Goal: Task Accomplishment & Management: Manage account settings

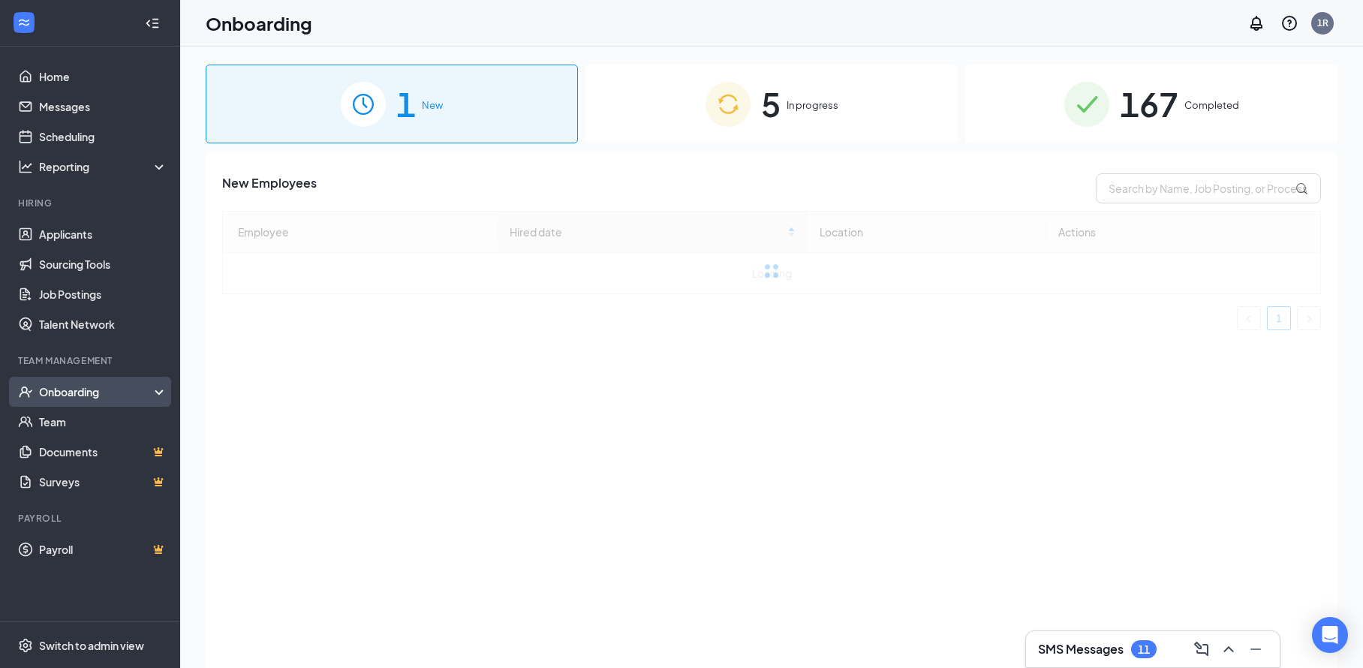
click at [85, 391] on div "Onboarding" at bounding box center [97, 391] width 116 height 15
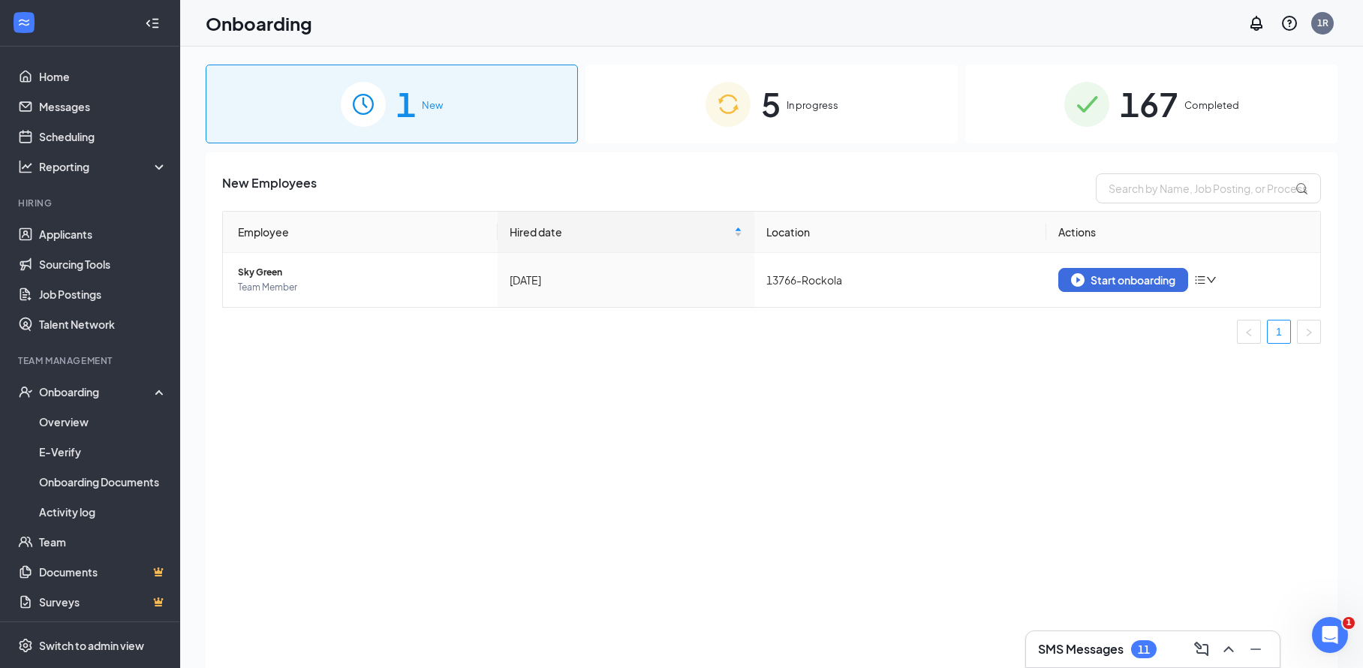
click at [776, 111] on span "5" at bounding box center [771, 104] width 20 height 52
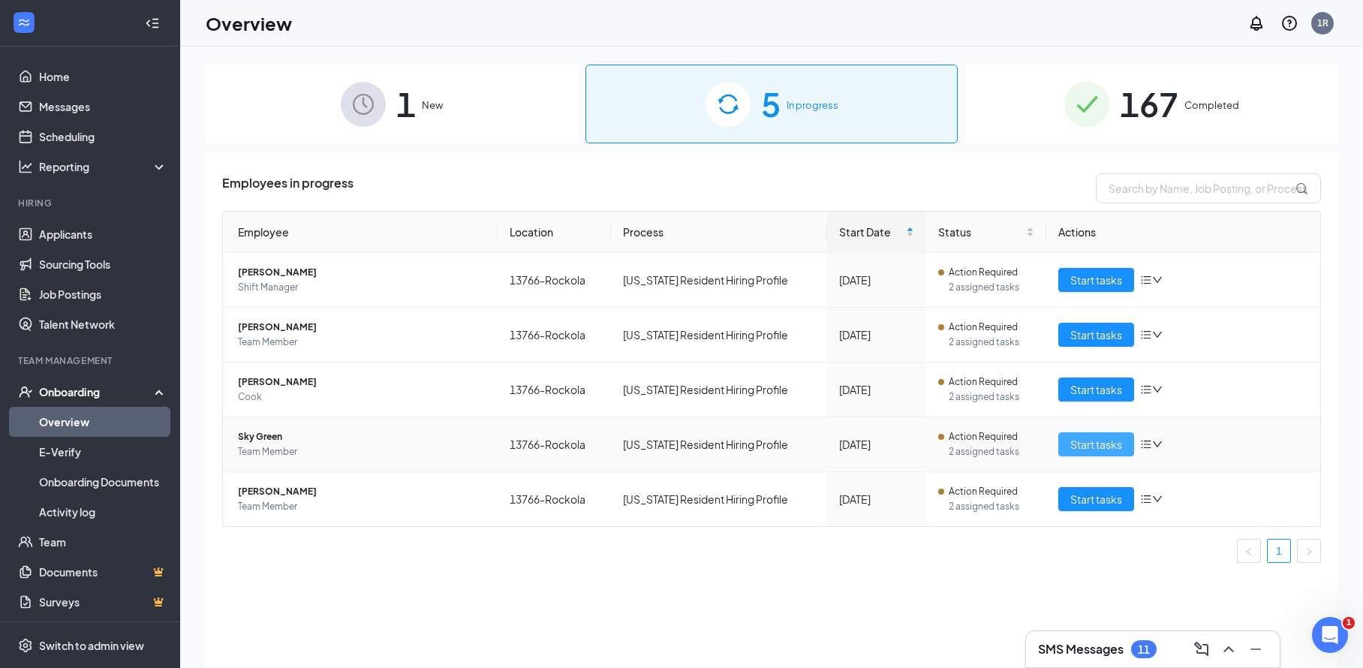
click at [1086, 447] on span "Start tasks" at bounding box center [1097, 444] width 52 height 17
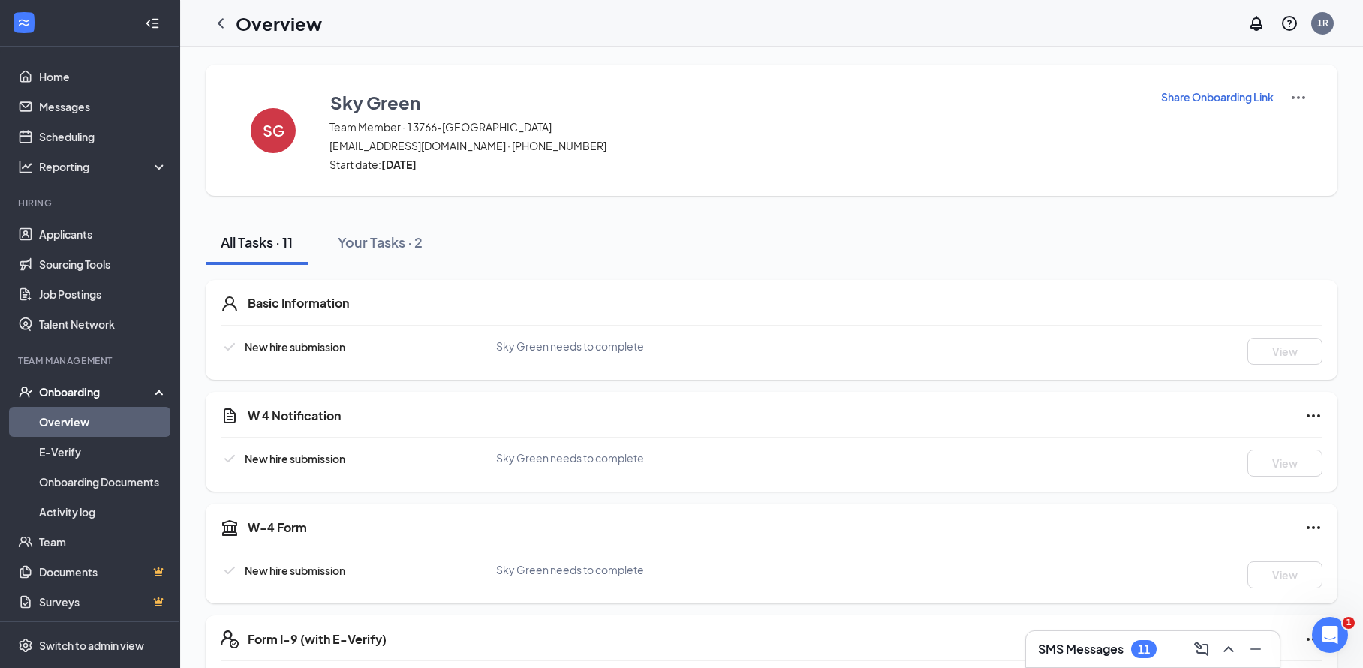
click at [50, 414] on link "Overview" at bounding box center [103, 422] width 128 height 30
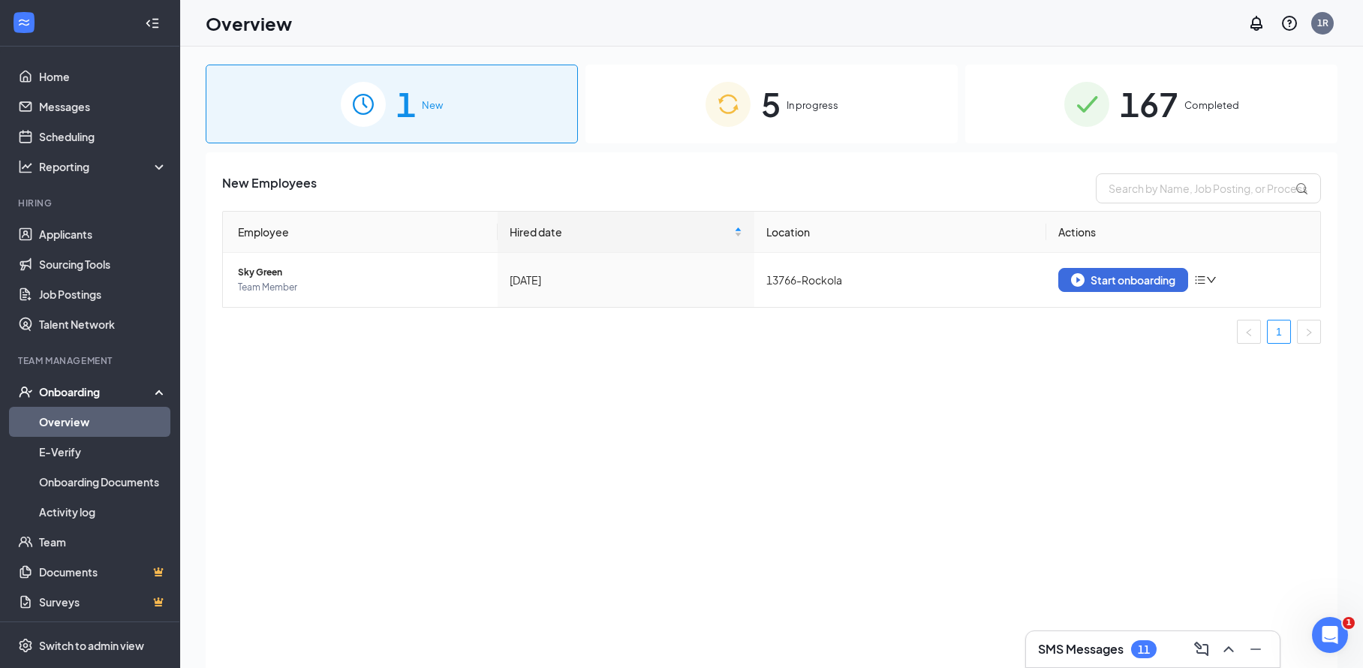
click at [461, 93] on div "1 New" at bounding box center [392, 104] width 372 height 79
click at [1150, 279] on div "Start onboarding" at bounding box center [1123, 280] width 104 height 14
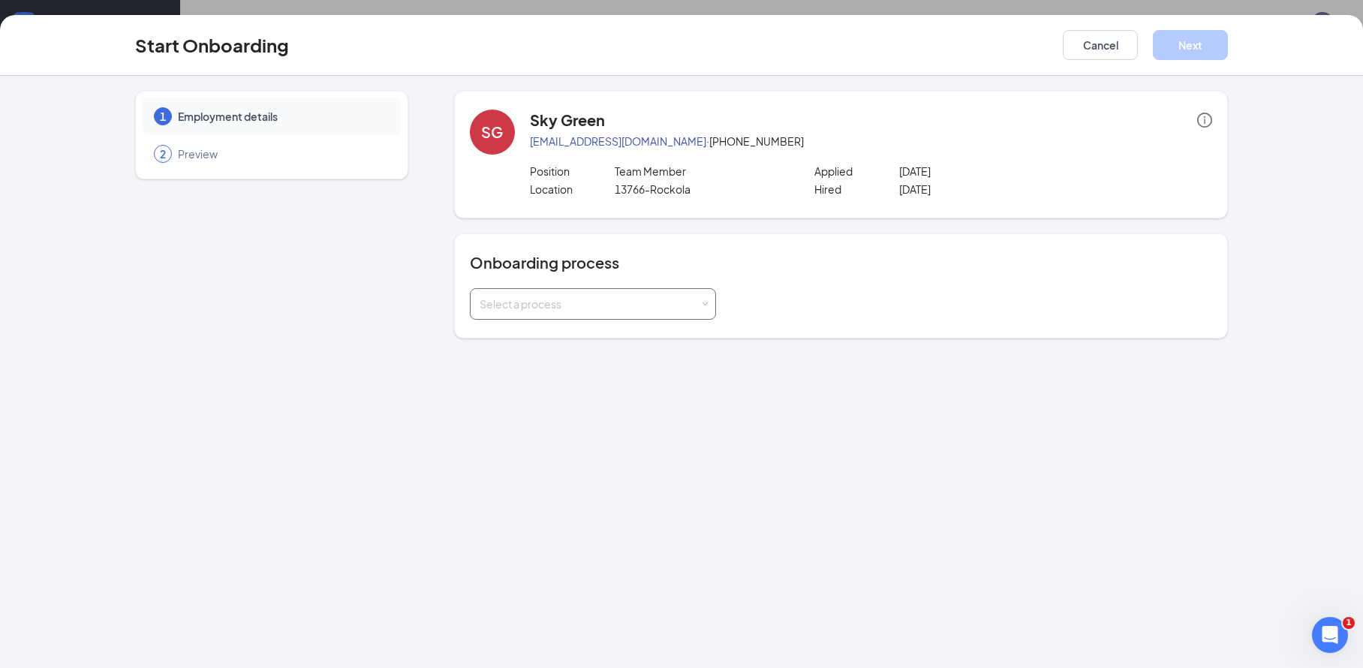
click at [525, 300] on div "Select a process" at bounding box center [590, 304] width 220 height 15
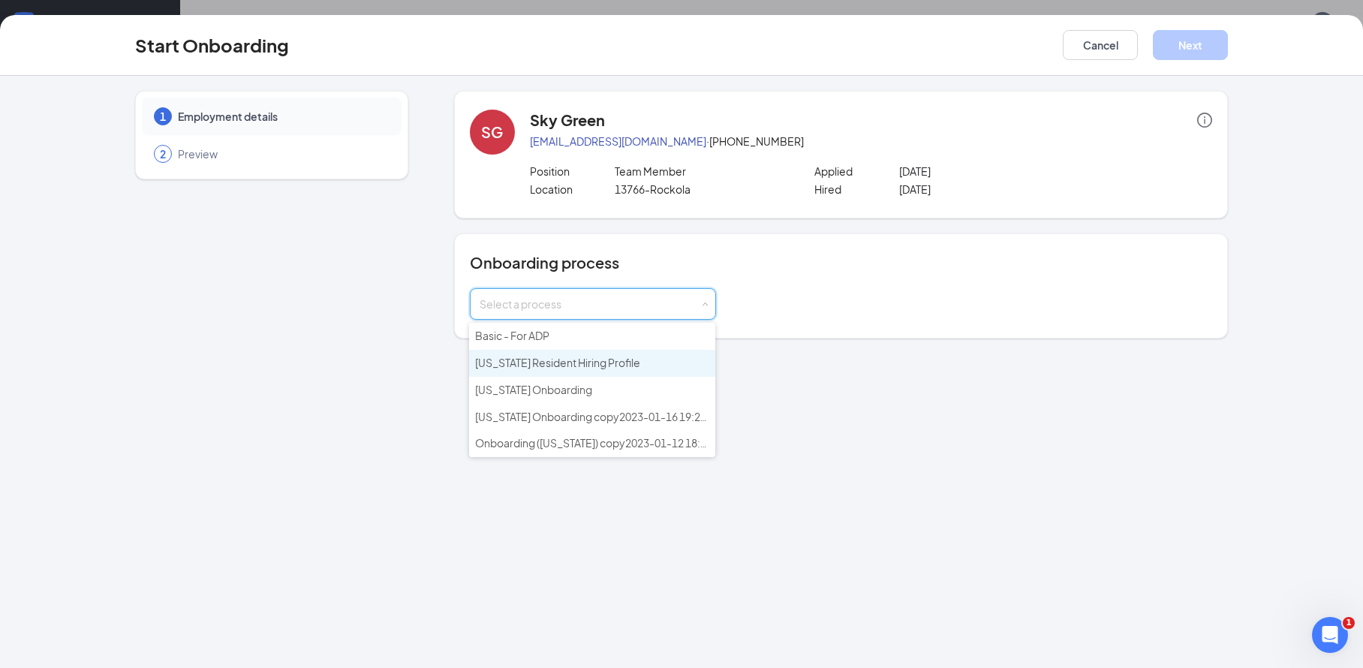
click at [516, 362] on span "[US_STATE] Resident Hiring Profile" at bounding box center [557, 363] width 165 height 14
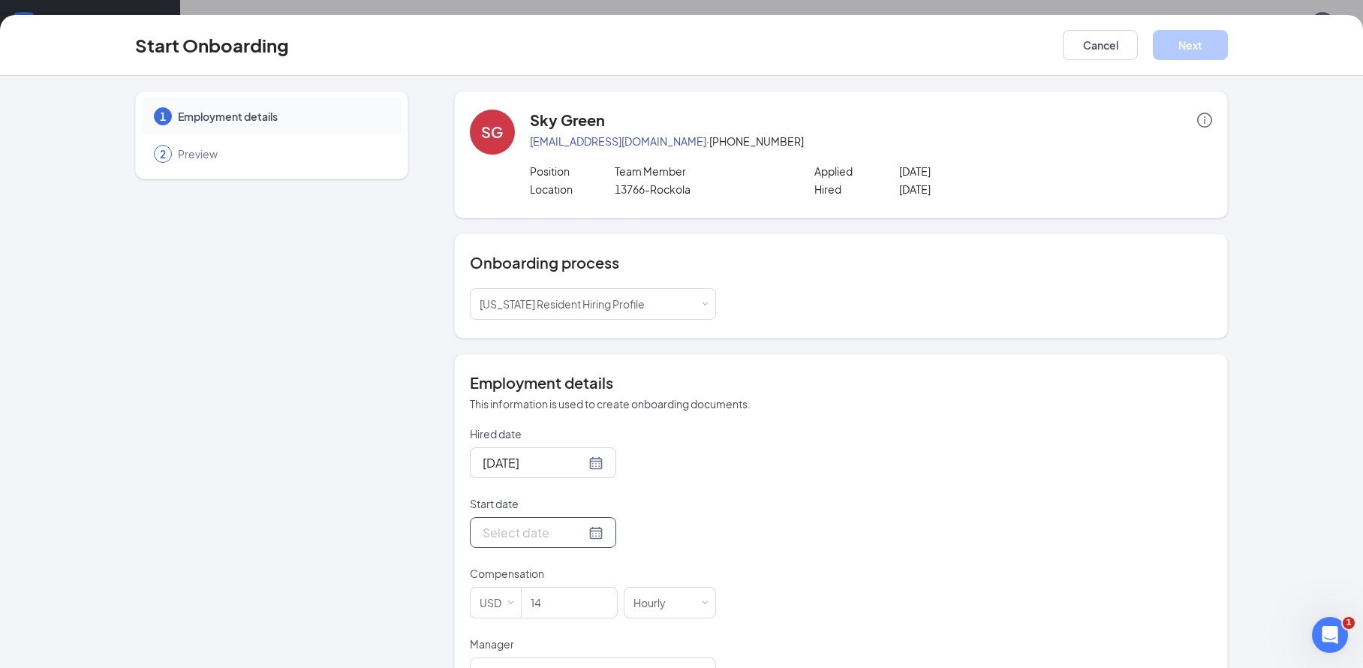
click at [579, 535] on div at bounding box center [543, 532] width 121 height 19
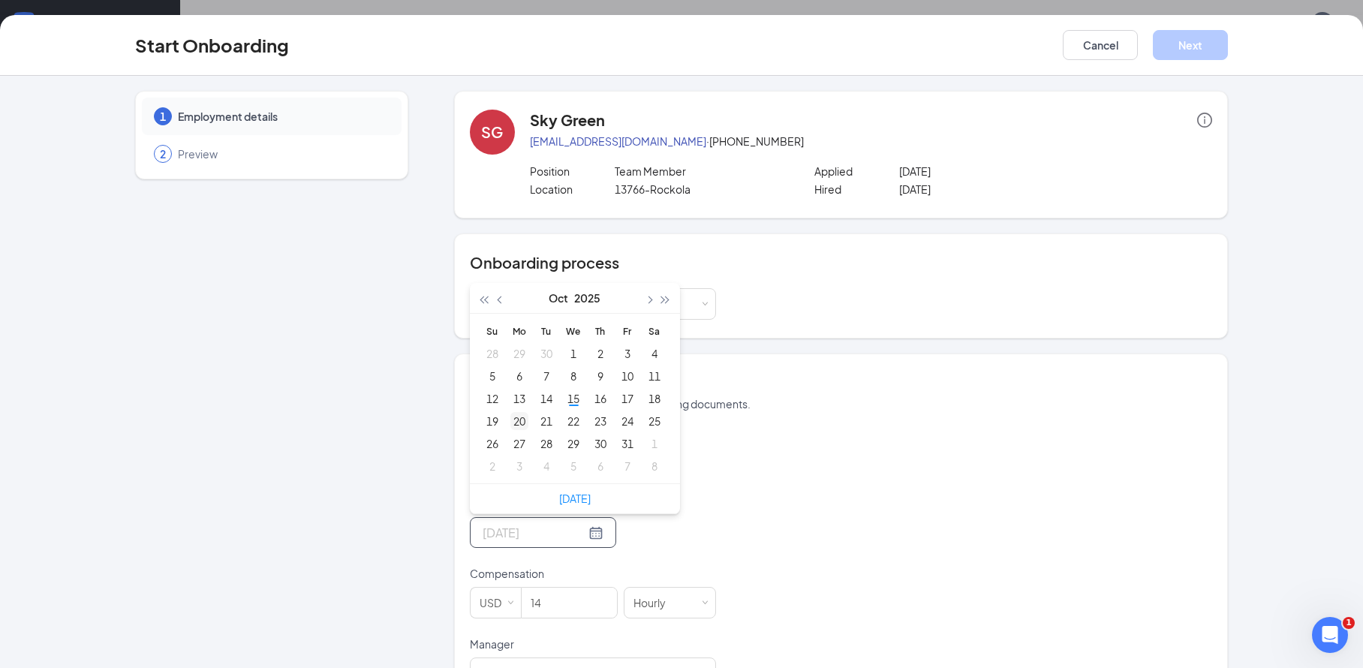
type input "[DATE]"
click at [524, 418] on td "20" at bounding box center [519, 421] width 27 height 23
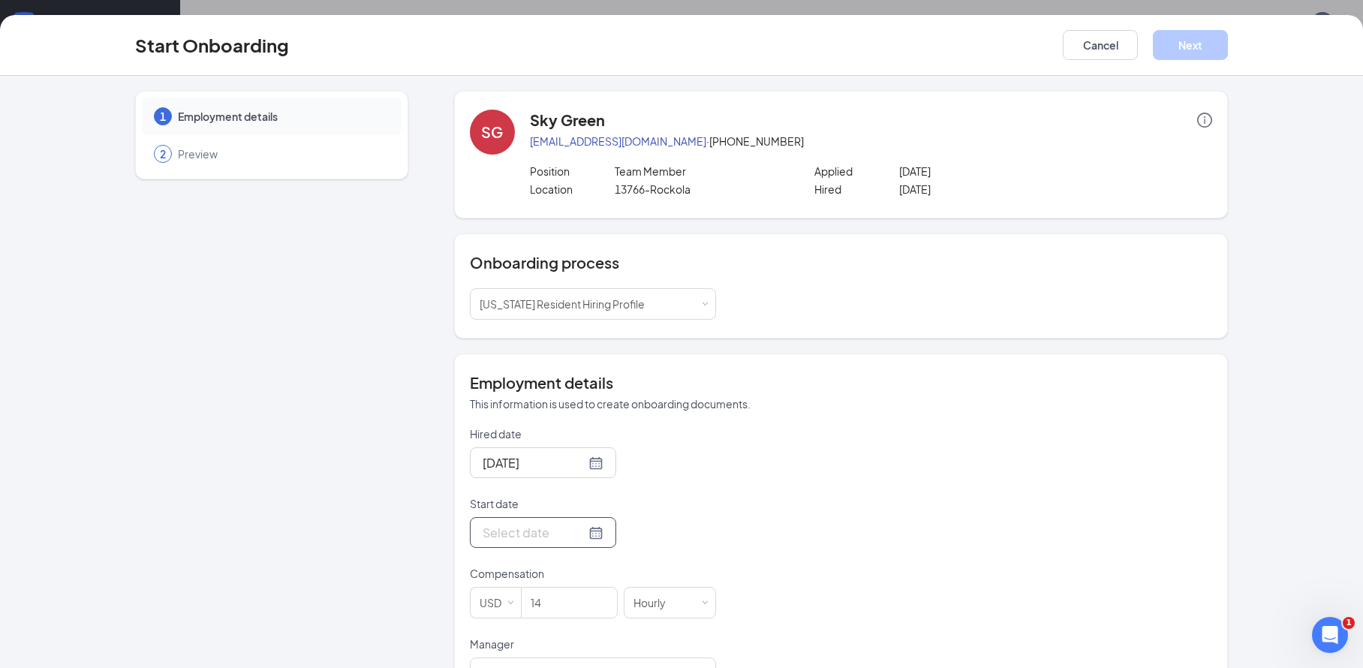
click at [578, 533] on div at bounding box center [543, 532] width 121 height 19
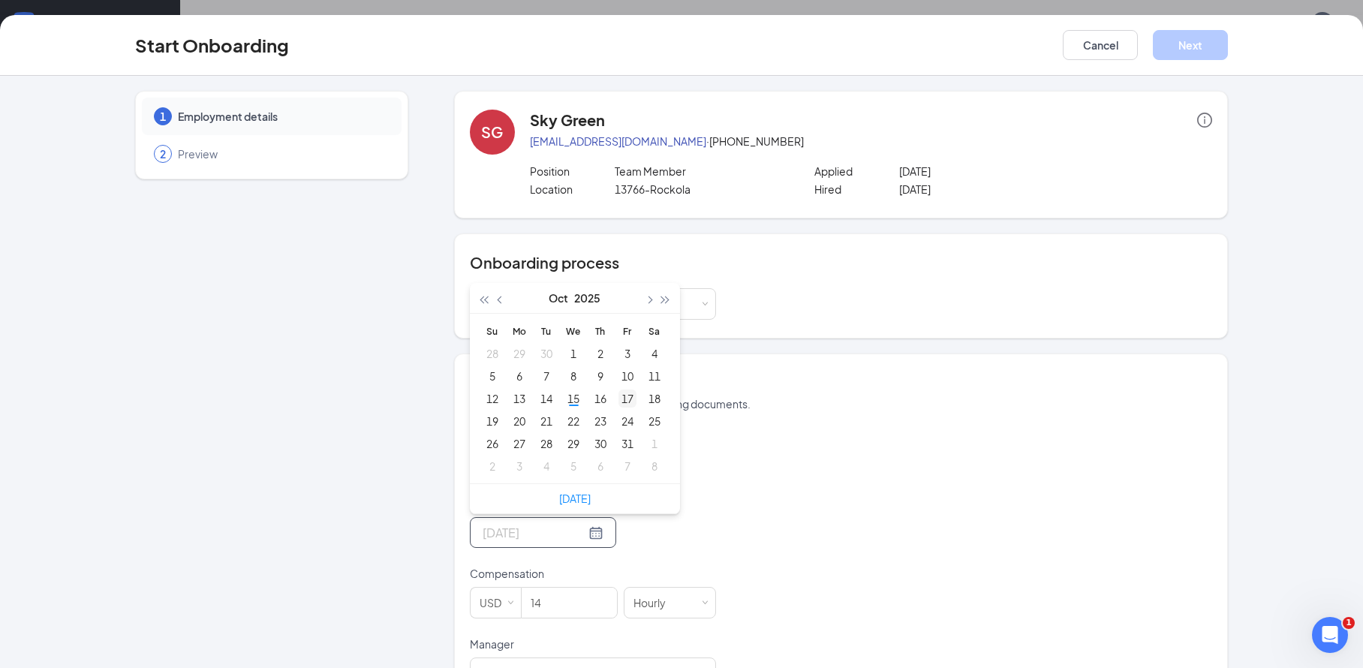
type input "[DATE]"
click at [622, 398] on div "17" at bounding box center [628, 399] width 18 height 18
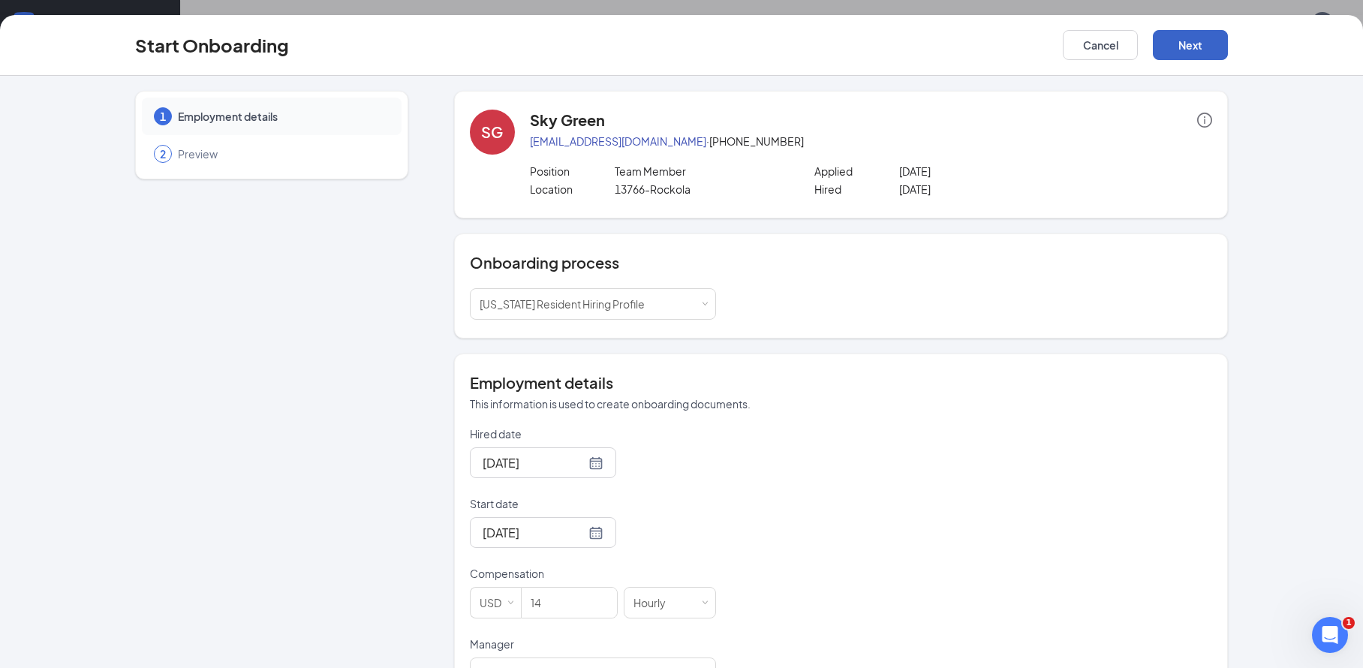
click at [1198, 44] on button "Next" at bounding box center [1190, 45] width 75 height 30
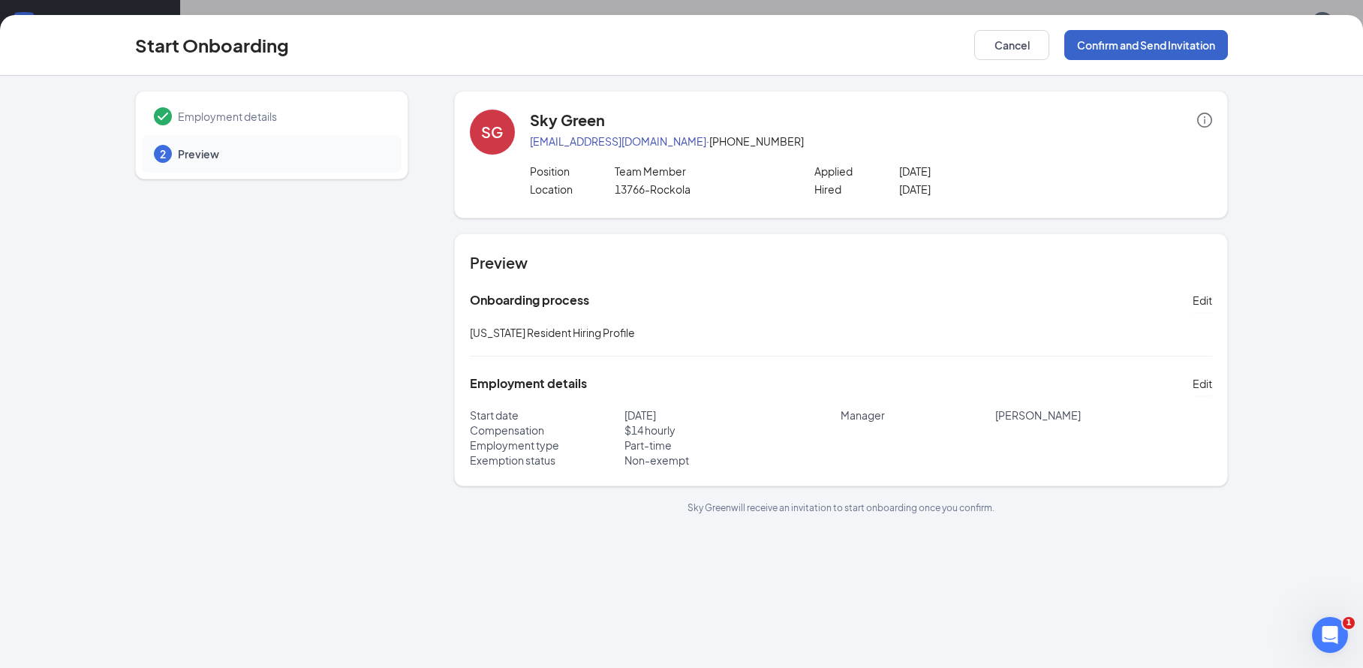
click at [1186, 51] on button "Confirm and Send Invitation" at bounding box center [1147, 45] width 164 height 30
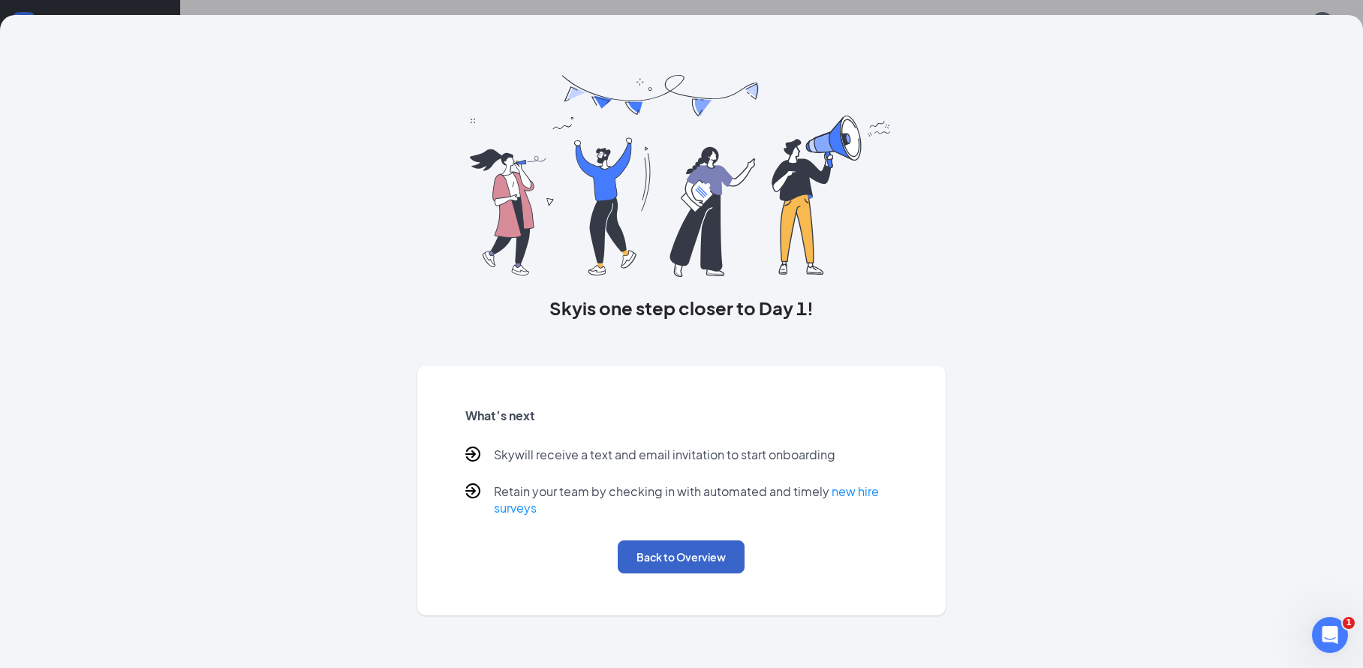
click at [652, 561] on button "Back to Overview" at bounding box center [681, 557] width 127 height 33
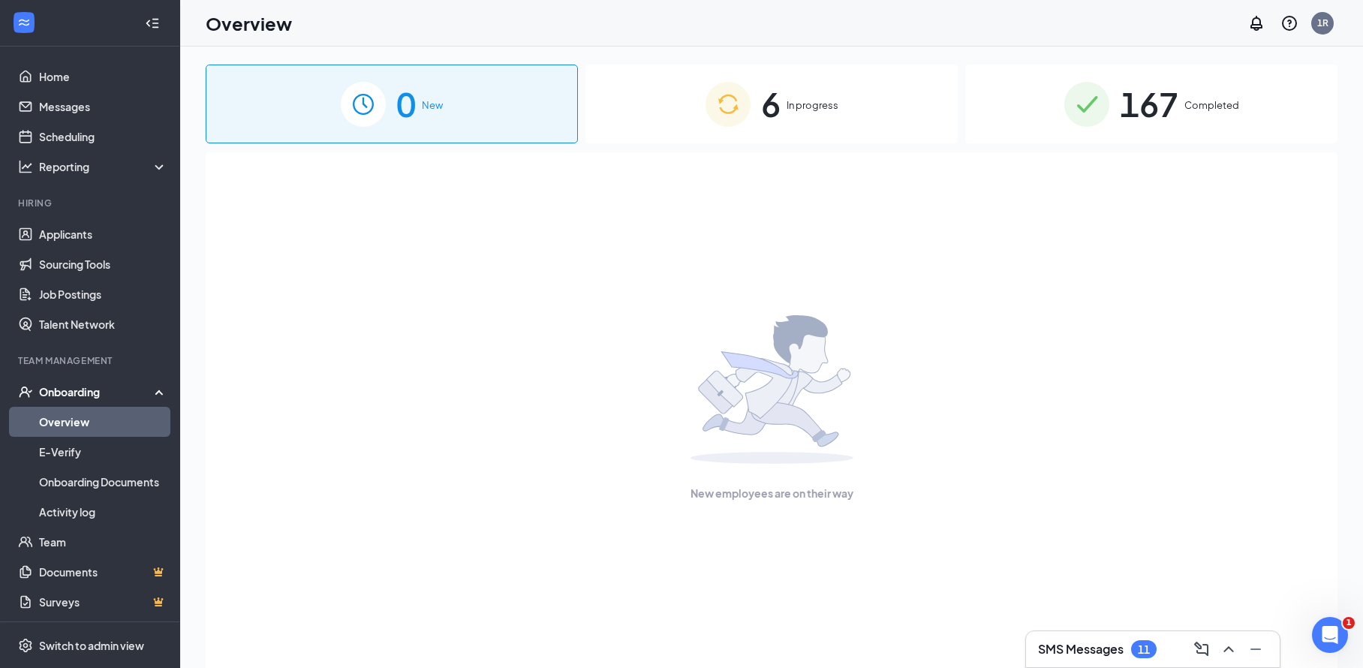
click at [803, 113] on div "6 In progress" at bounding box center [772, 104] width 372 height 79
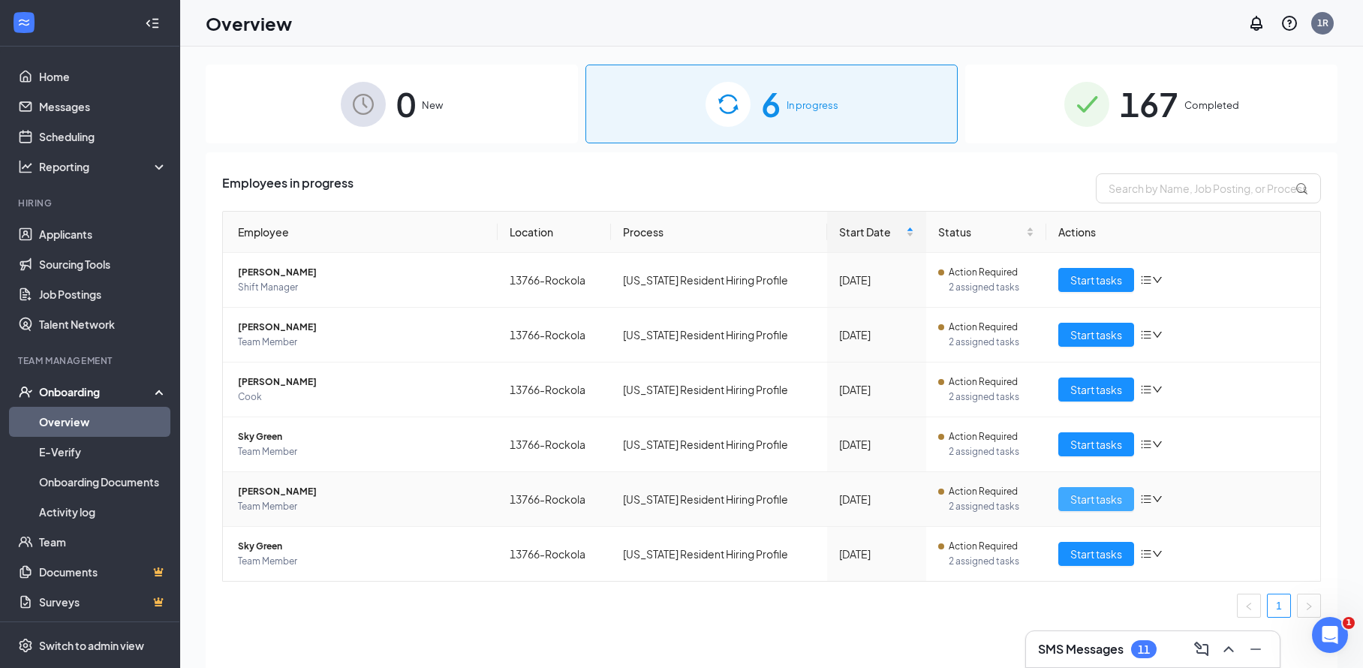
click at [1118, 507] on span "Start tasks" at bounding box center [1097, 499] width 52 height 17
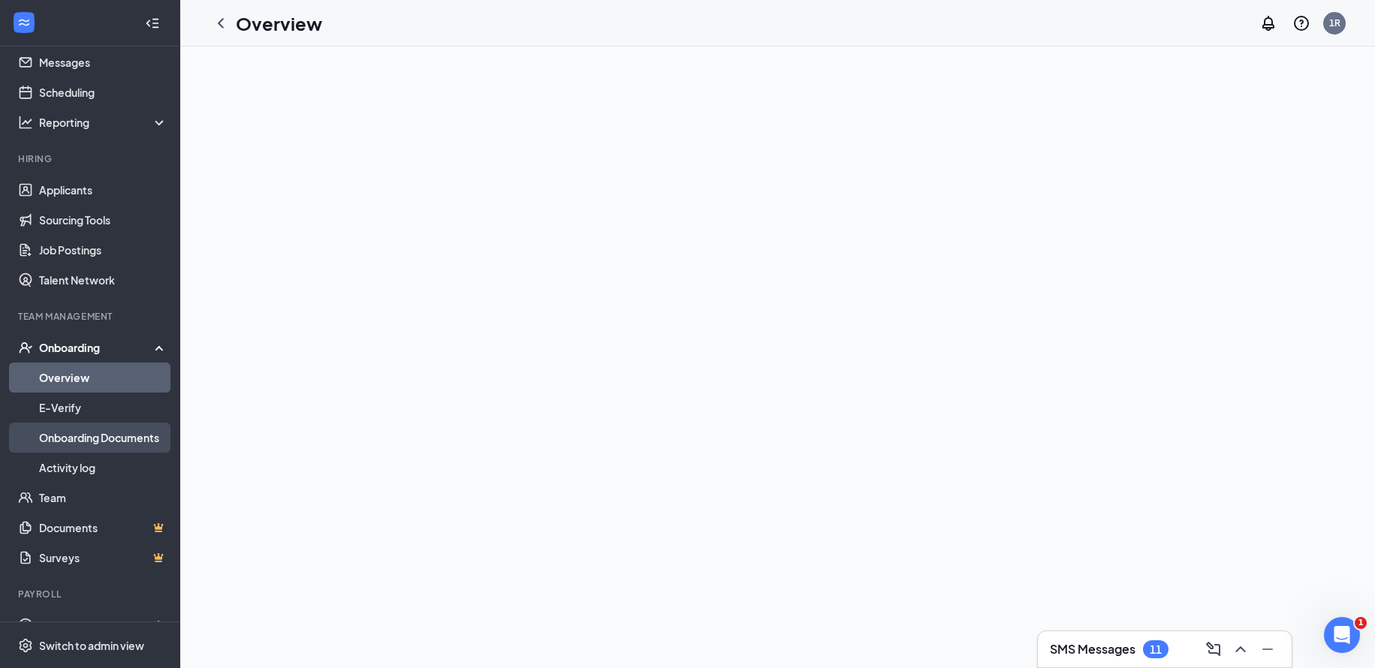
scroll to position [69, 0]
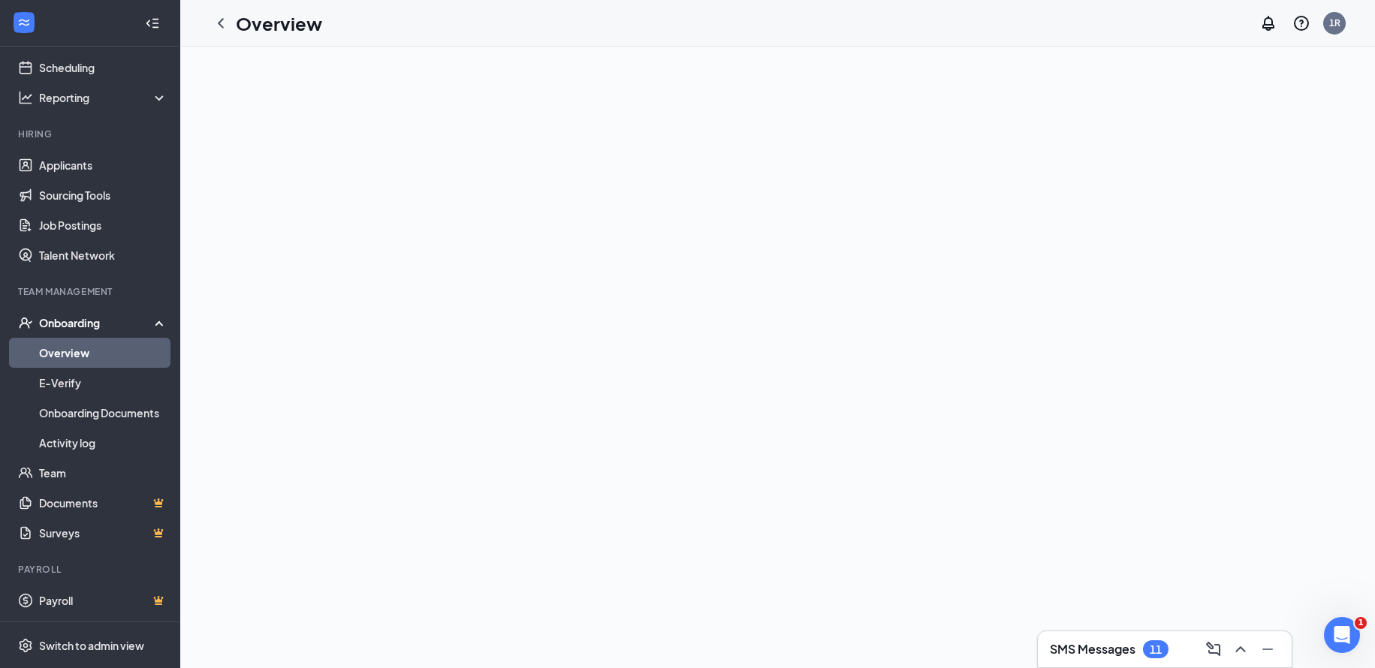
click at [89, 347] on link "Overview" at bounding box center [103, 353] width 128 height 30
click at [95, 326] on div "Onboarding" at bounding box center [97, 322] width 116 height 15
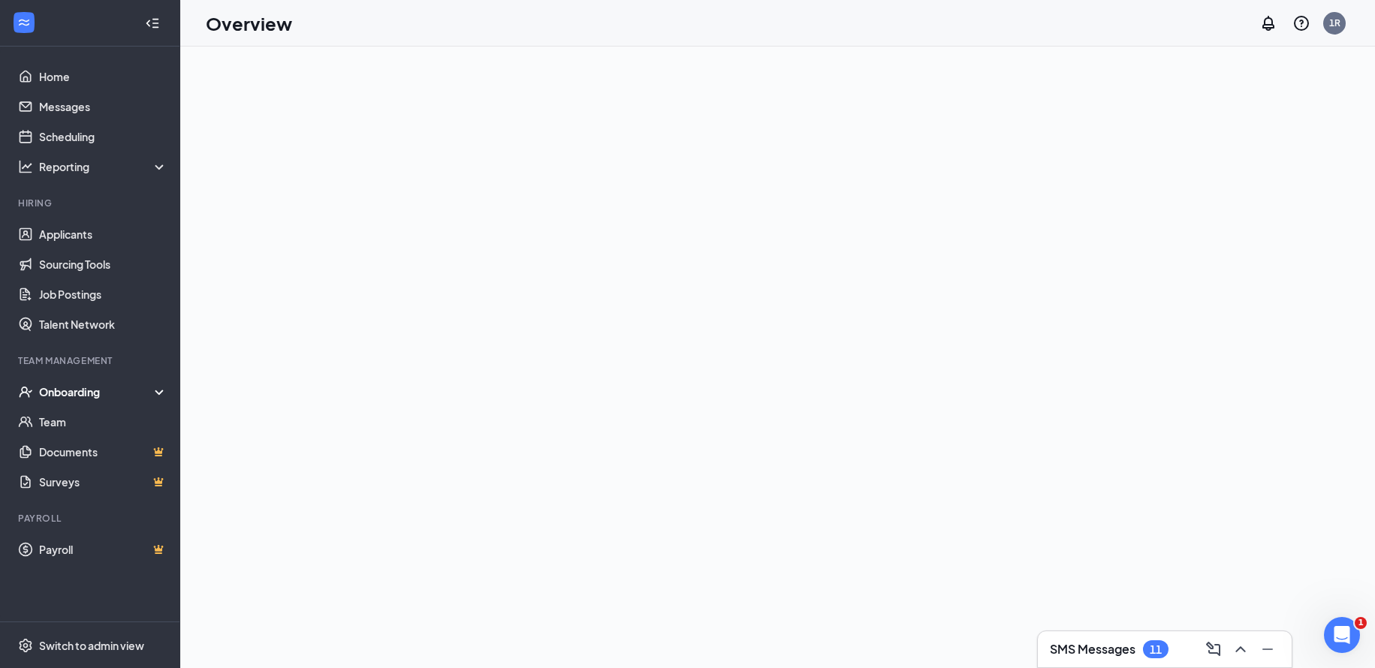
click at [93, 393] on div "Onboarding" at bounding box center [97, 391] width 116 height 15
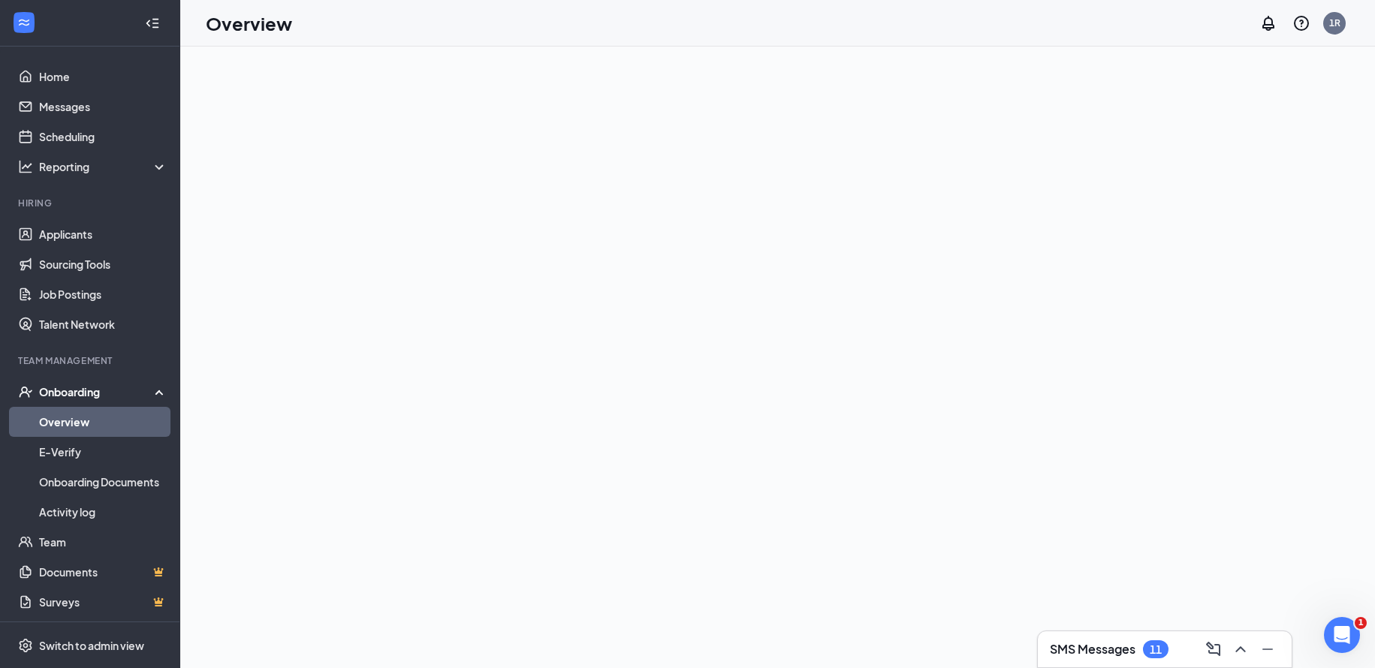
click at [80, 423] on link "Overview" at bounding box center [103, 422] width 128 height 30
click at [61, 240] on link "Applicants" at bounding box center [103, 234] width 128 height 30
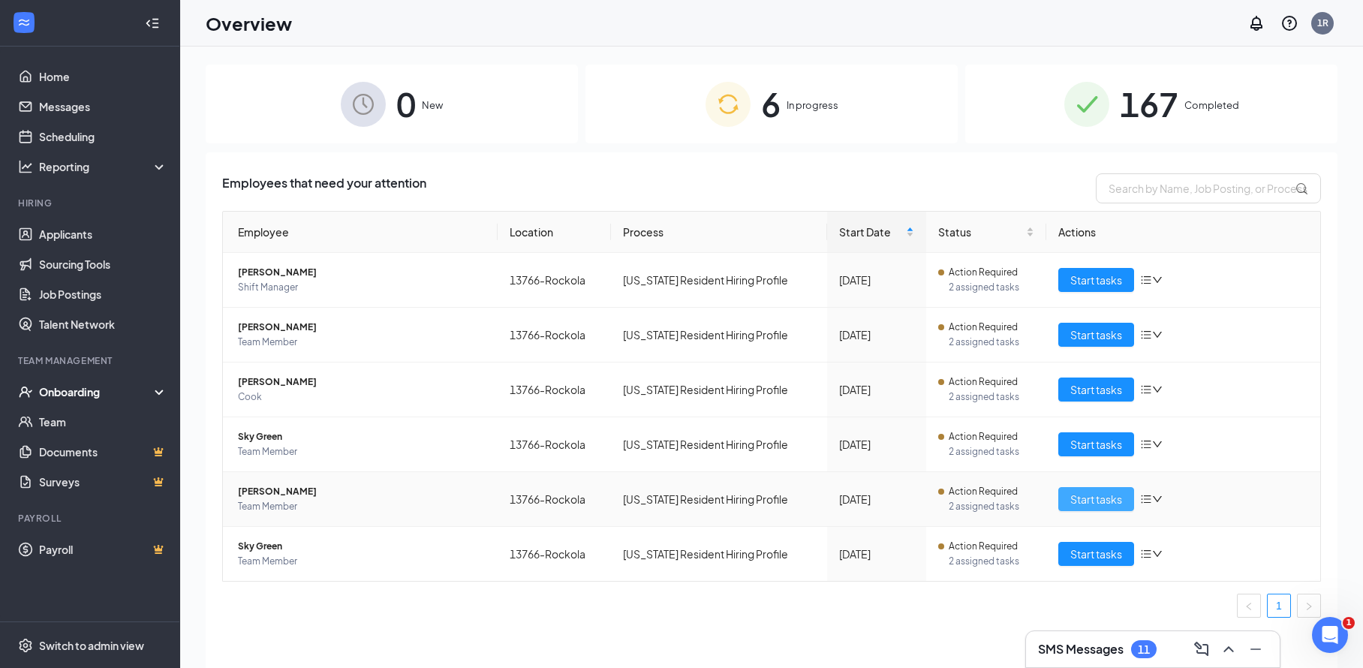
click at [1086, 500] on span "Start tasks" at bounding box center [1097, 499] width 52 height 17
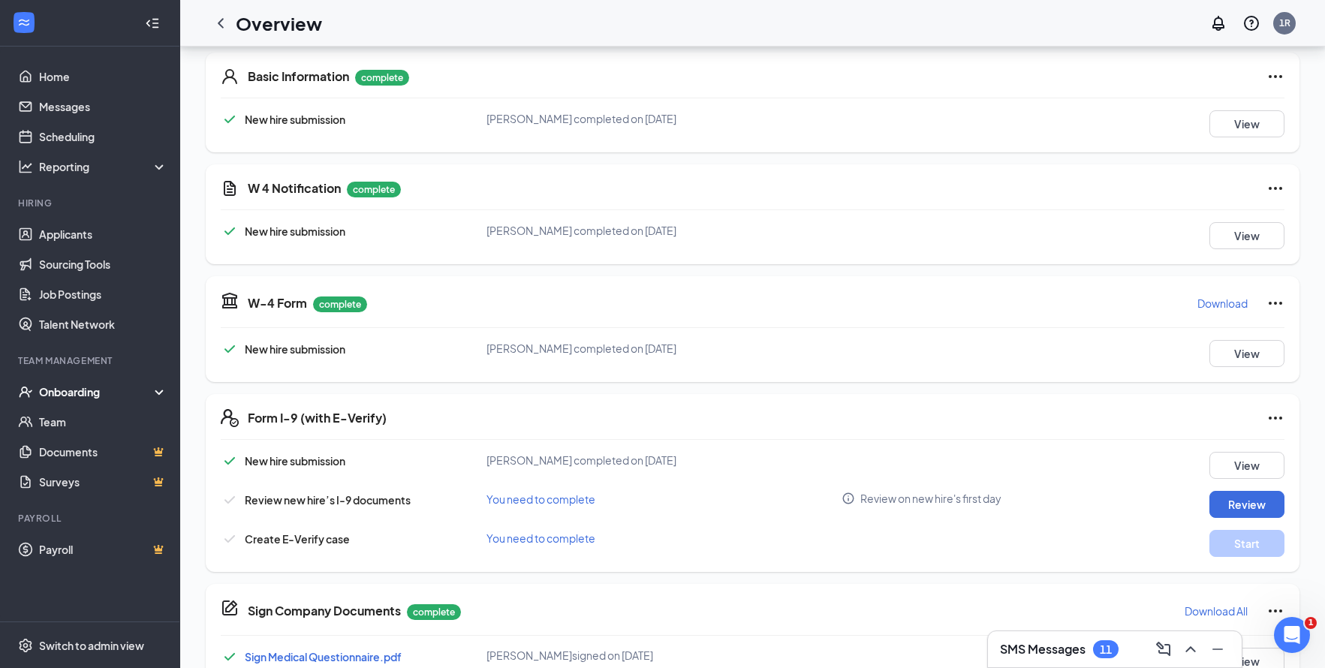
scroll to position [228, 0]
click at [1246, 505] on button "Review" at bounding box center [1247, 503] width 75 height 27
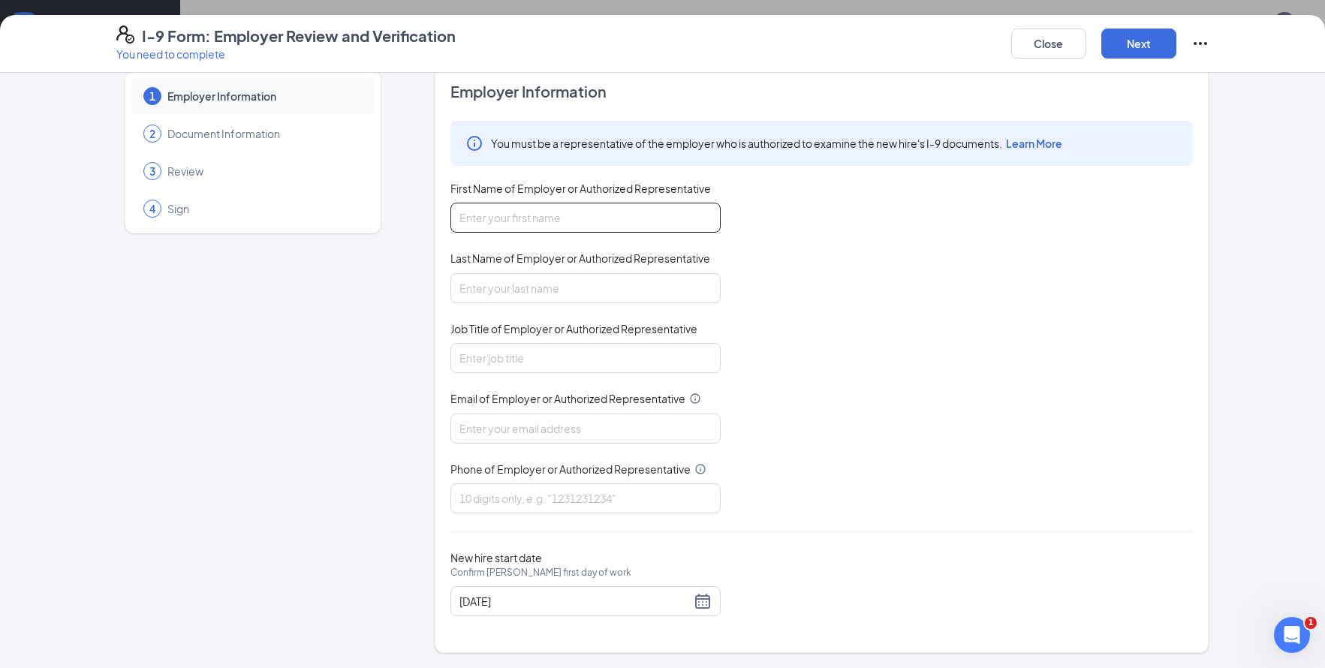
click at [515, 226] on input "First Name of Employer or Authorized Representative" at bounding box center [585, 218] width 270 height 30
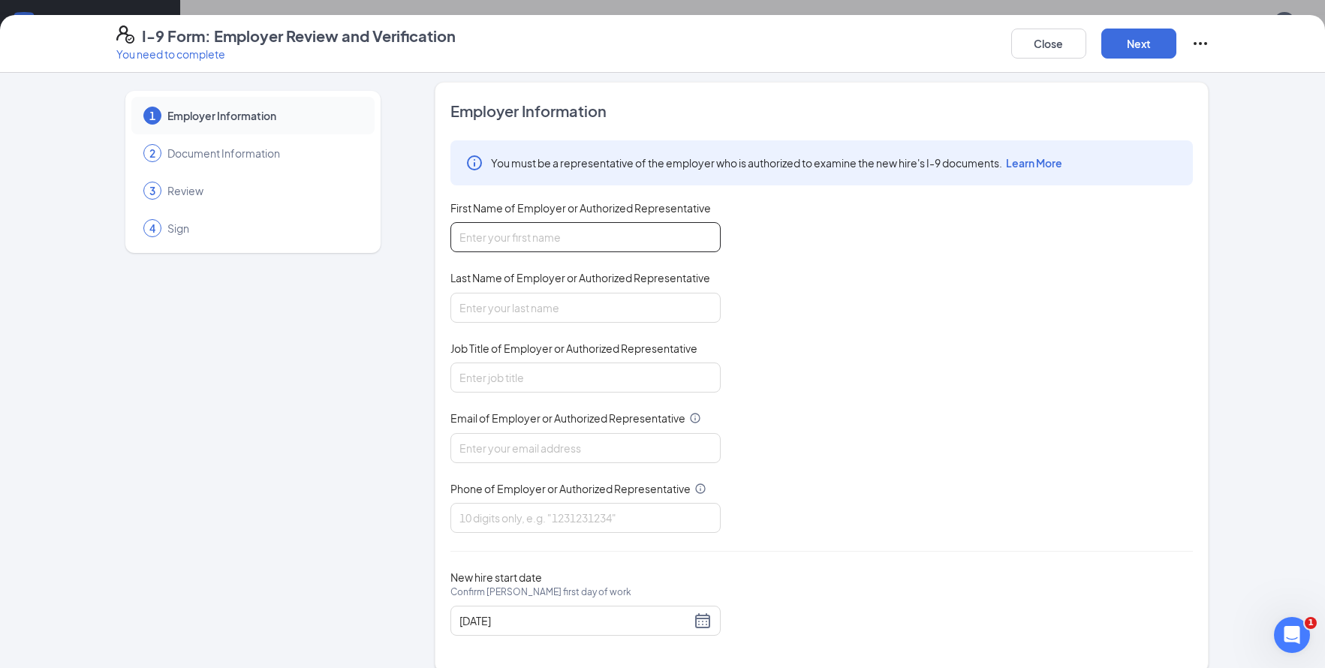
scroll to position [0, 0]
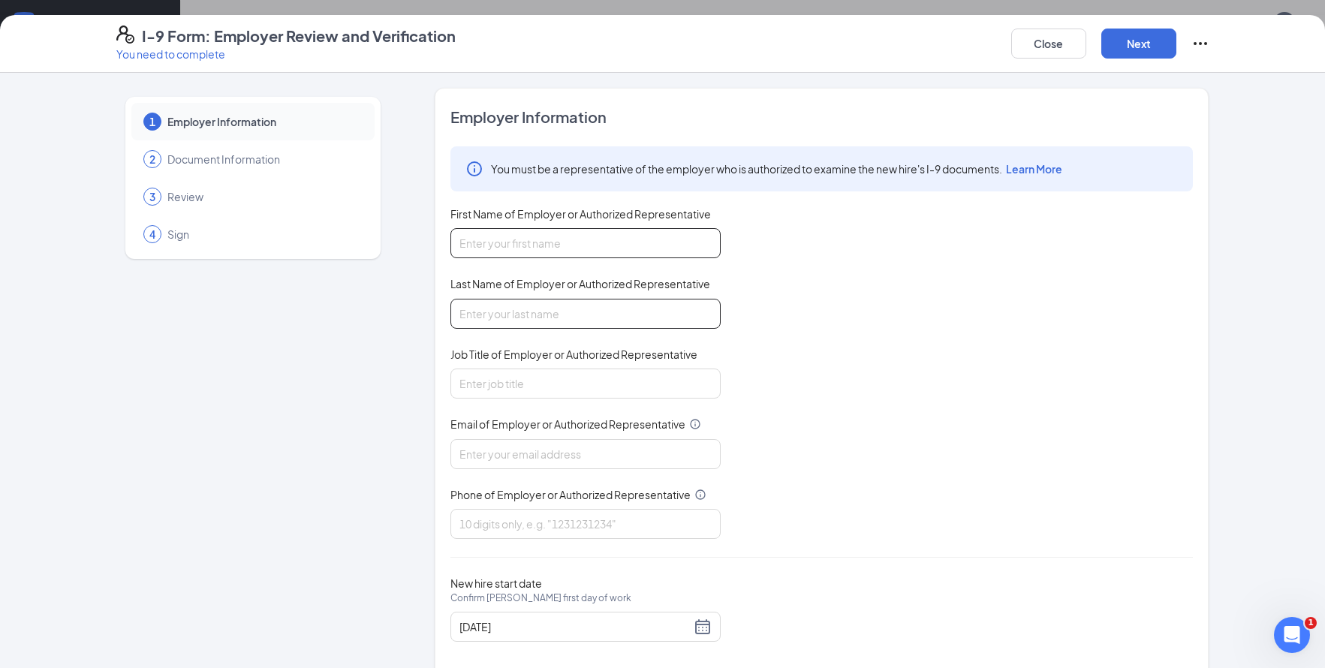
type input "KS [DATE]"
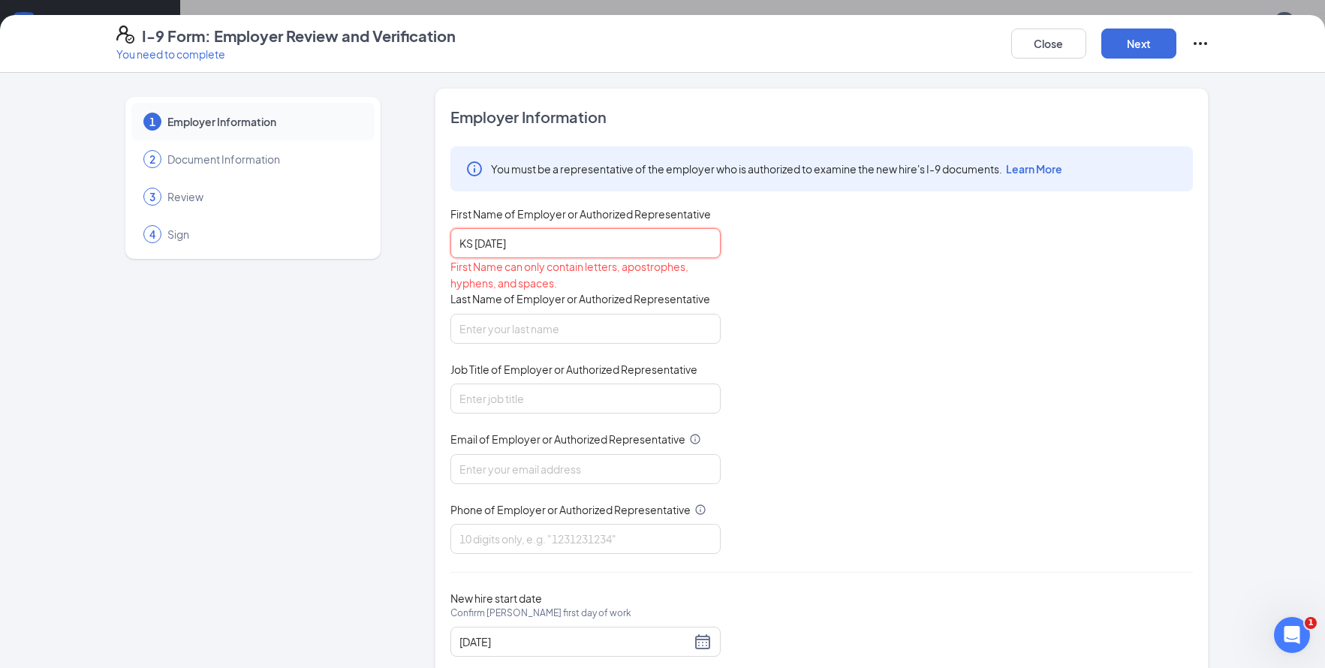
drag, startPoint x: 525, startPoint y: 252, endPoint x: 426, endPoint y: 270, distance: 100.0
click at [426, 270] on div "1 Employer Information 2 Document Information 3 Review 4 Sign Employer Informat…" at bounding box center [662, 391] width 1093 height 606
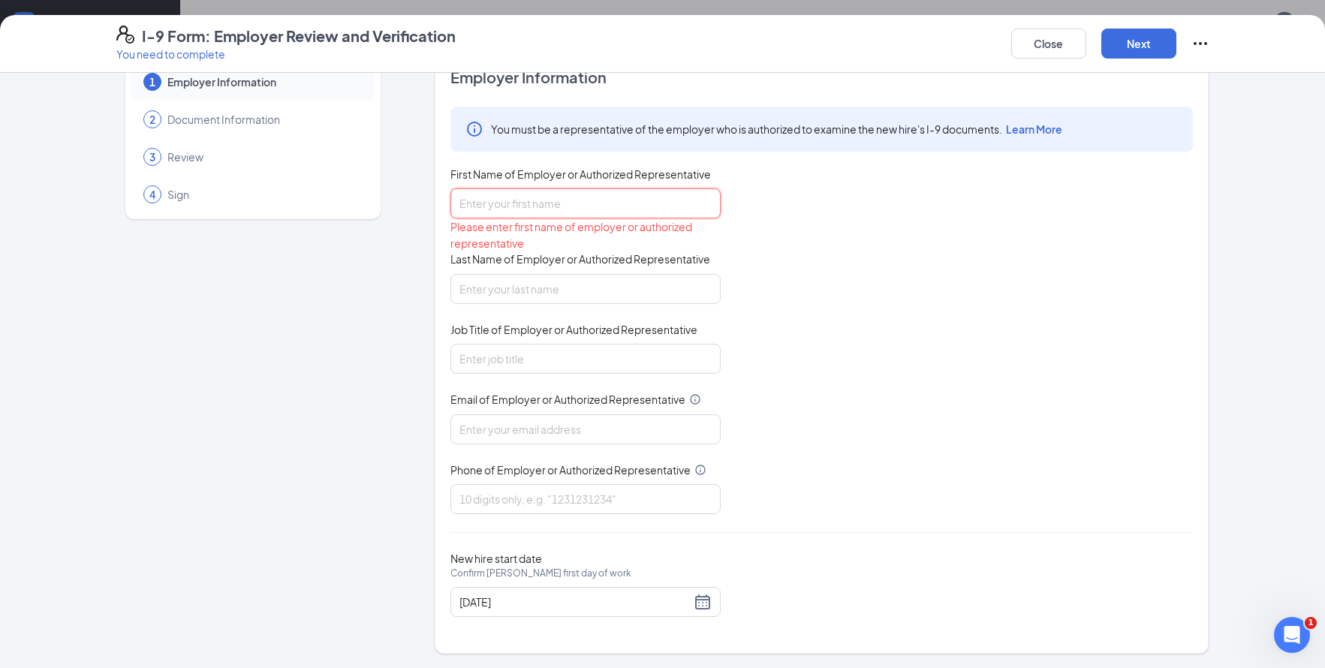
scroll to position [41, 0]
click at [472, 187] on div "First Name of Employer or Authorized Representative" at bounding box center [585, 177] width 270 height 22
drag, startPoint x: 472, startPoint y: 197, endPoint x: 462, endPoint y: 197, distance: 9.8
click at [462, 197] on input "First Name of Employer or Authorized Representative" at bounding box center [585, 203] width 270 height 30
type input "Nyota"
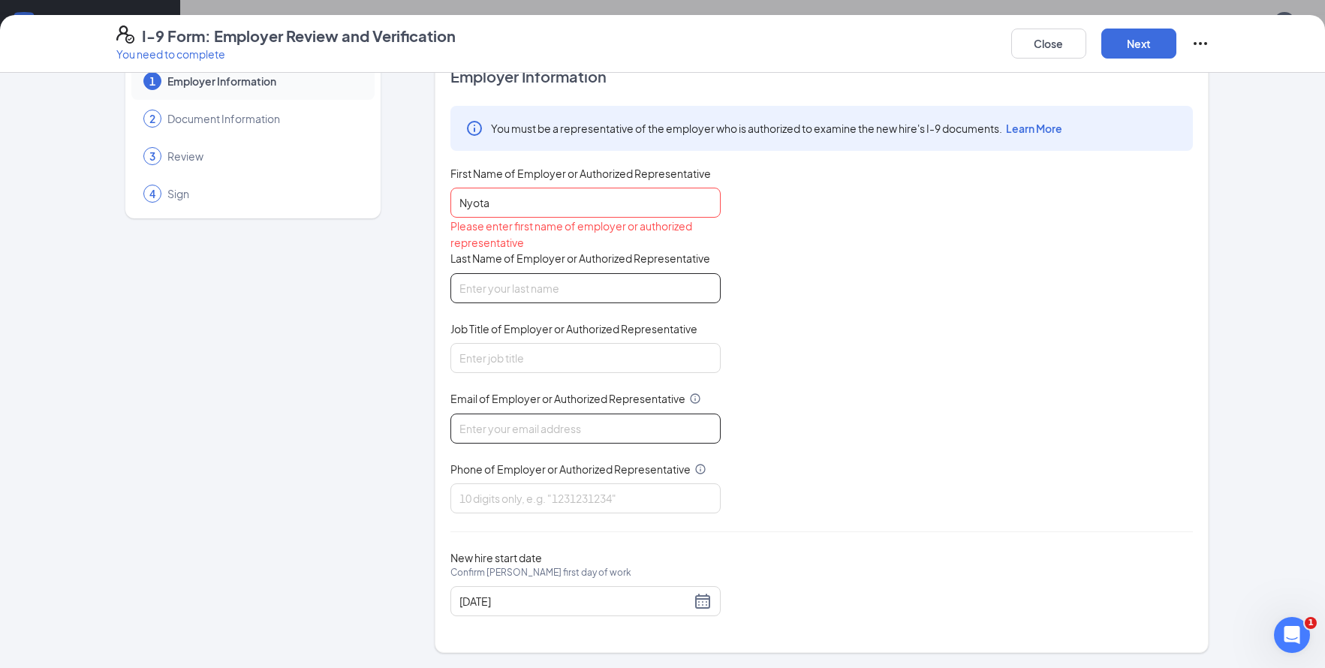
type input "Jordan"
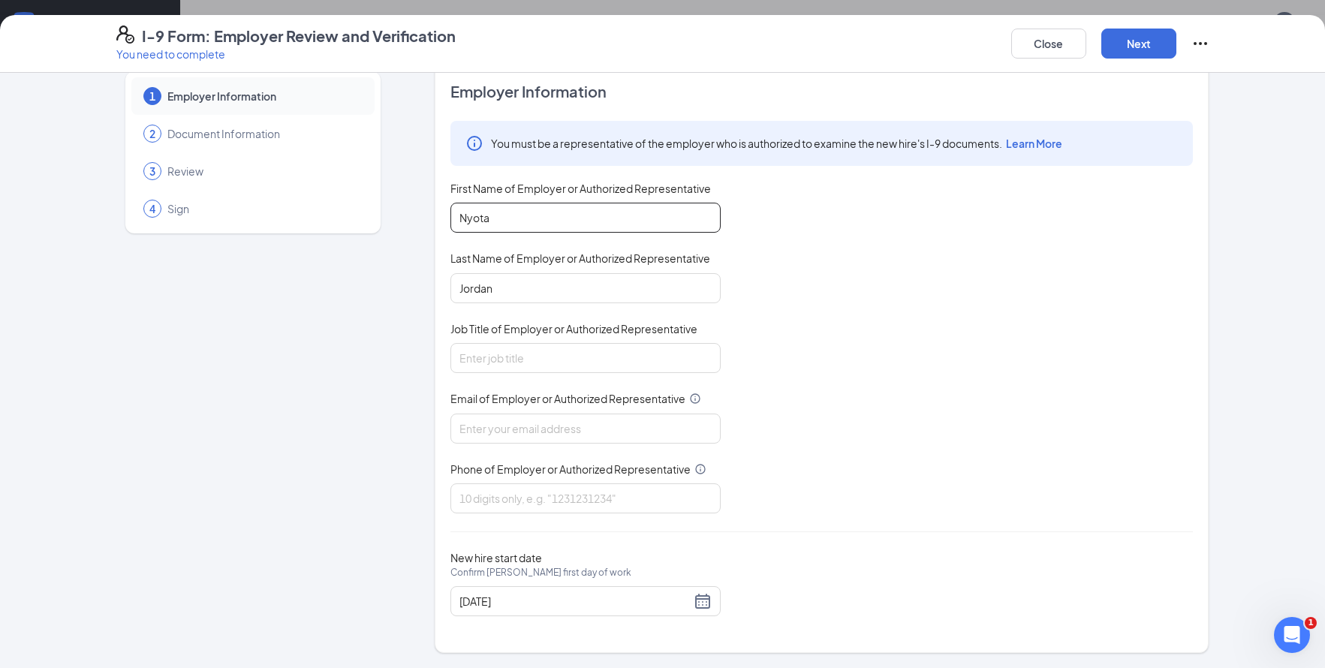
scroll to position [26, 0]
click at [531, 357] on input "Job Title of Employer or Authorized Representative" at bounding box center [585, 358] width 270 height 30
type input "General Manager"
click at [532, 435] on input "Email of Employer or Authorized Representative" at bounding box center [585, 429] width 270 height 30
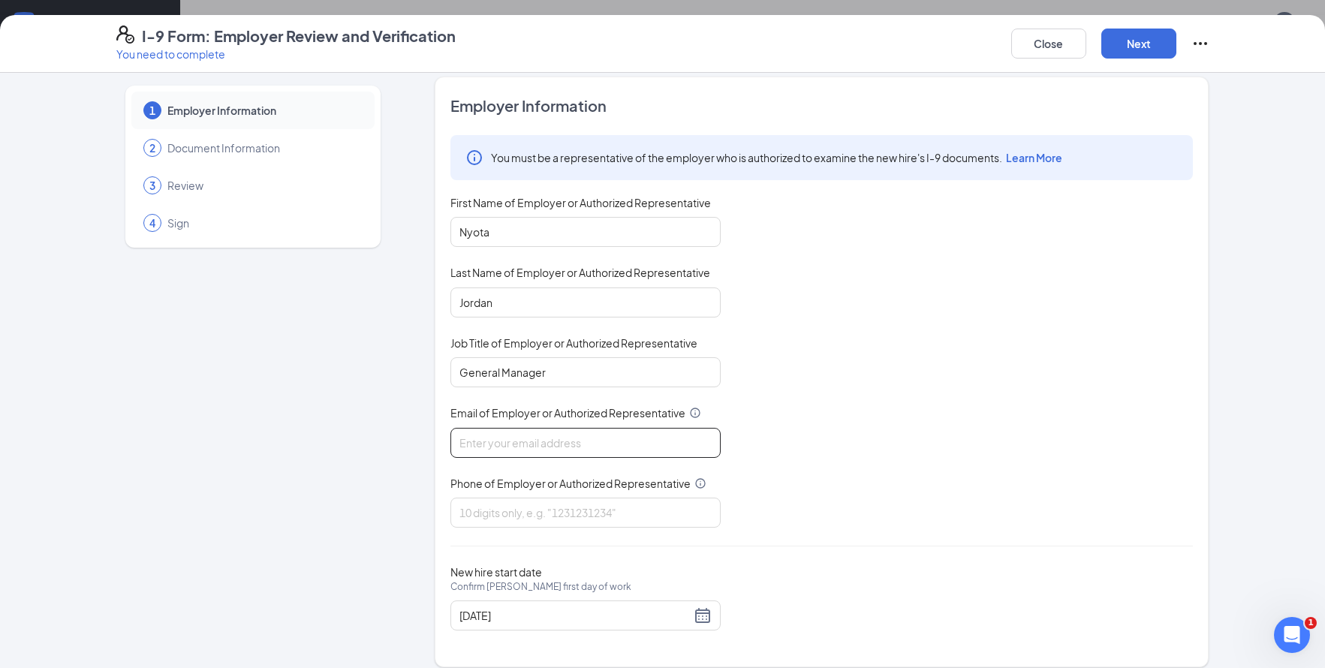
scroll to position [0, 0]
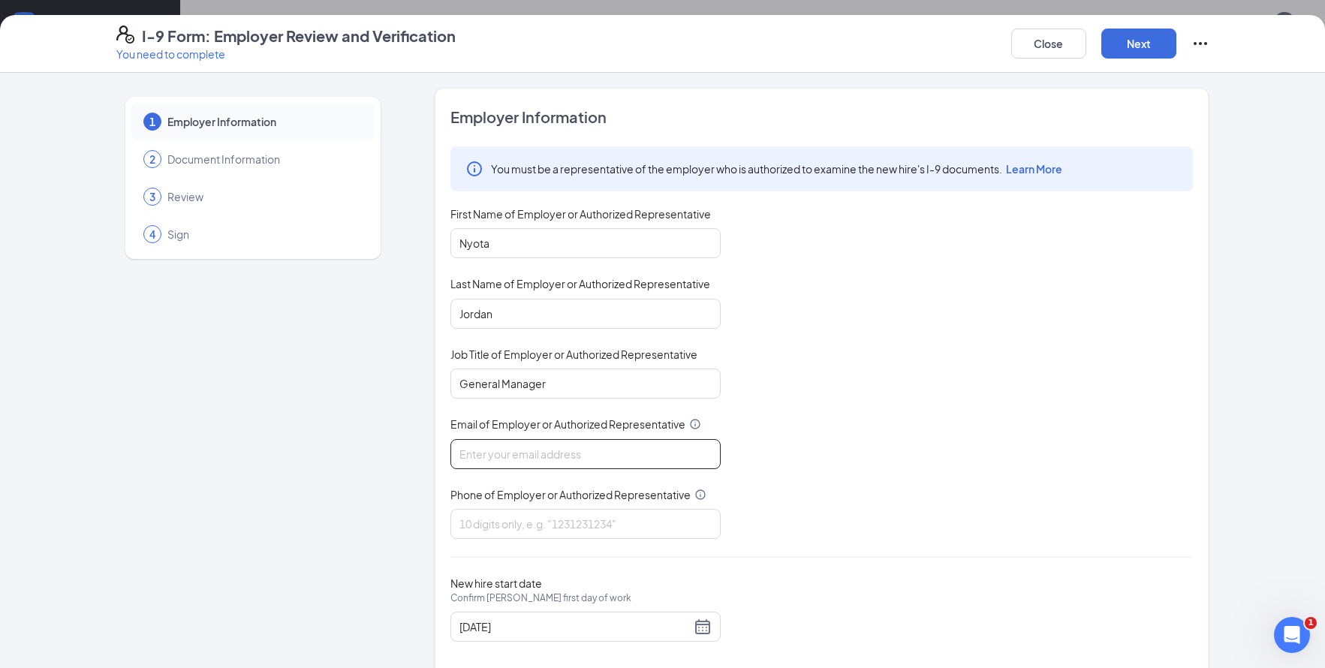
click at [556, 451] on input "Email of Employer or Authorized Representative" at bounding box center [585, 454] width 270 height 30
click at [531, 455] on input "Email of Employer or Authorized Representative" at bounding box center [585, 454] width 270 height 30
click at [518, 453] on input "Email of Employer or Authorized Representative" at bounding box center [585, 454] width 270 height 30
click at [526, 460] on input "Email of Employer or Authorized Representative" at bounding box center [585, 454] width 270 height 30
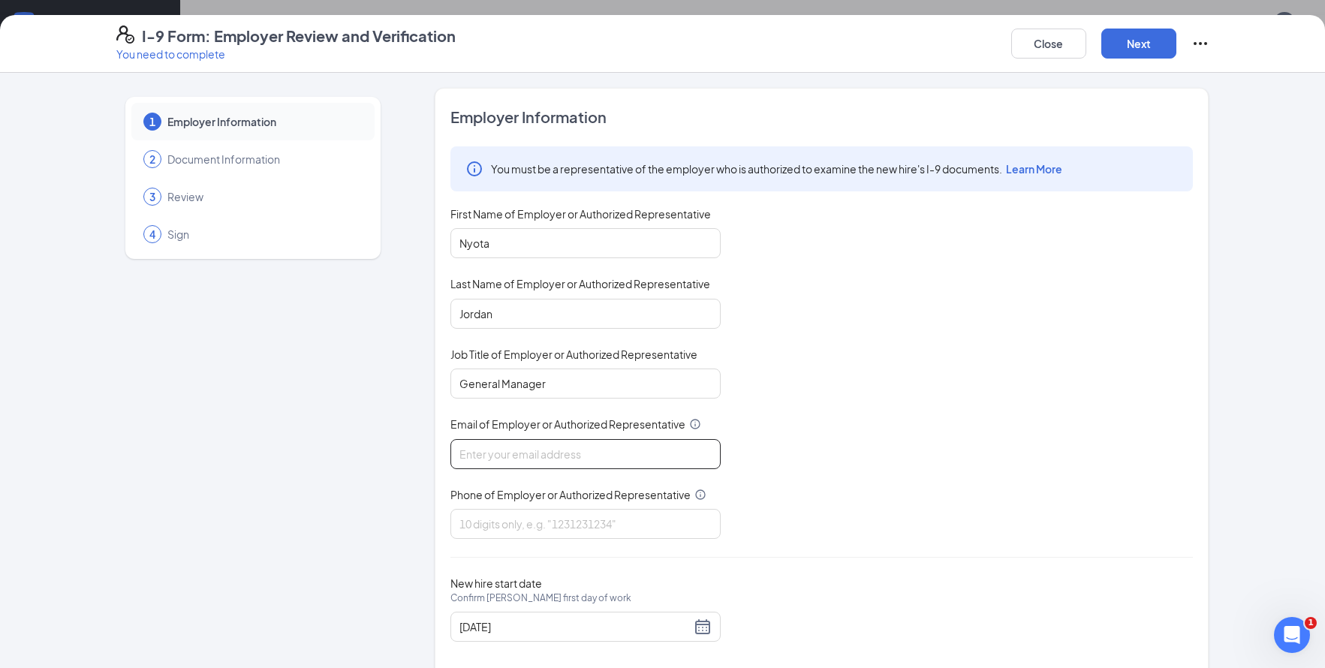
type input "[EMAIL_ADDRESS][DOMAIN_NAME]"
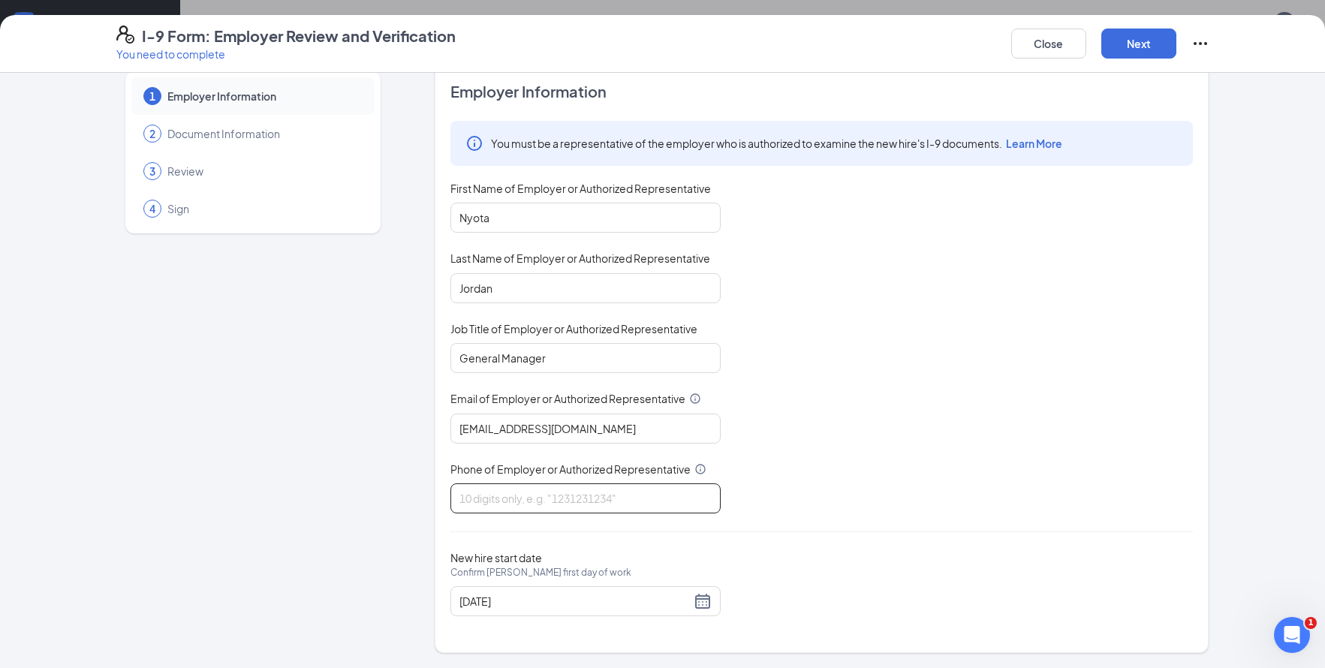
click at [523, 502] on input "Phone of Employer or Authorized Representative" at bounding box center [585, 499] width 270 height 30
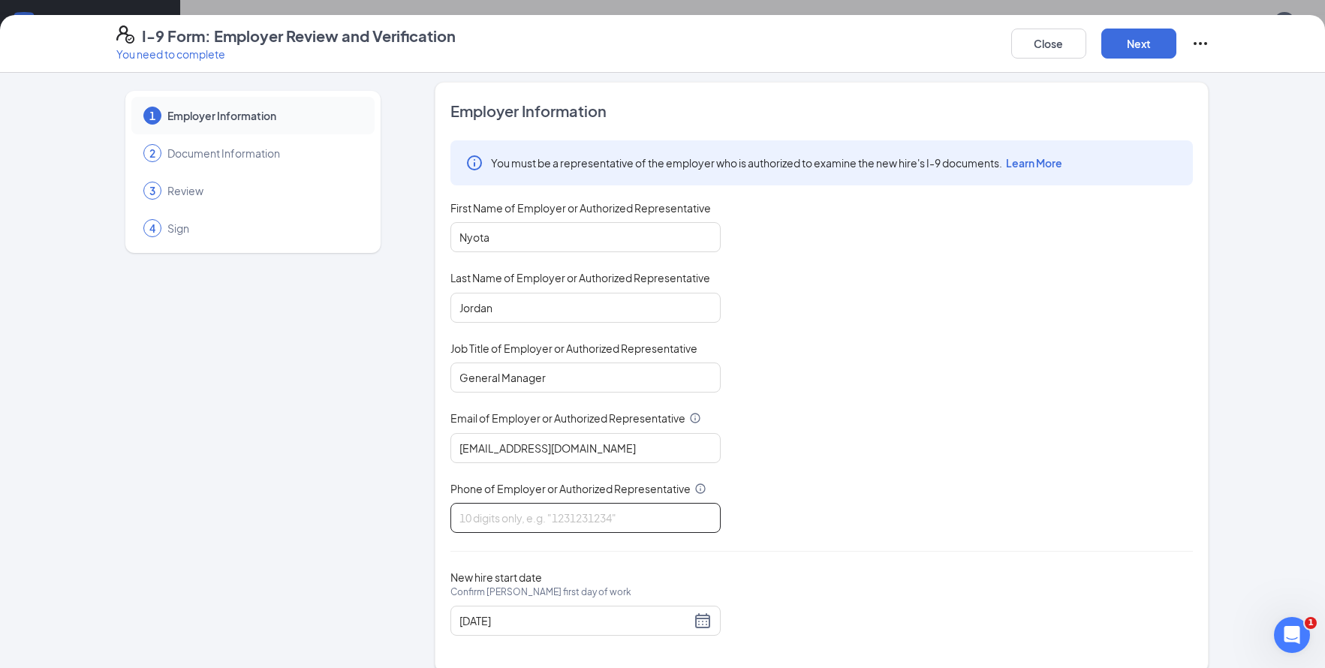
scroll to position [0, 0]
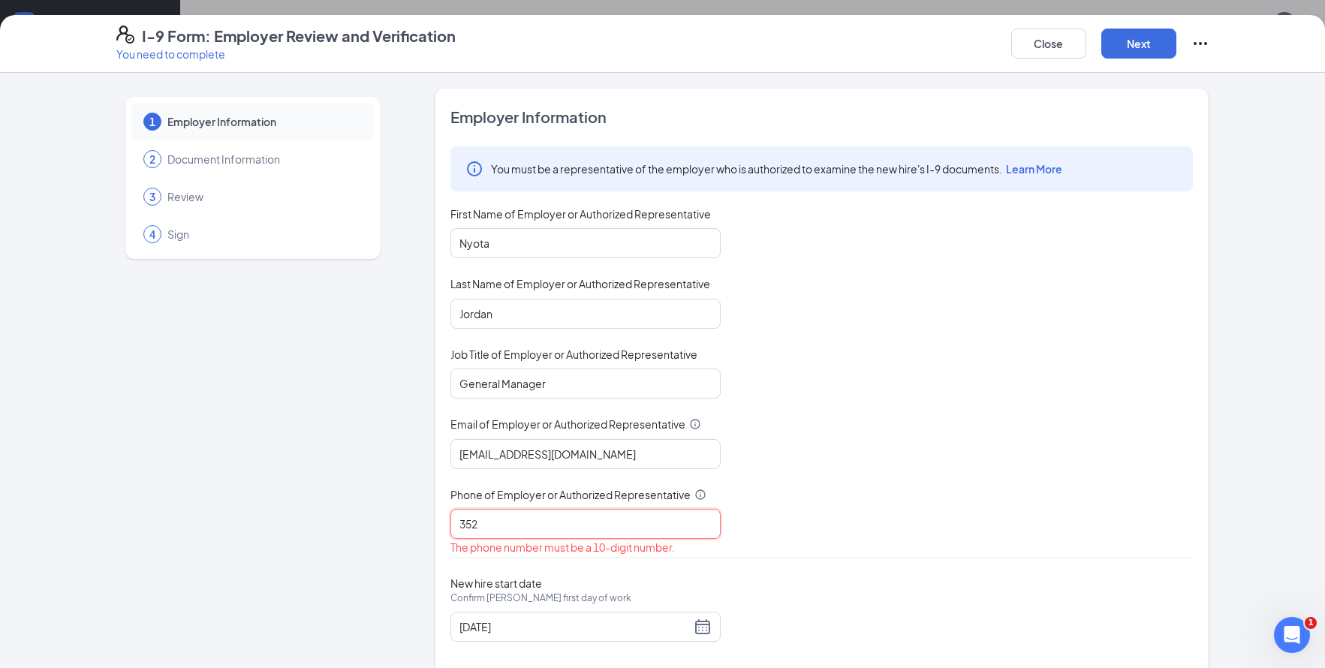
type input "3523883270"
click at [695, 622] on div "[DATE]" at bounding box center [586, 627] width 252 height 18
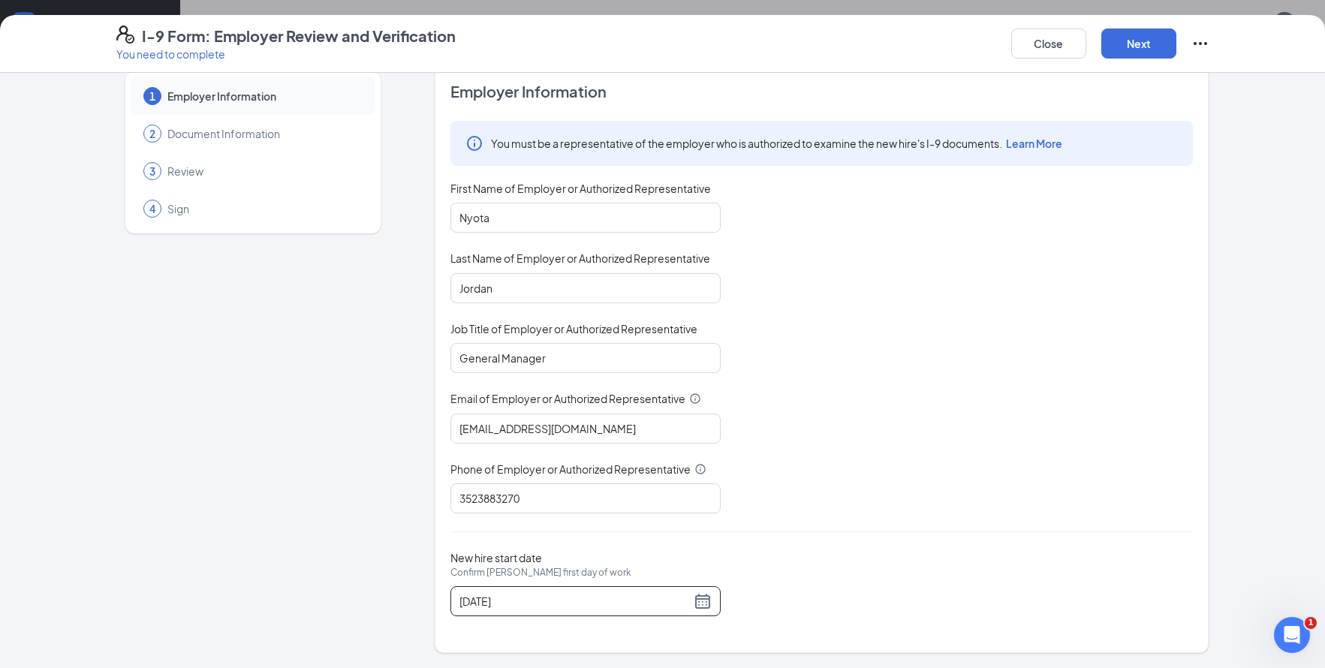
scroll to position [303, 0]
click at [701, 601] on div "[DATE]" at bounding box center [586, 601] width 252 height 18
click at [693, 603] on div "[DATE]" at bounding box center [586, 601] width 252 height 18
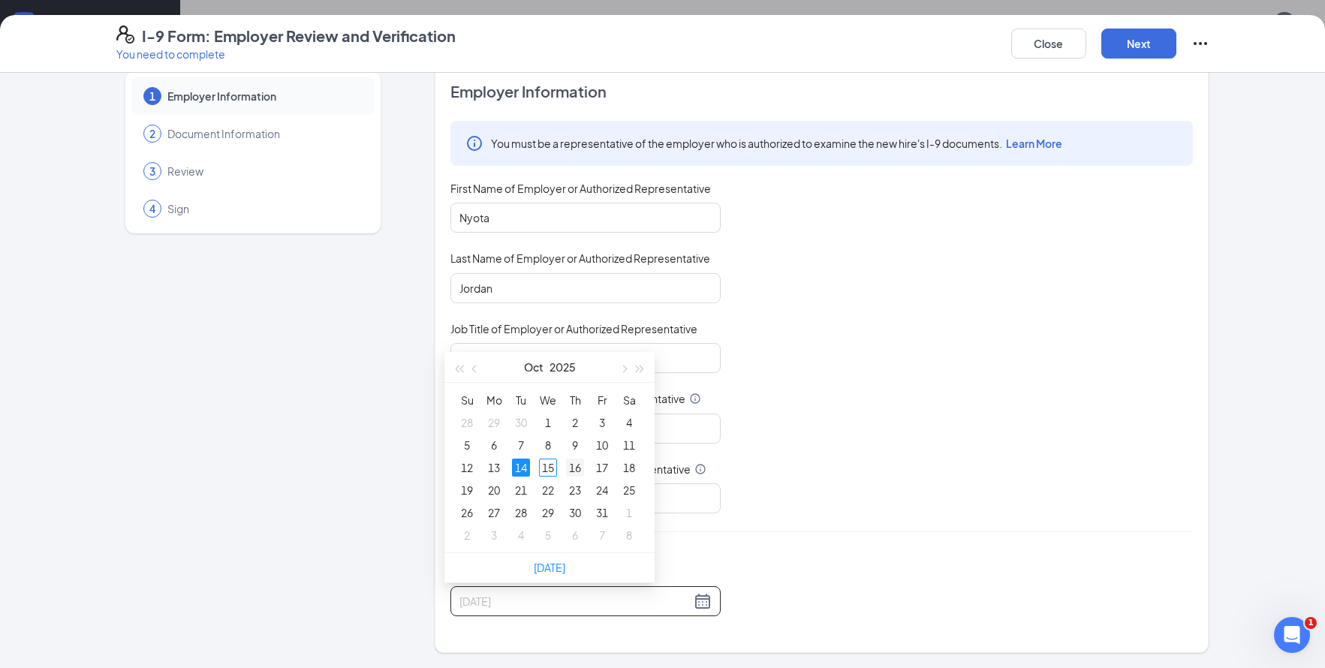
type input "[DATE]"
click at [571, 467] on div "16" at bounding box center [575, 468] width 18 height 18
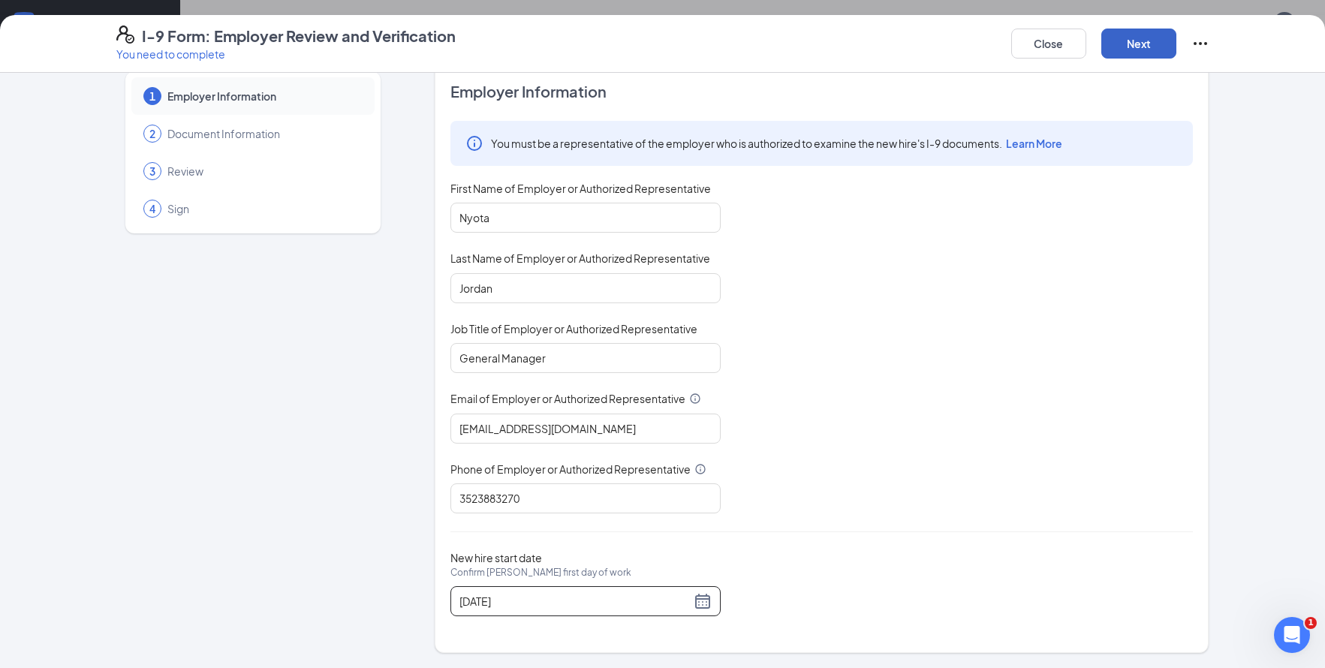
click at [1147, 39] on button "Next" at bounding box center [1138, 44] width 75 height 30
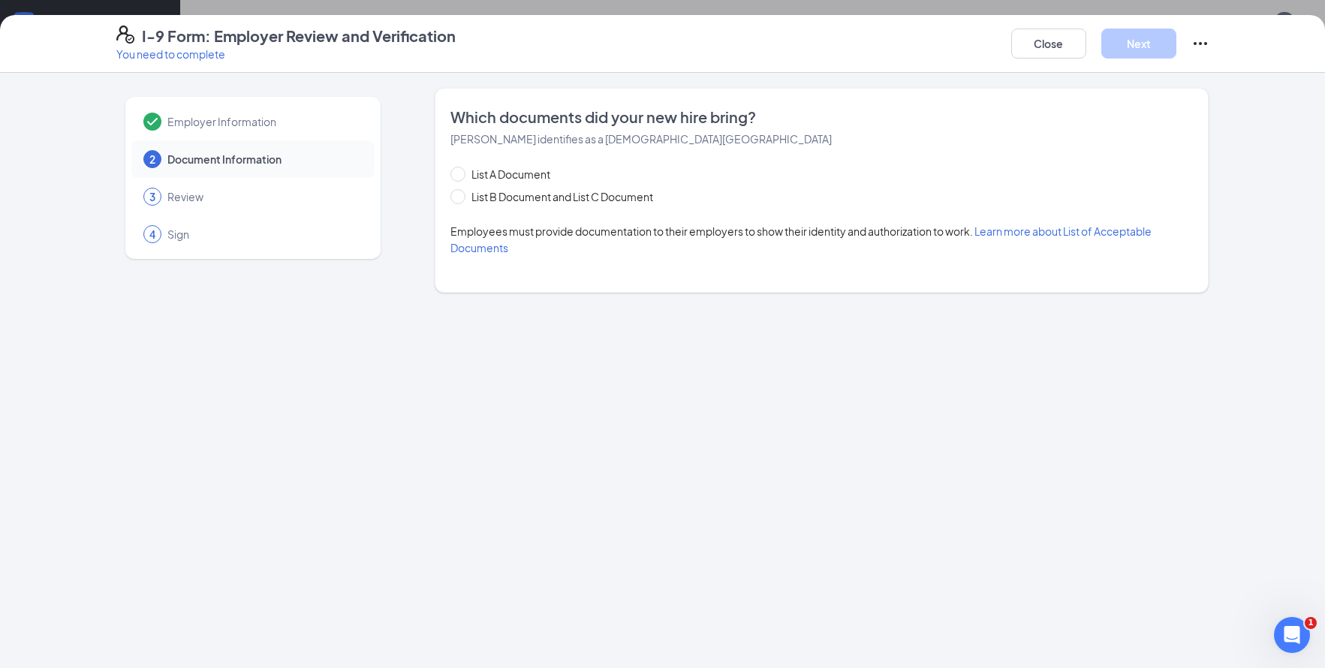
scroll to position [0, 0]
click at [456, 200] on span at bounding box center [457, 196] width 15 height 15
click at [456, 200] on input "List B Document and List C Document" at bounding box center [455, 194] width 11 height 11
radio input "true"
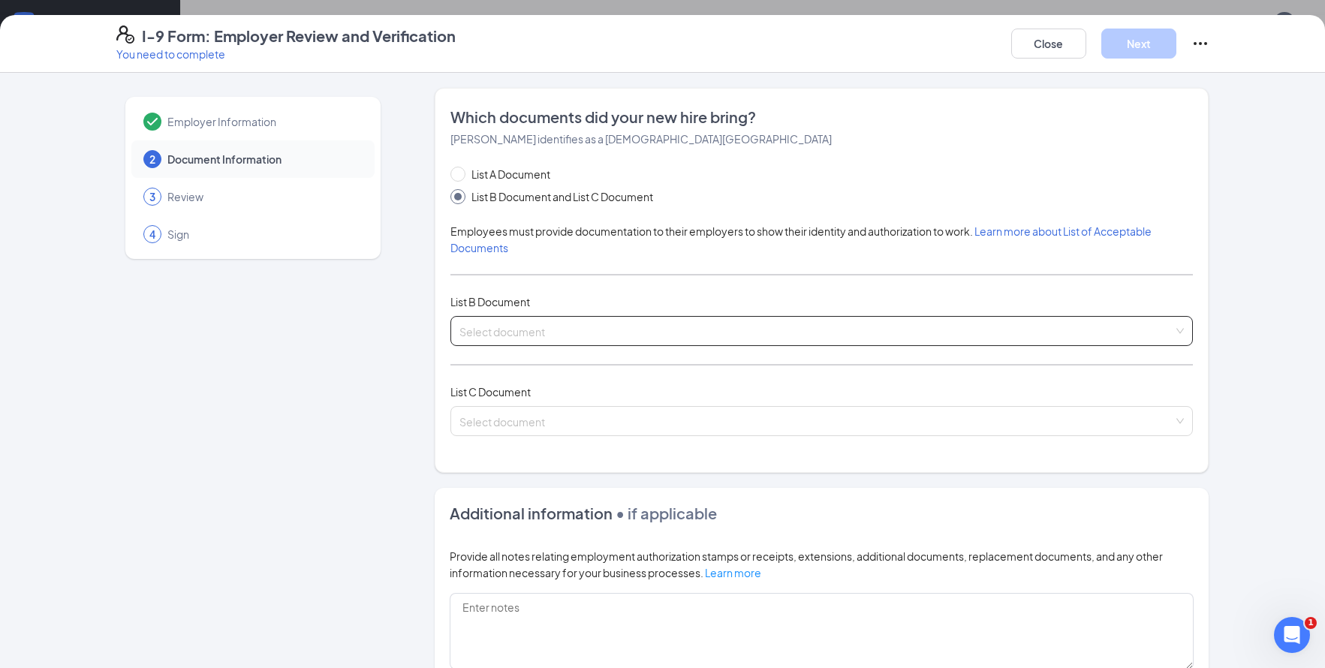
click at [493, 340] on span at bounding box center [817, 331] width 714 height 29
click at [551, 326] on input "search" at bounding box center [817, 328] width 714 height 23
click at [545, 335] on input "search" at bounding box center [817, 328] width 714 height 23
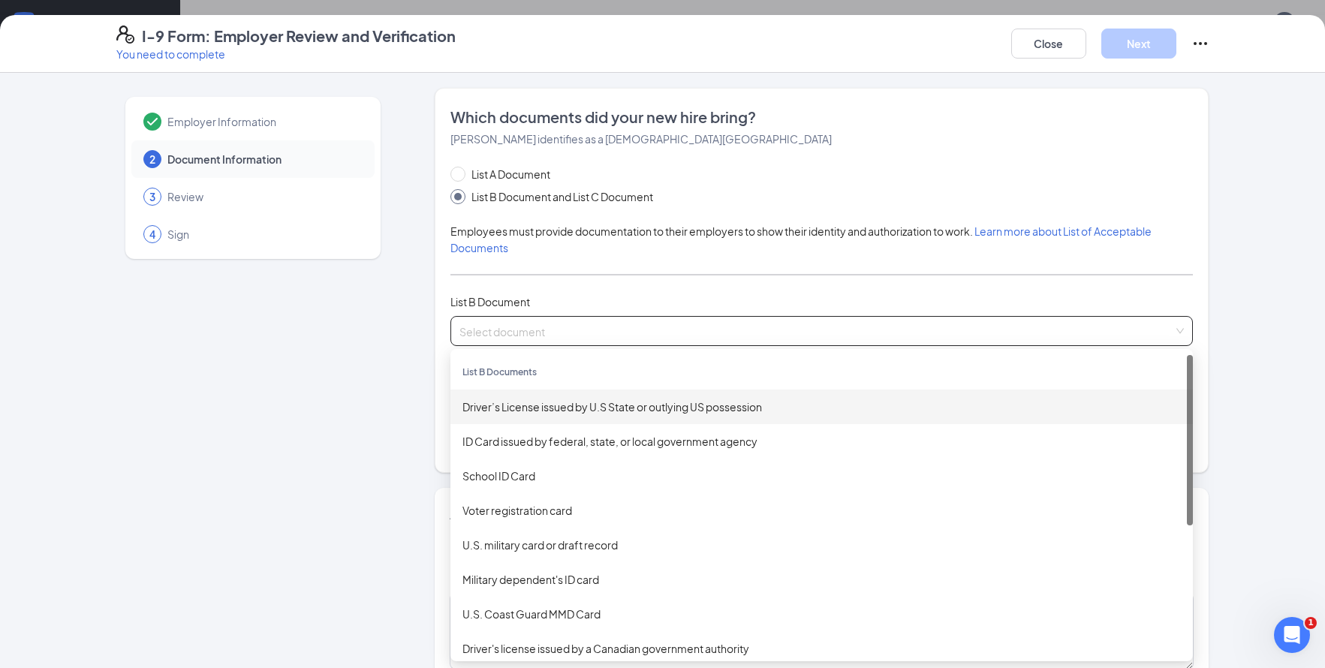
click at [513, 333] on input "search" at bounding box center [817, 328] width 714 height 23
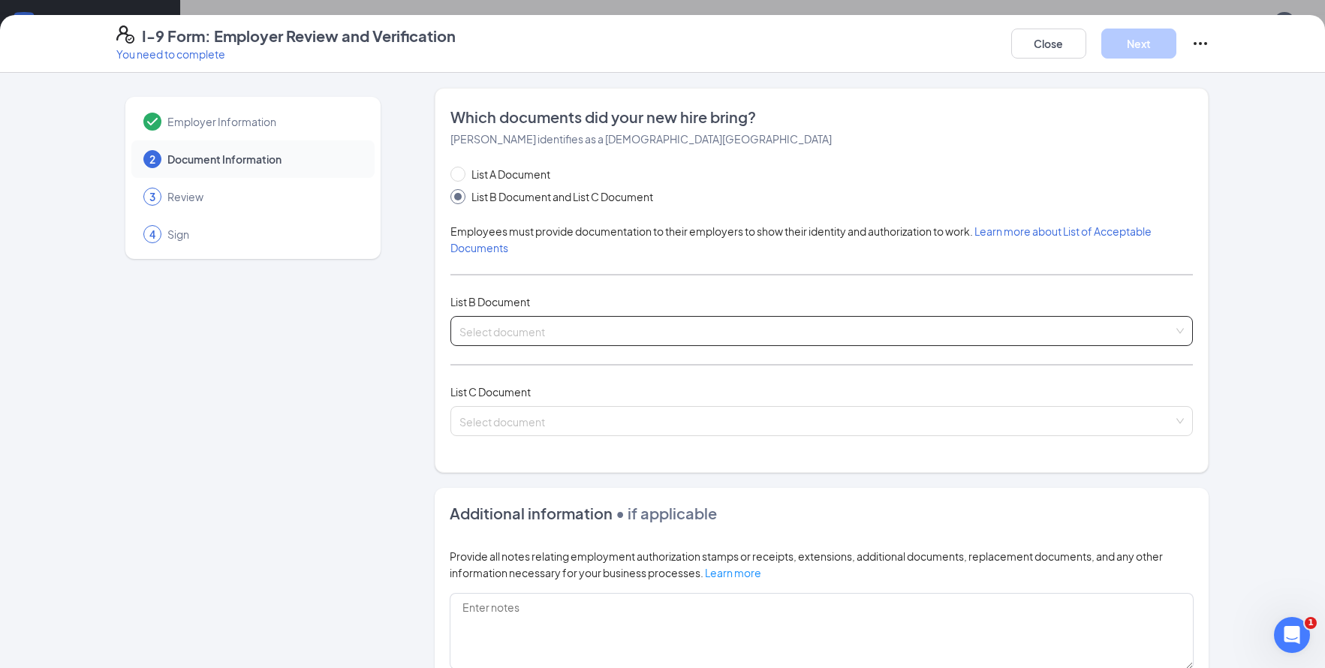
click at [520, 335] on input "search" at bounding box center [817, 328] width 714 height 23
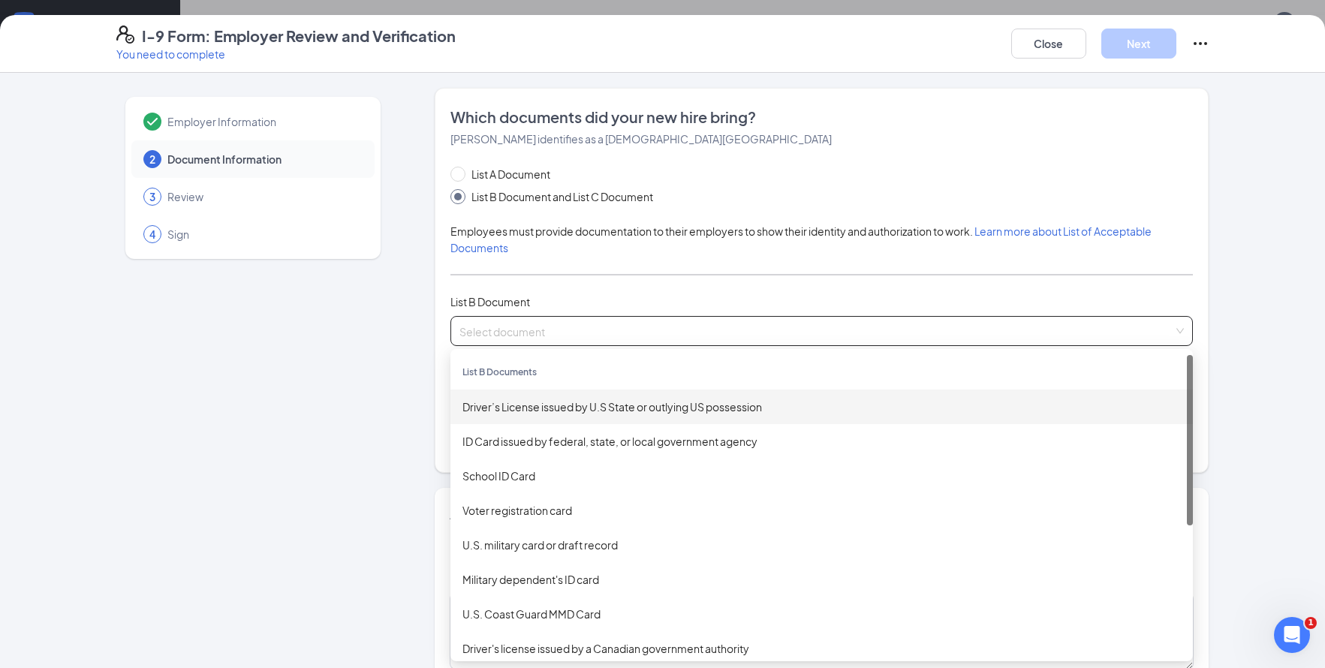
click at [516, 399] on div "Driver’s License issued by U.S State or outlying US possession" at bounding box center [822, 407] width 719 height 17
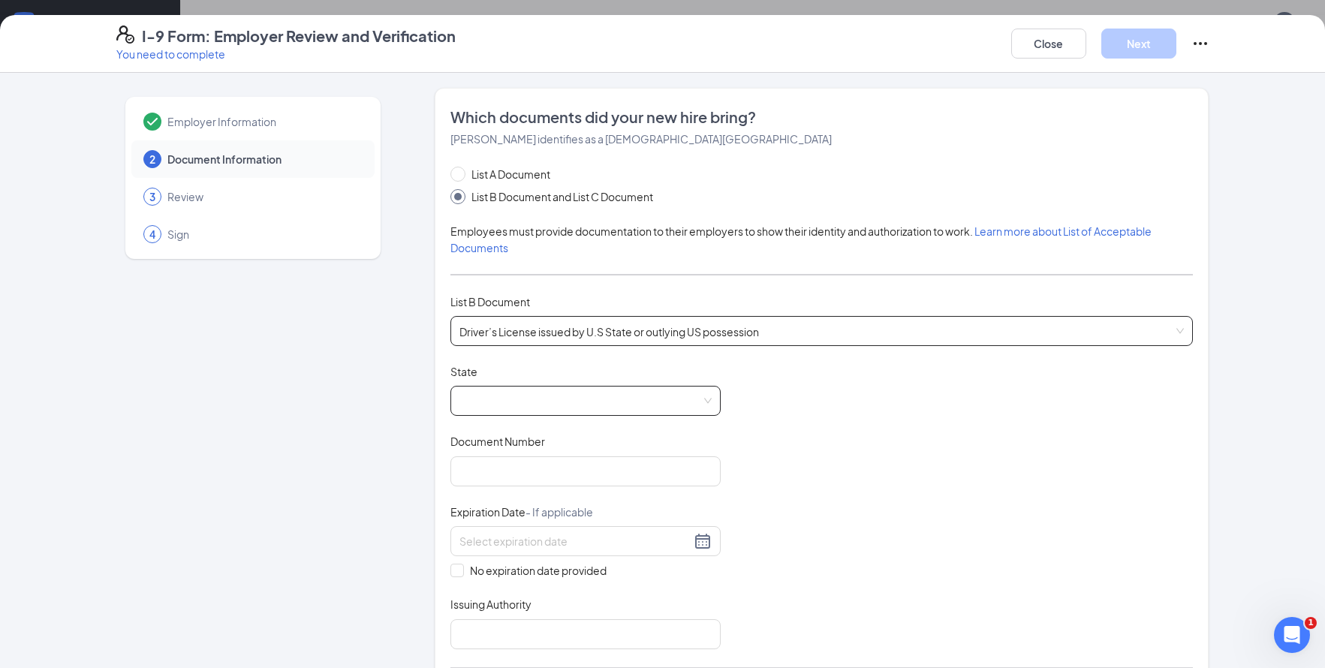
click at [513, 394] on span at bounding box center [586, 401] width 252 height 29
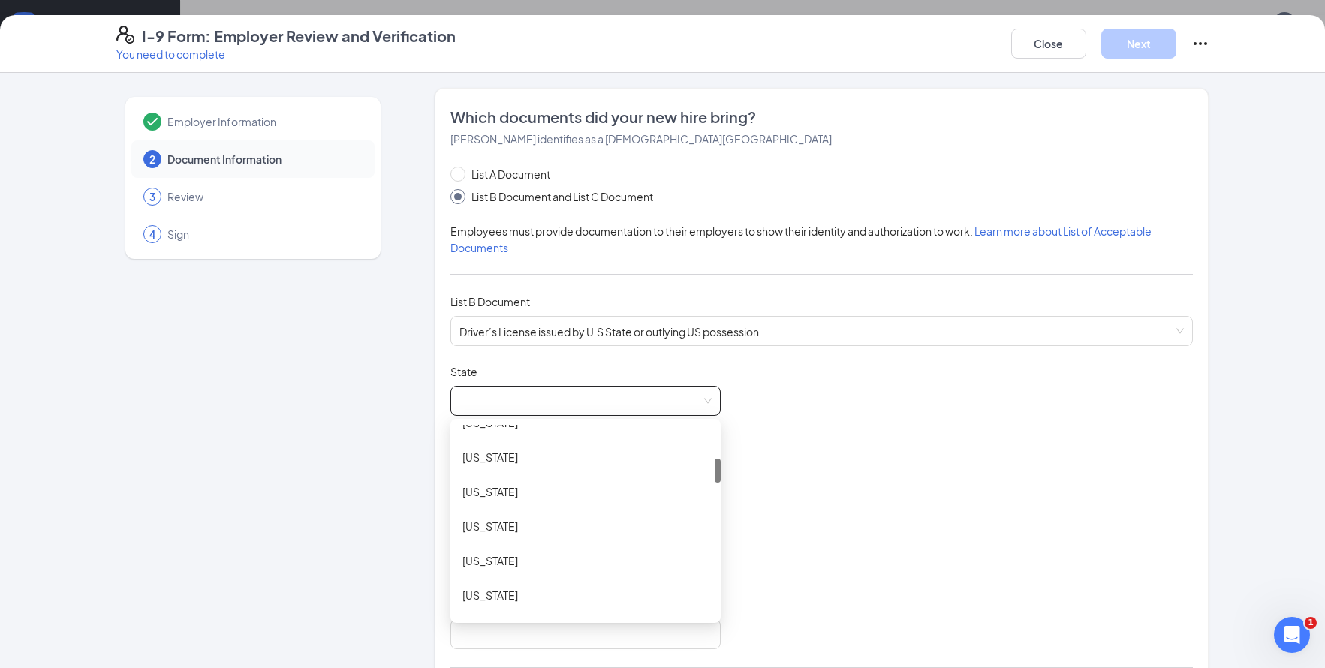
drag, startPoint x: 710, startPoint y: 438, endPoint x: 568, endPoint y: 502, distance: 155.6
click at [715, 469] on div at bounding box center [718, 471] width 6 height 24
click at [483, 533] on div "[US_STATE]" at bounding box center [586, 535] width 246 height 17
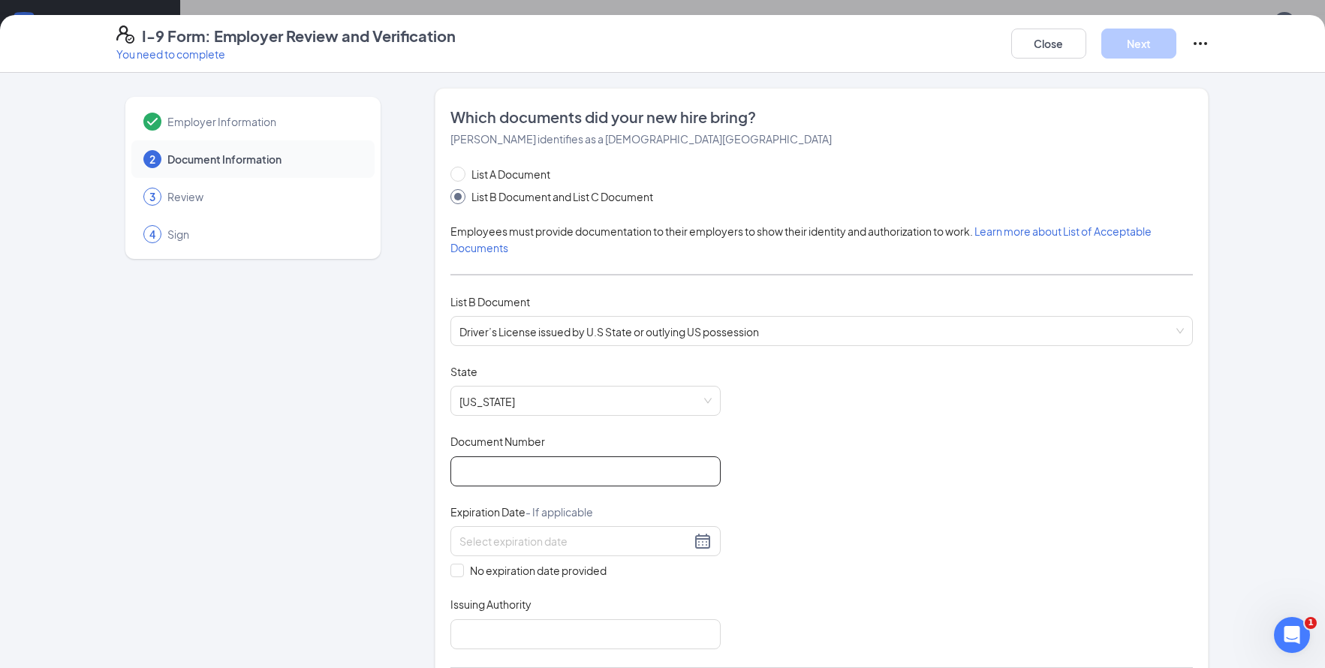
drag, startPoint x: 508, startPoint y: 453, endPoint x: 499, endPoint y: 466, distance: 15.2
click at [502, 465] on div "Document Number" at bounding box center [585, 460] width 270 height 52
click at [499, 467] on input "Document Number" at bounding box center [585, 472] width 270 height 30
type input "J525818941360"
click at [532, 545] on input at bounding box center [575, 541] width 231 height 17
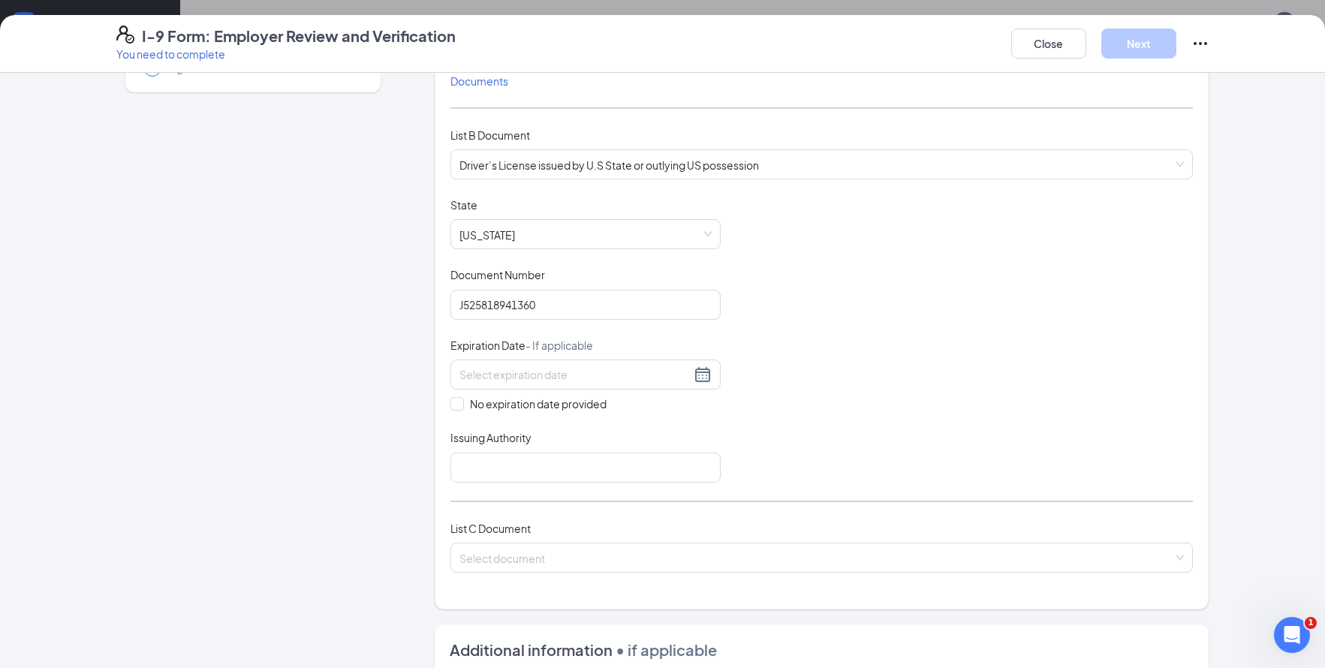
scroll to position [168, 0]
click at [703, 374] on div at bounding box center [586, 373] width 252 height 18
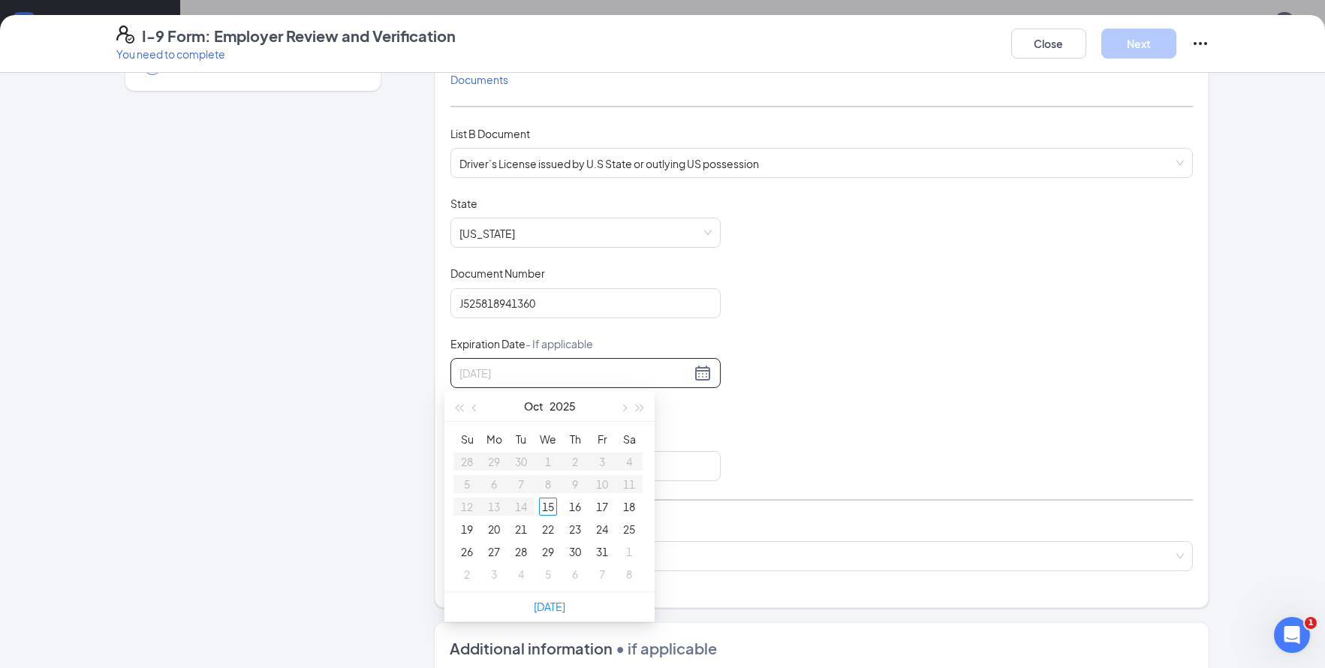
type input "[DATE]"
click at [601, 508] on div "16" at bounding box center [602, 507] width 18 height 18
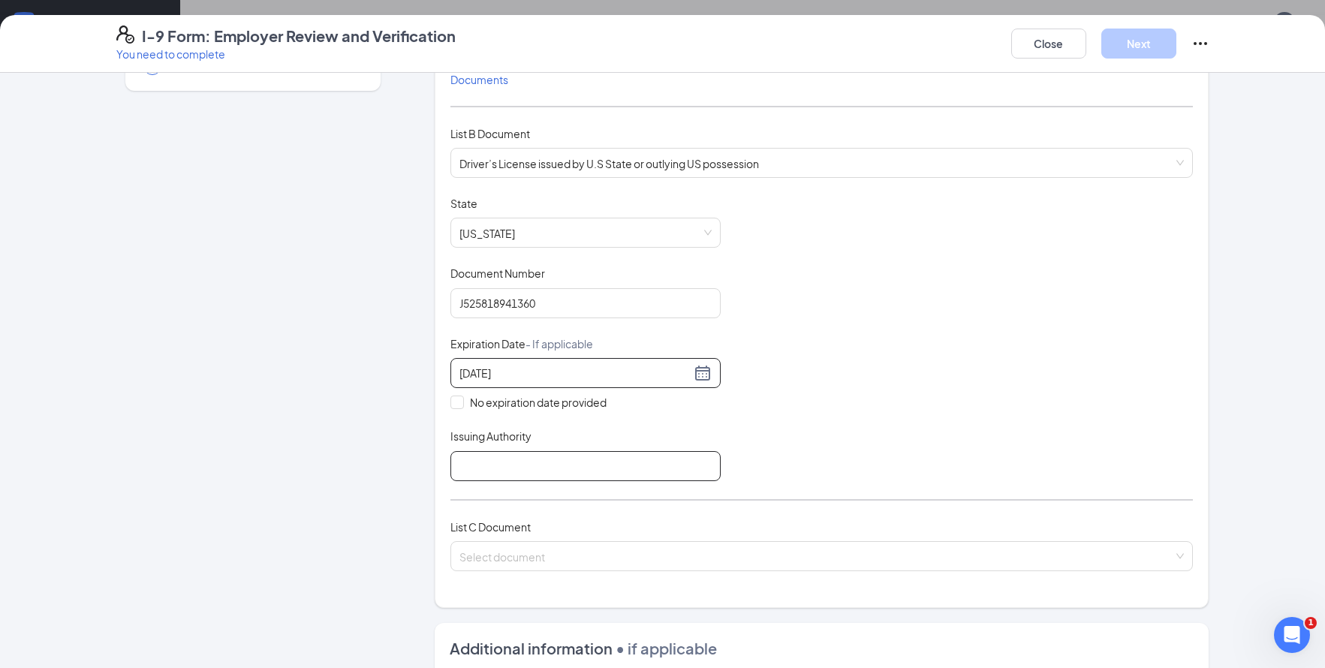
type input "[DATE]"
click at [545, 468] on input "Issuing Authority" at bounding box center [585, 466] width 270 height 30
type input "DMV"
click at [486, 556] on input "search" at bounding box center [817, 553] width 714 height 23
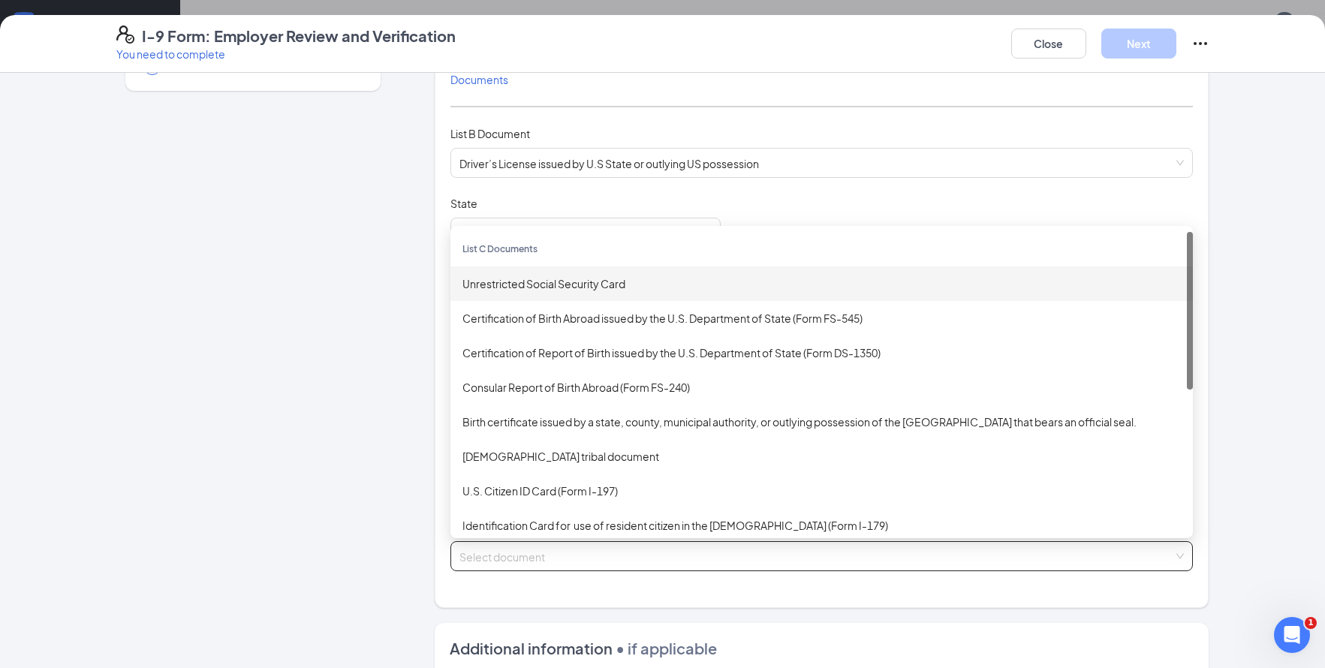
click at [535, 291] on div "Unrestricted Social Security Card" at bounding box center [822, 284] width 719 height 17
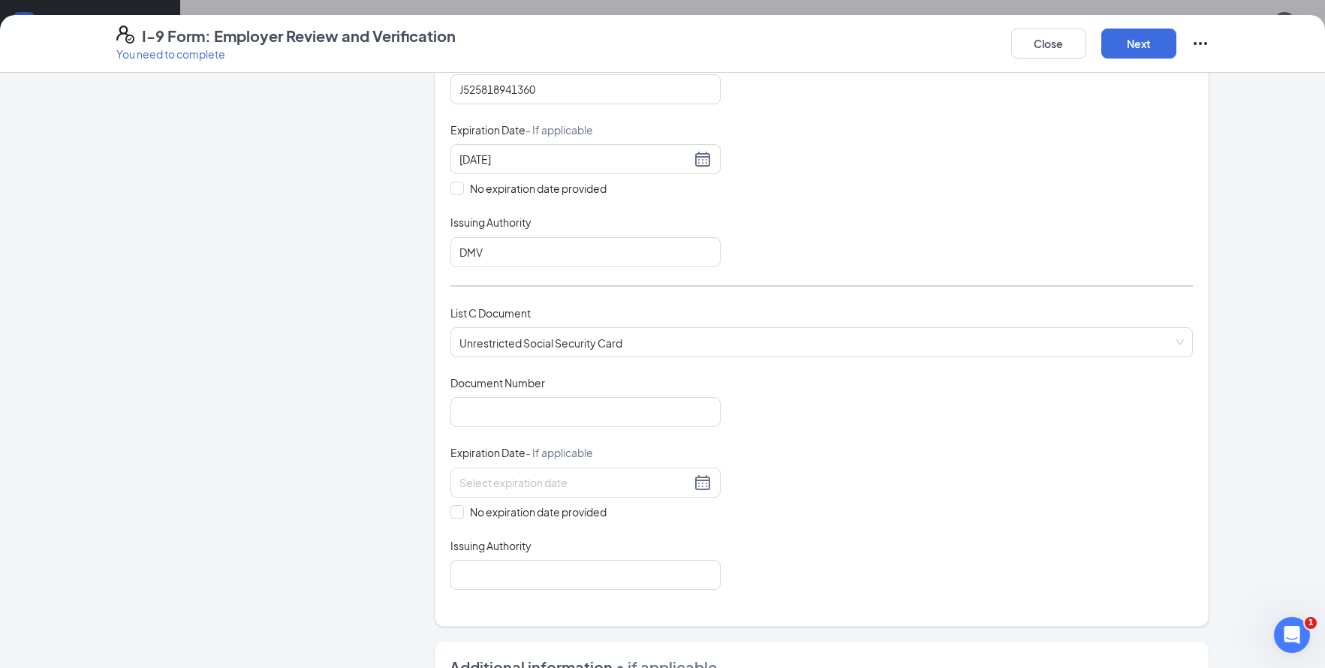
scroll to position [405, 0]
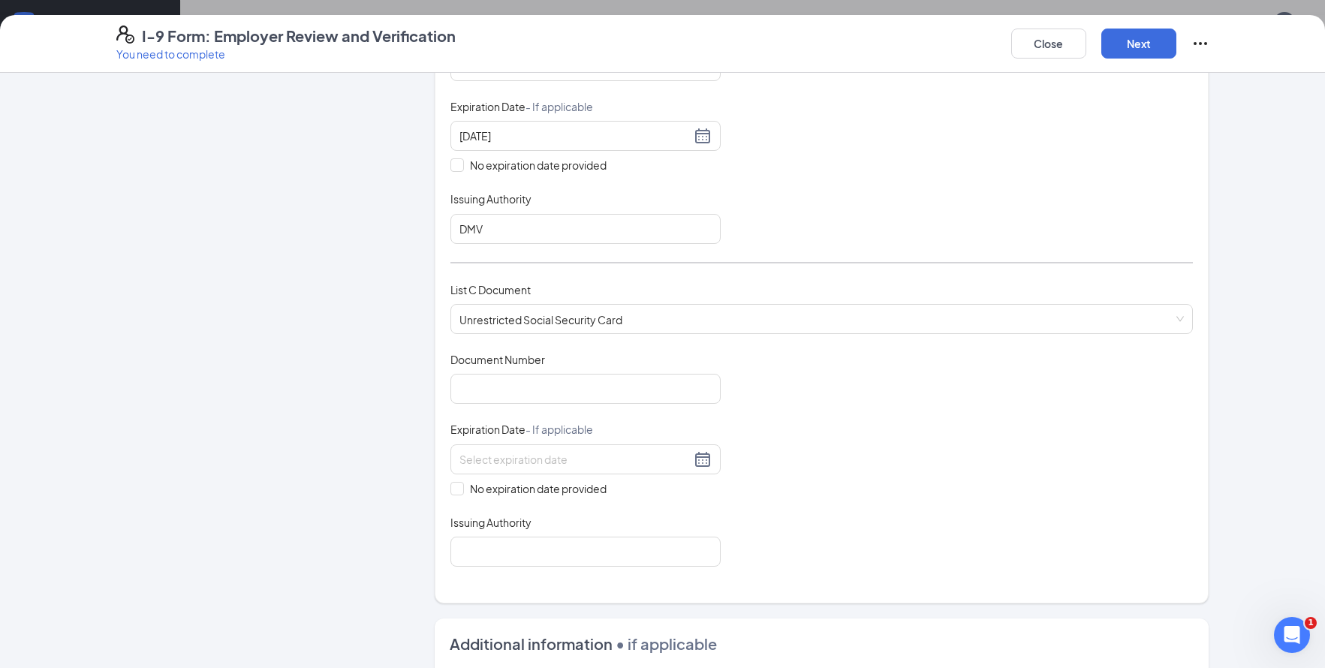
click at [589, 408] on div "Document Title Unrestricted Social Security Card Document Number Expiration Dat…" at bounding box center [821, 459] width 743 height 215
click at [589, 403] on input "Document Number" at bounding box center [585, 389] width 270 height 30
type input "426779034"
click at [590, 551] on input "Issuing Authority" at bounding box center [585, 552] width 270 height 30
type input "Social Security Admin"
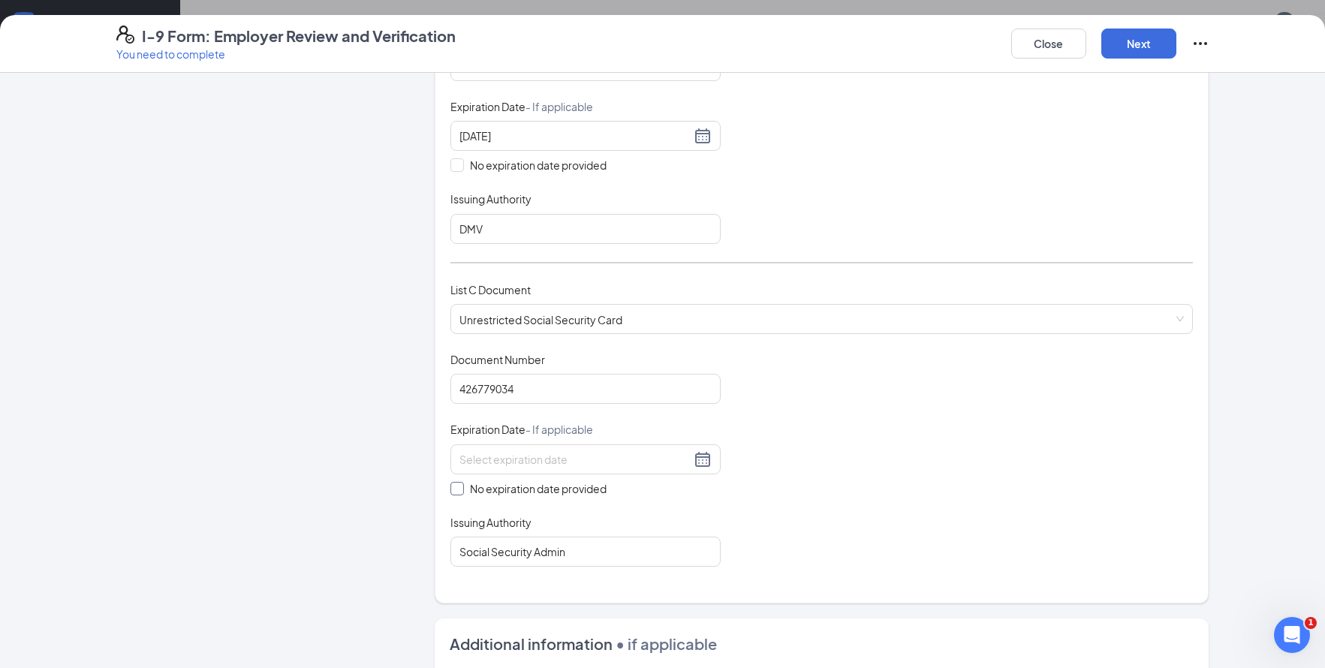
click at [453, 489] on input "No expiration date provided" at bounding box center [455, 487] width 11 height 11
checkbox input "true"
click at [1131, 50] on button "Next" at bounding box center [1138, 44] width 75 height 30
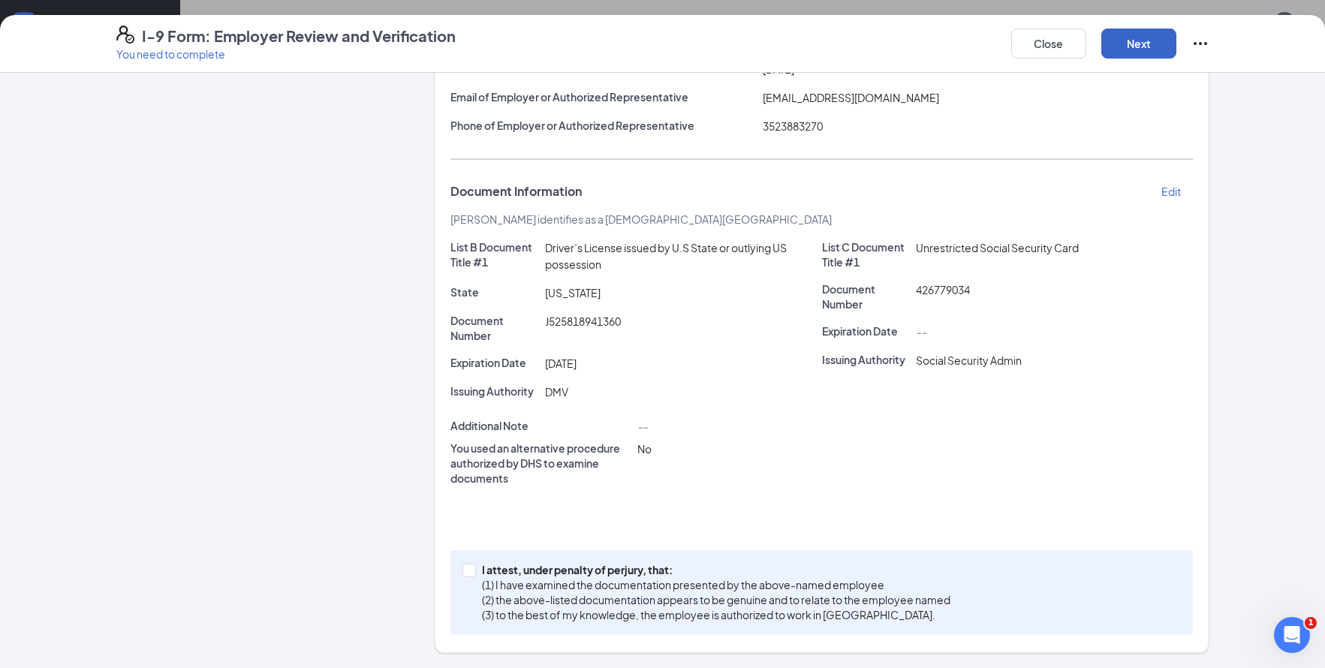
scroll to position [201, 0]
click at [463, 572] on input "I attest, under penalty of [PERSON_NAME], that: (1) I have examined the documen…" at bounding box center [468, 569] width 11 height 11
checkbox input "true"
click at [1139, 45] on button "Next" at bounding box center [1138, 44] width 75 height 30
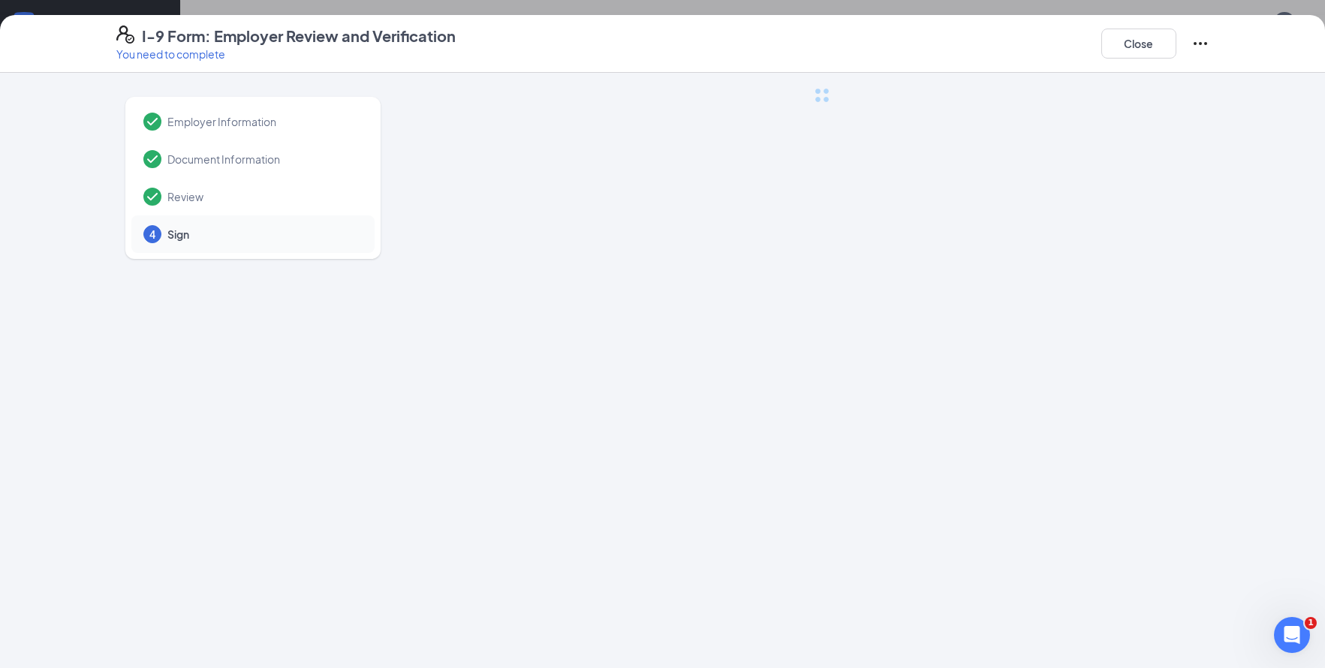
scroll to position [0, 0]
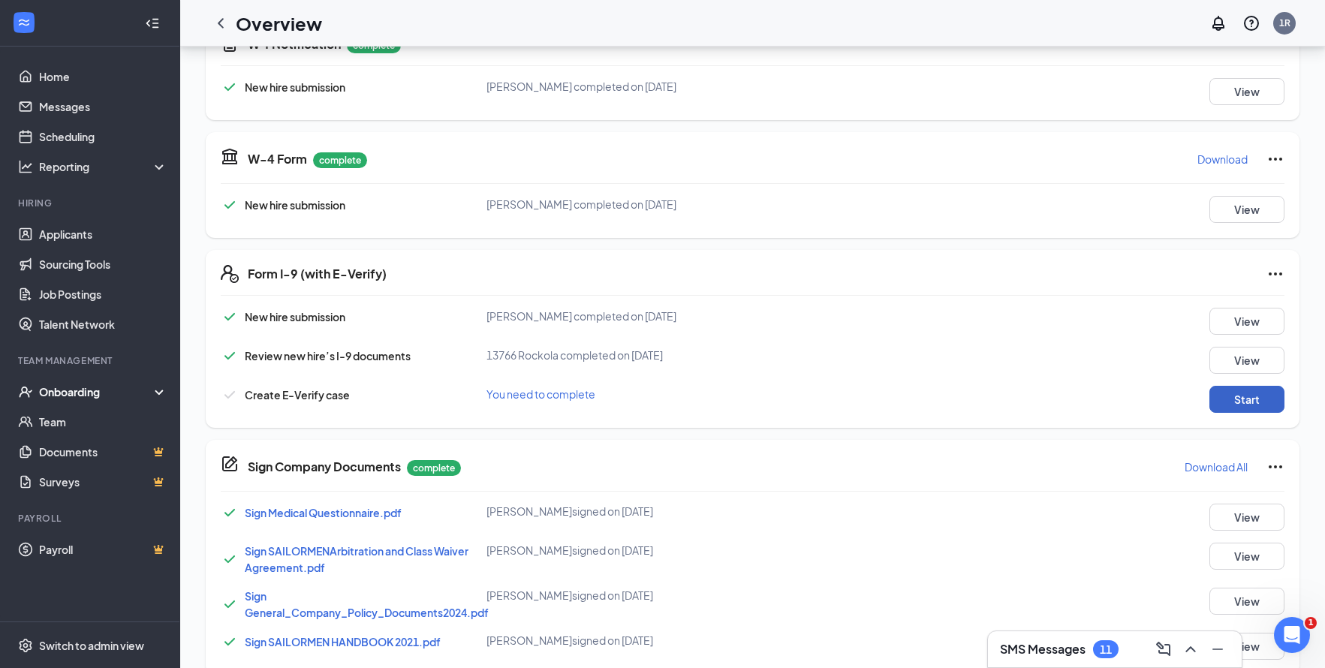
click at [1240, 402] on button "Start" at bounding box center [1247, 399] width 75 height 27
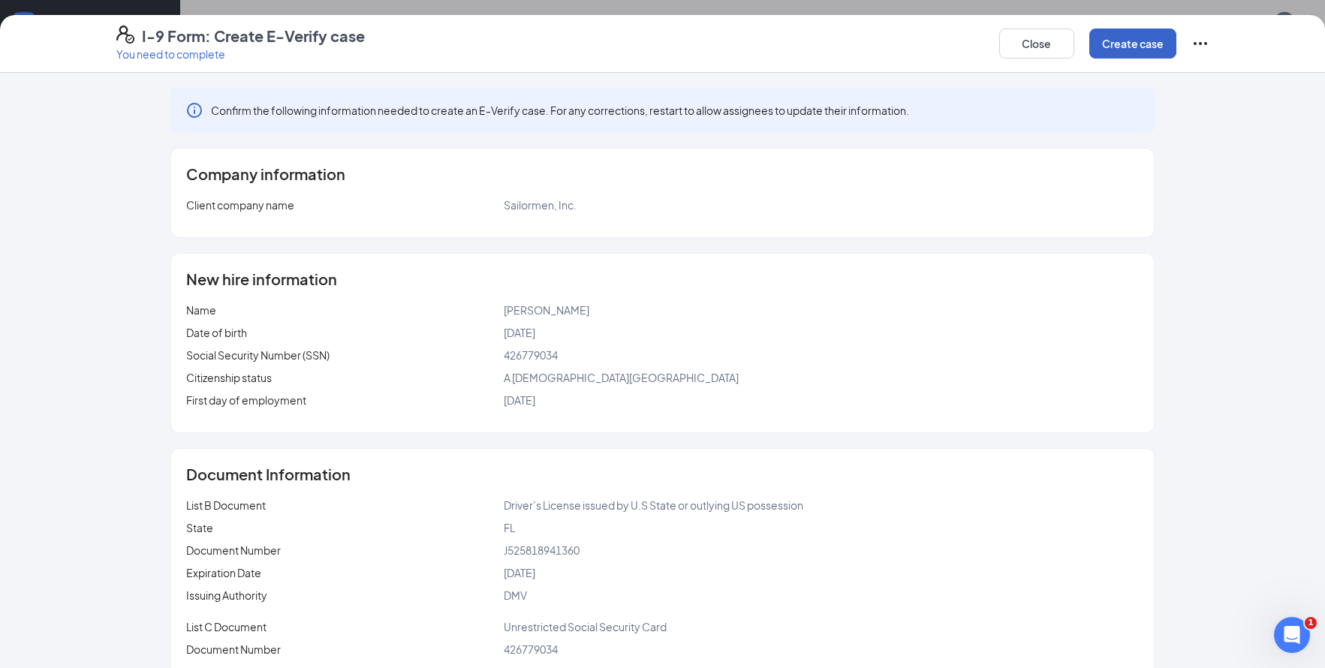
click at [1131, 42] on button "Create case" at bounding box center [1132, 44] width 87 height 30
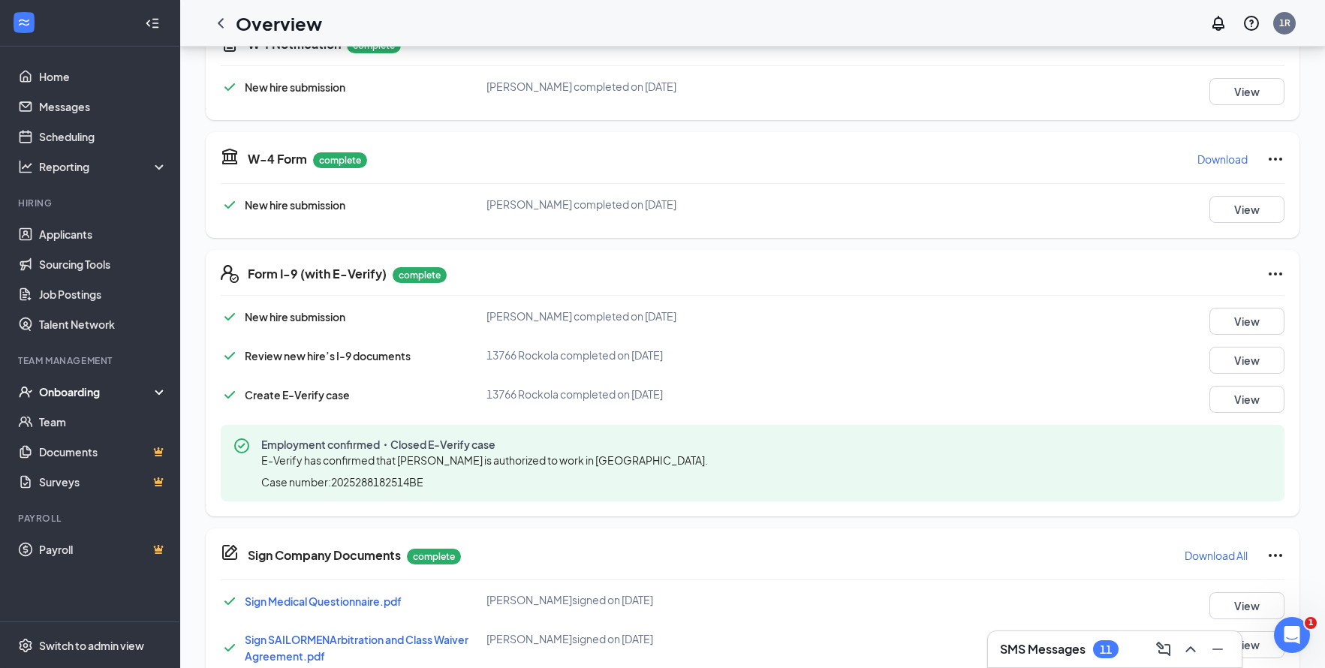
click at [80, 393] on div "Onboarding" at bounding box center [97, 391] width 116 height 15
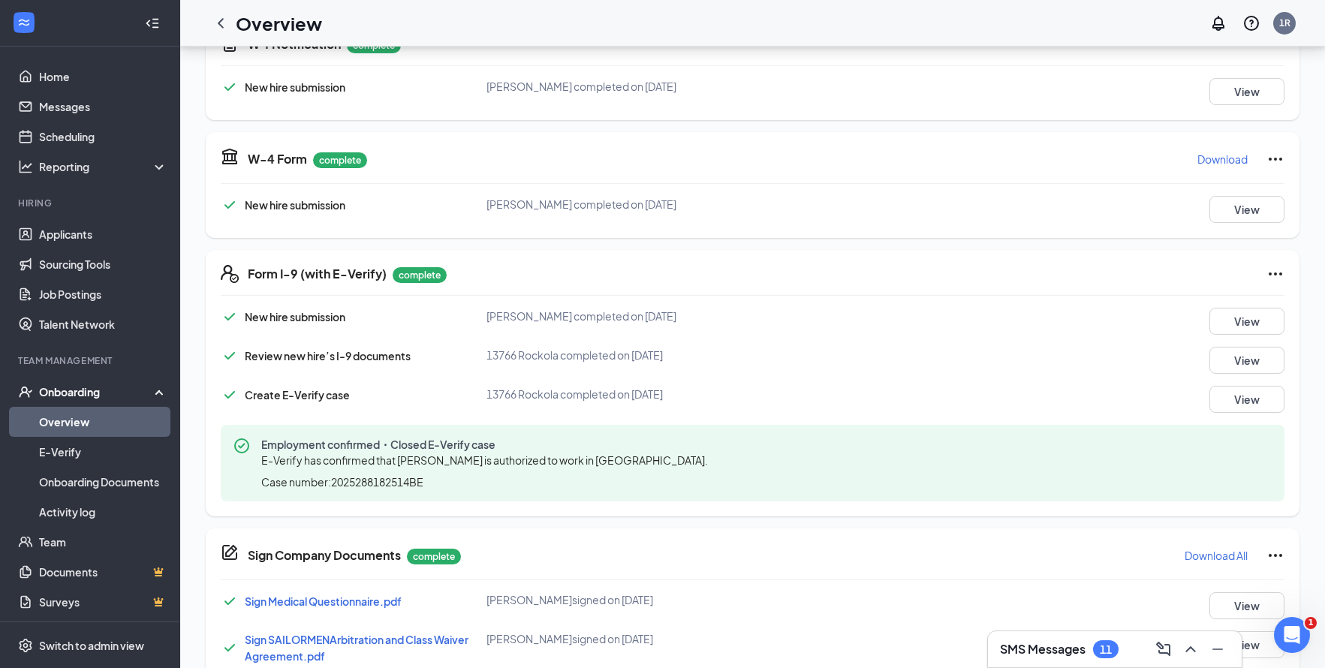
click at [77, 414] on link "Overview" at bounding box center [103, 422] width 128 height 30
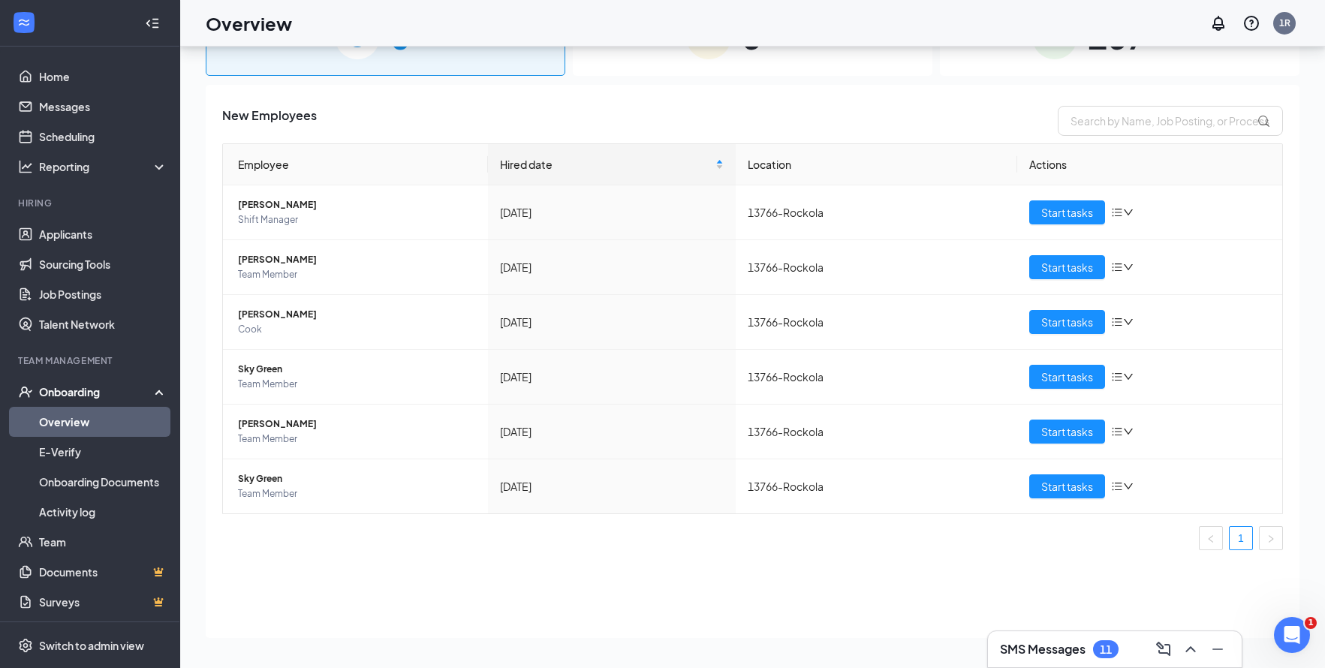
scroll to position [68, 0]
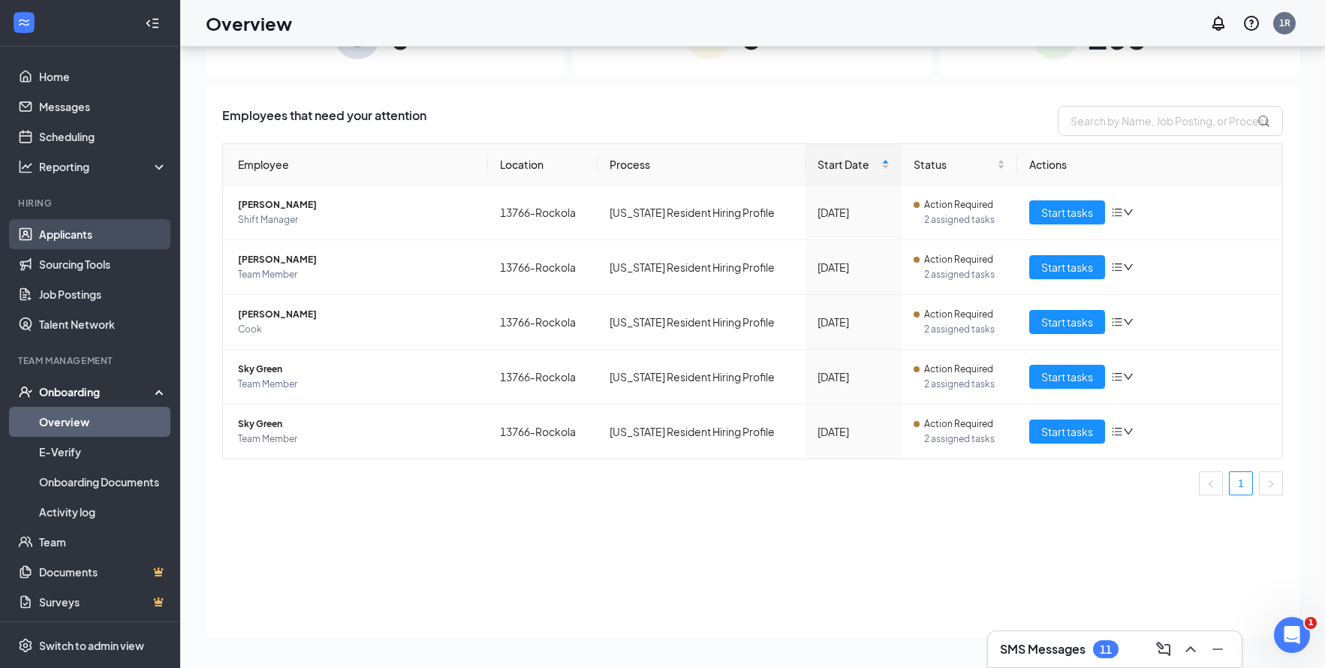
click at [82, 234] on link "Applicants" at bounding box center [103, 234] width 128 height 30
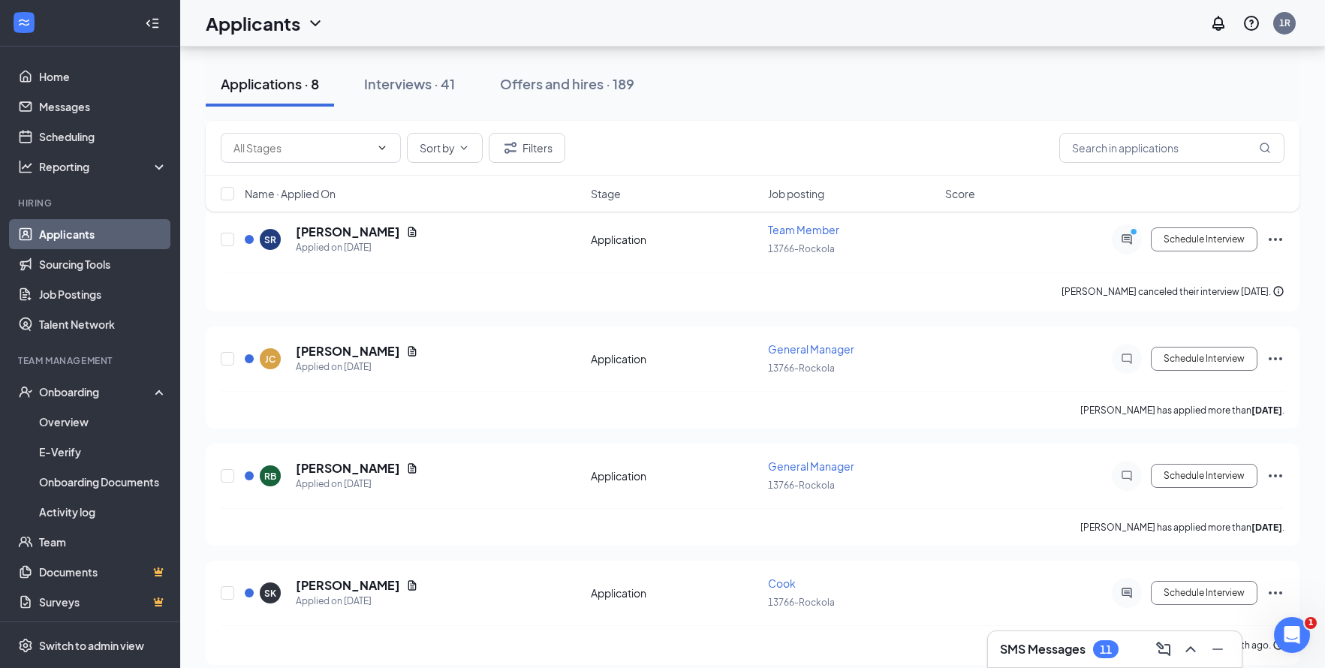
scroll to position [567, 0]
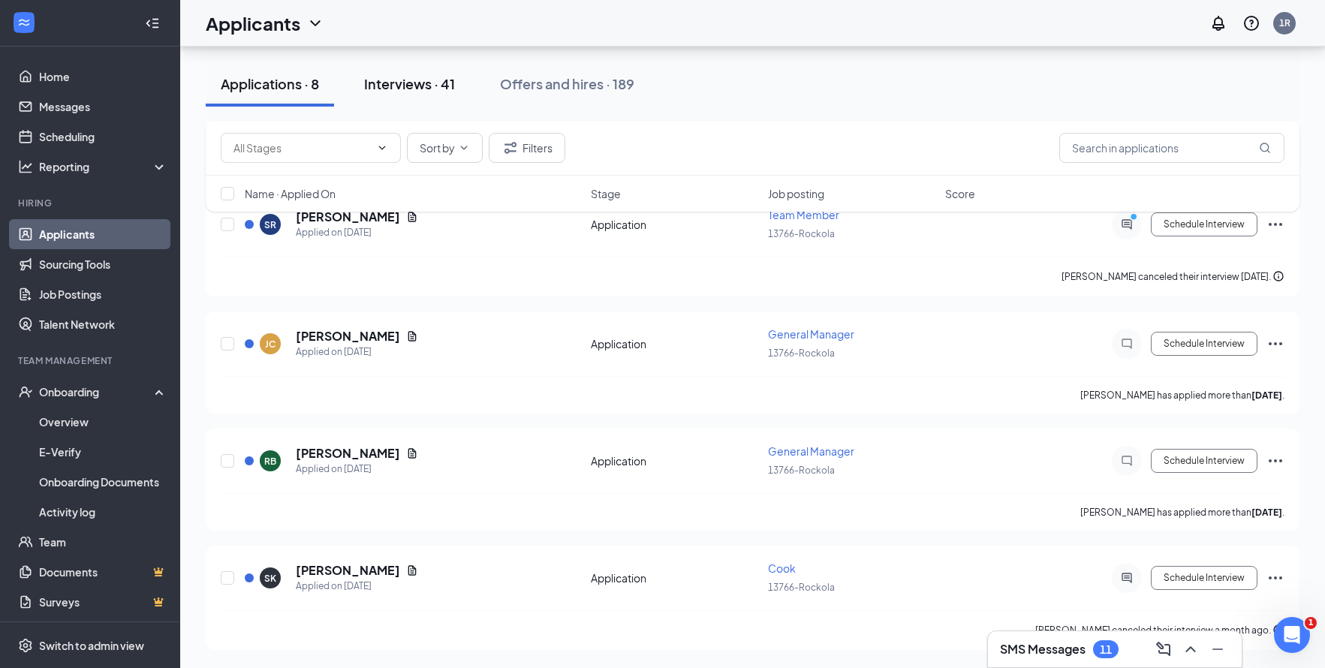
click at [388, 86] on div "Interviews · 41" at bounding box center [409, 83] width 91 height 19
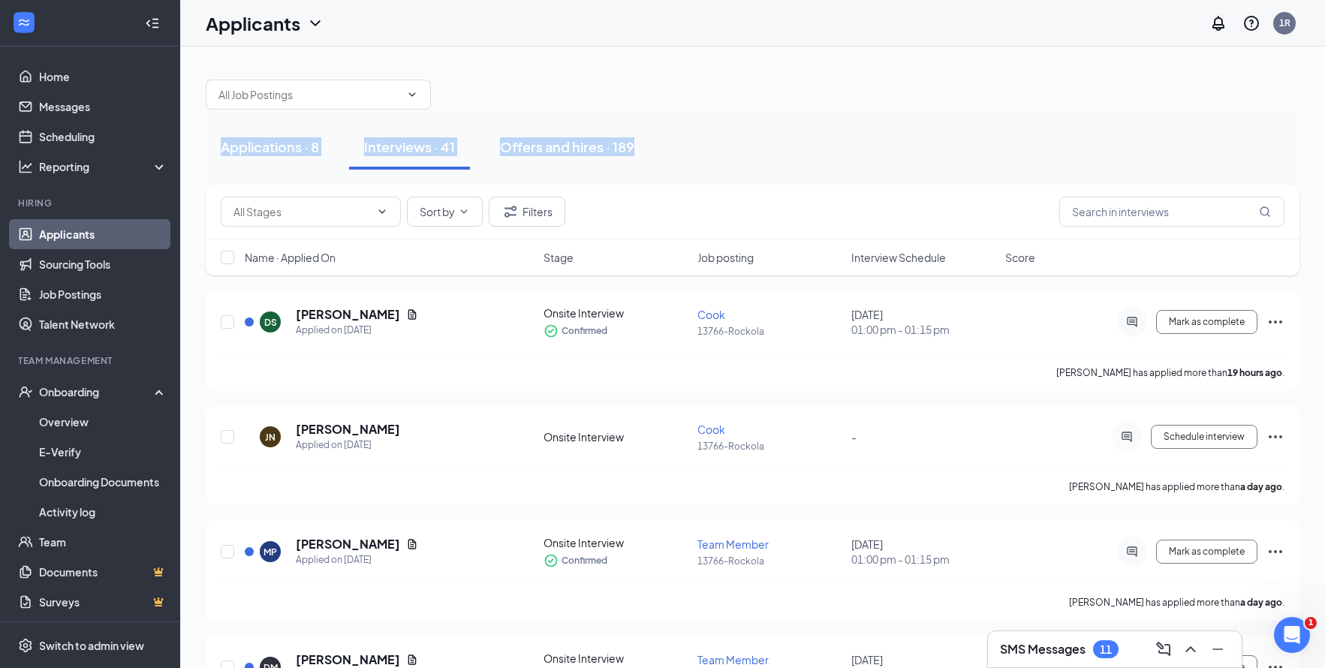
drag, startPoint x: 1321, startPoint y: 98, endPoint x: 1333, endPoint y: 137, distance: 40.1
click at [1325, 146] on html "Home Messages Scheduling Reporting Hiring Applicants Sourcing Tools Job Posting…" at bounding box center [662, 334] width 1325 height 668
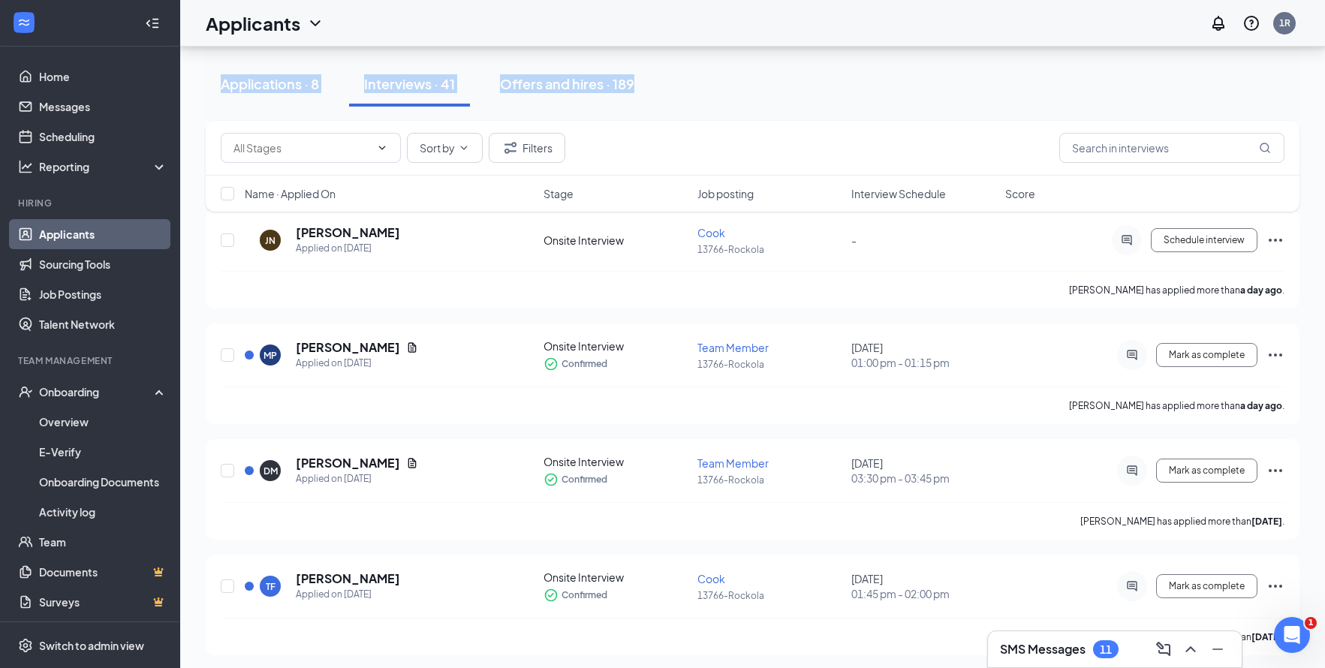
scroll to position [210, 0]
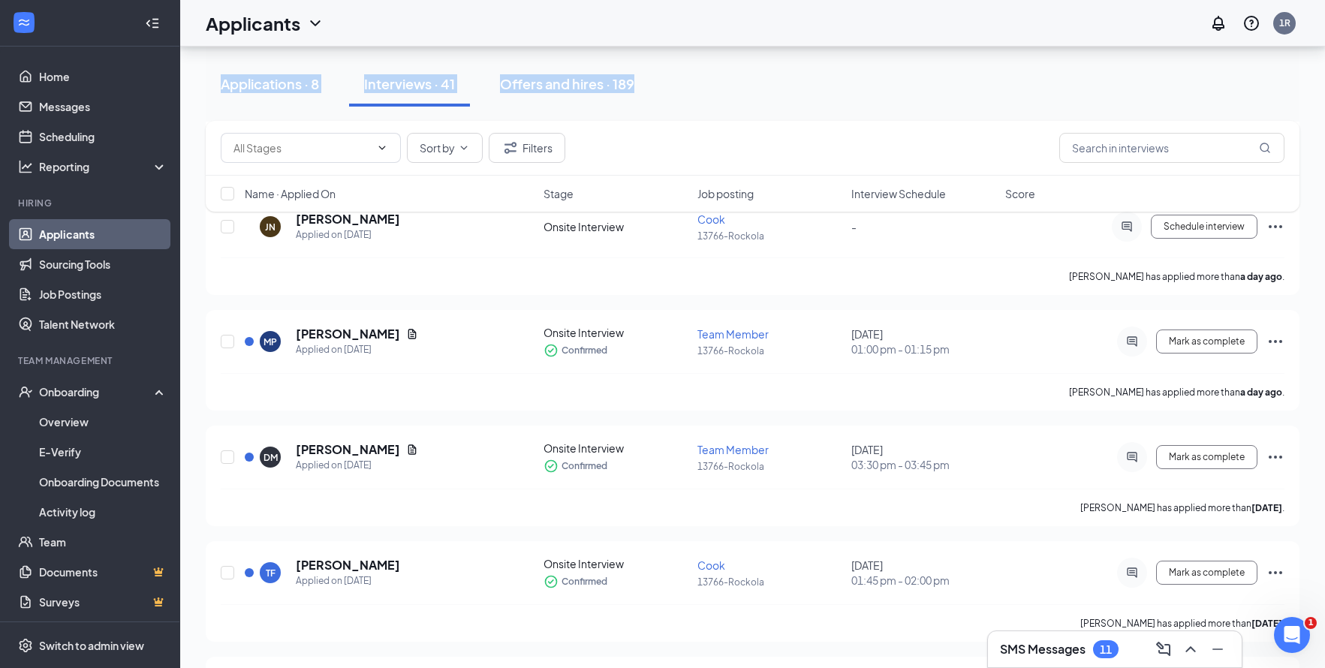
click at [402, 76] on div "Interviews · 41" at bounding box center [409, 83] width 91 height 19
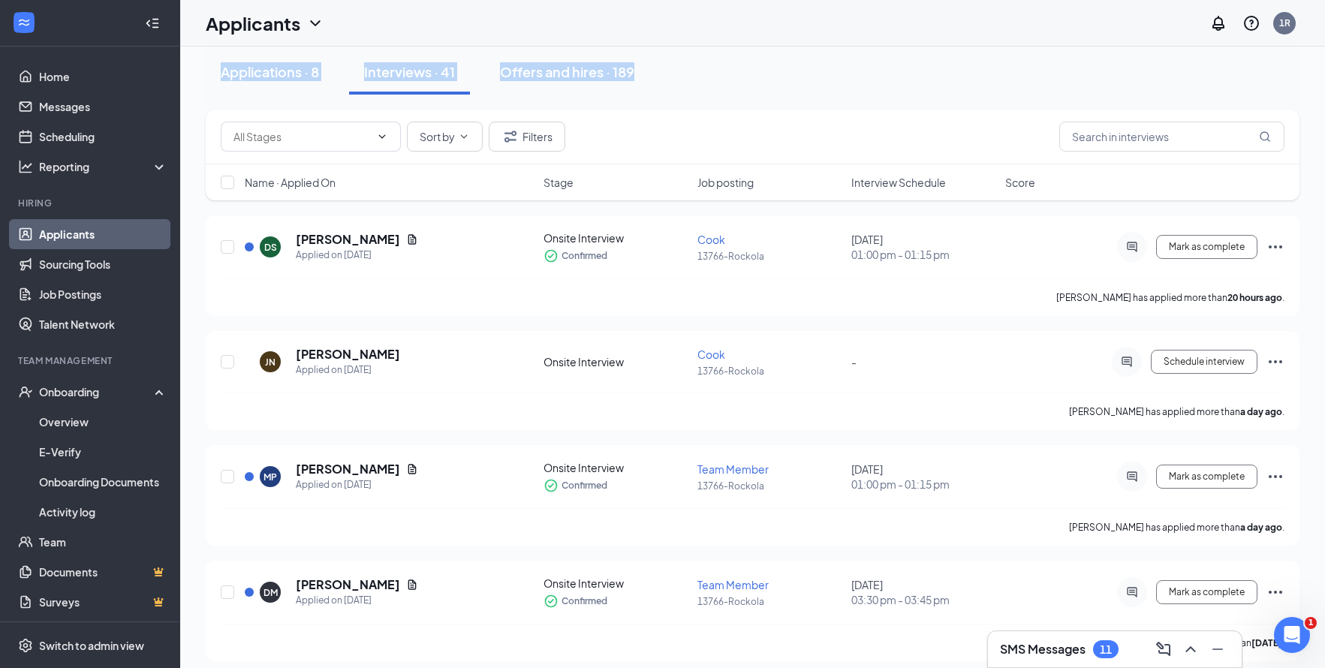
scroll to position [0, 0]
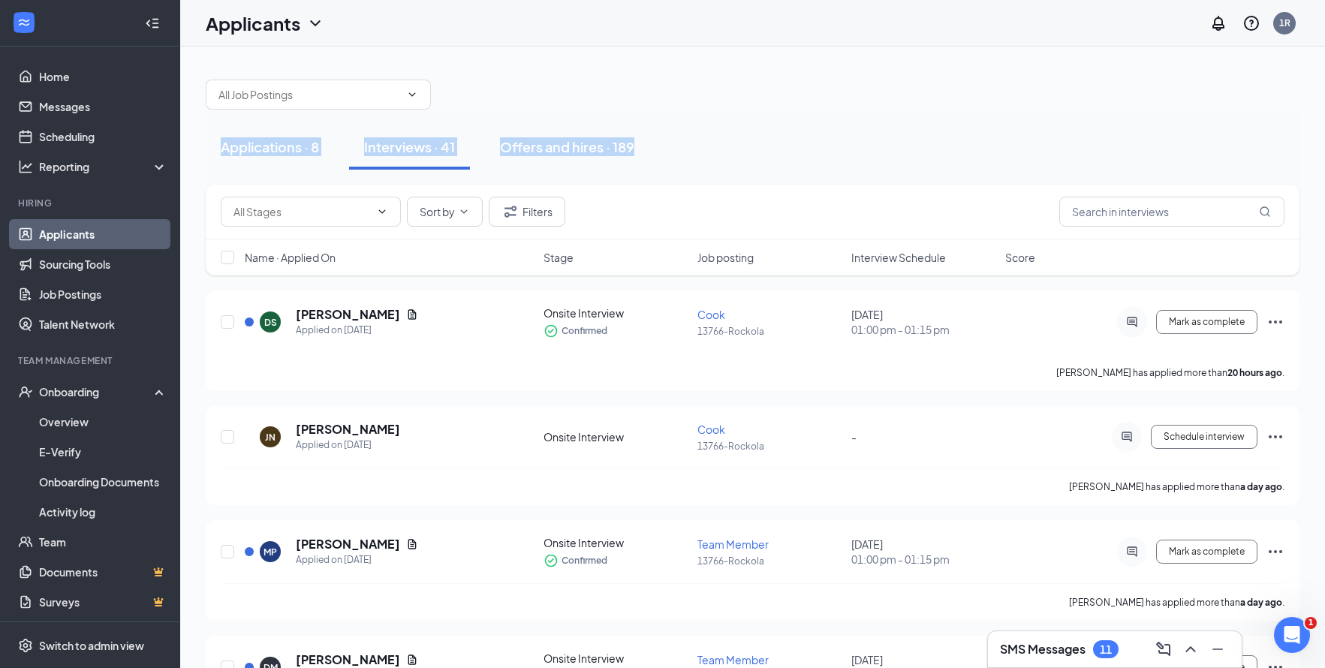
click at [822, 137] on div "Applications · 8 Interviews · 41 Offers and hires · 189" at bounding box center [753, 147] width 1094 height 45
click at [1121, 205] on input "text" at bounding box center [1171, 212] width 225 height 30
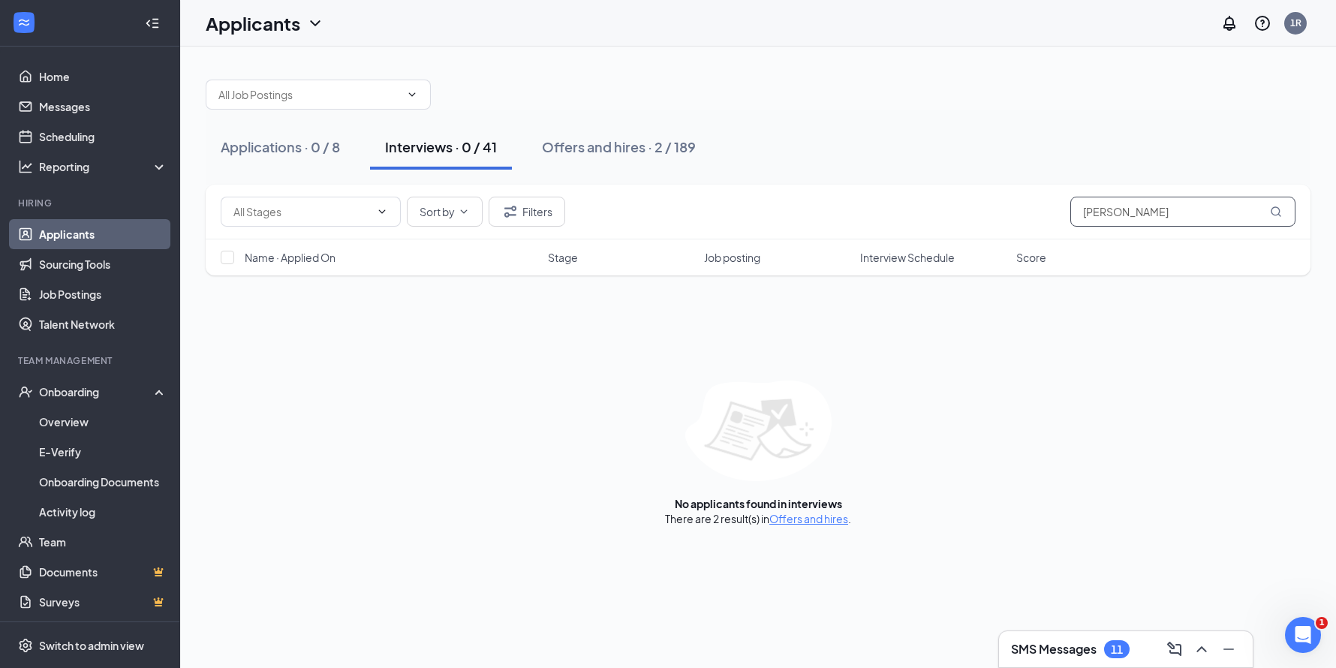
type input "[PERSON_NAME]"
click at [446, 149] on div "Interviews · 0 / 41" at bounding box center [441, 146] width 112 height 19
click at [263, 146] on div "Applications · 0 / 8" at bounding box center [280, 146] width 119 height 19
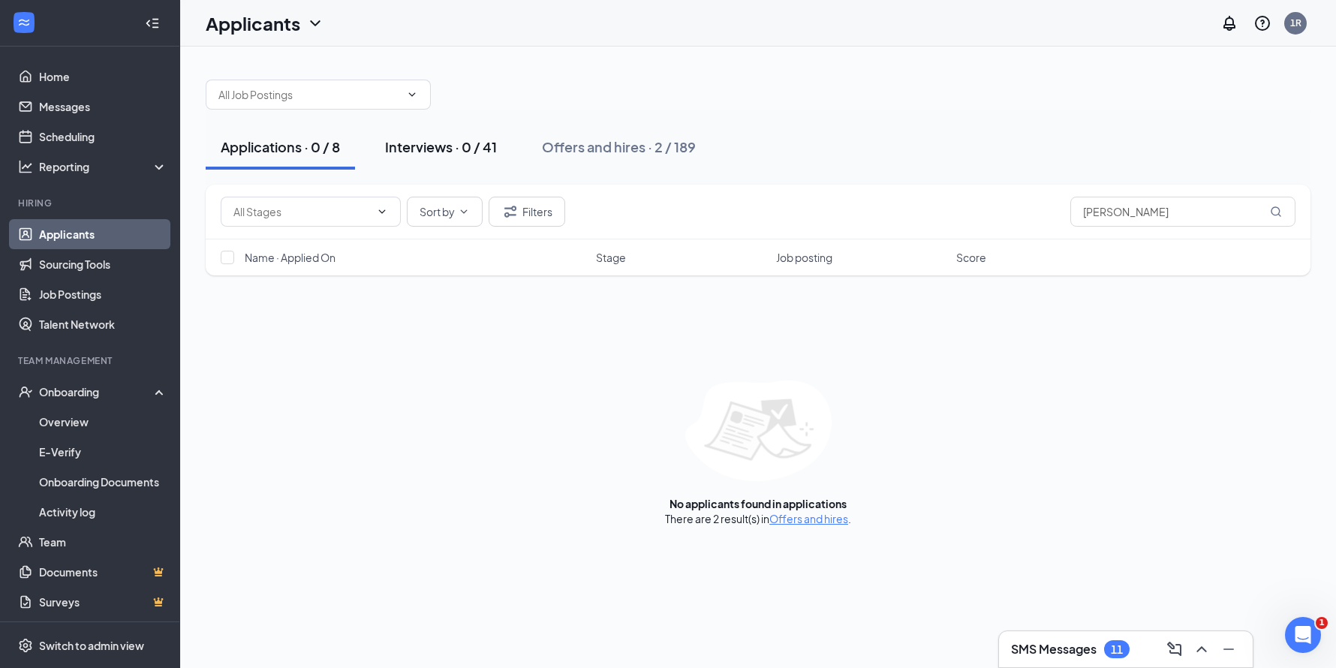
click at [441, 143] on div "Interviews · 0 / 41" at bounding box center [441, 146] width 112 height 19
drag, startPoint x: 264, startPoint y: 135, endPoint x: 251, endPoint y: 139, distance: 14.0
click at [251, 139] on button "Applications · 0 / 8" at bounding box center [280, 147] width 149 height 45
click at [248, 140] on div "Applications · 0 / 8" at bounding box center [280, 146] width 119 height 19
click at [50, 232] on link "Applicants" at bounding box center [103, 234] width 128 height 30
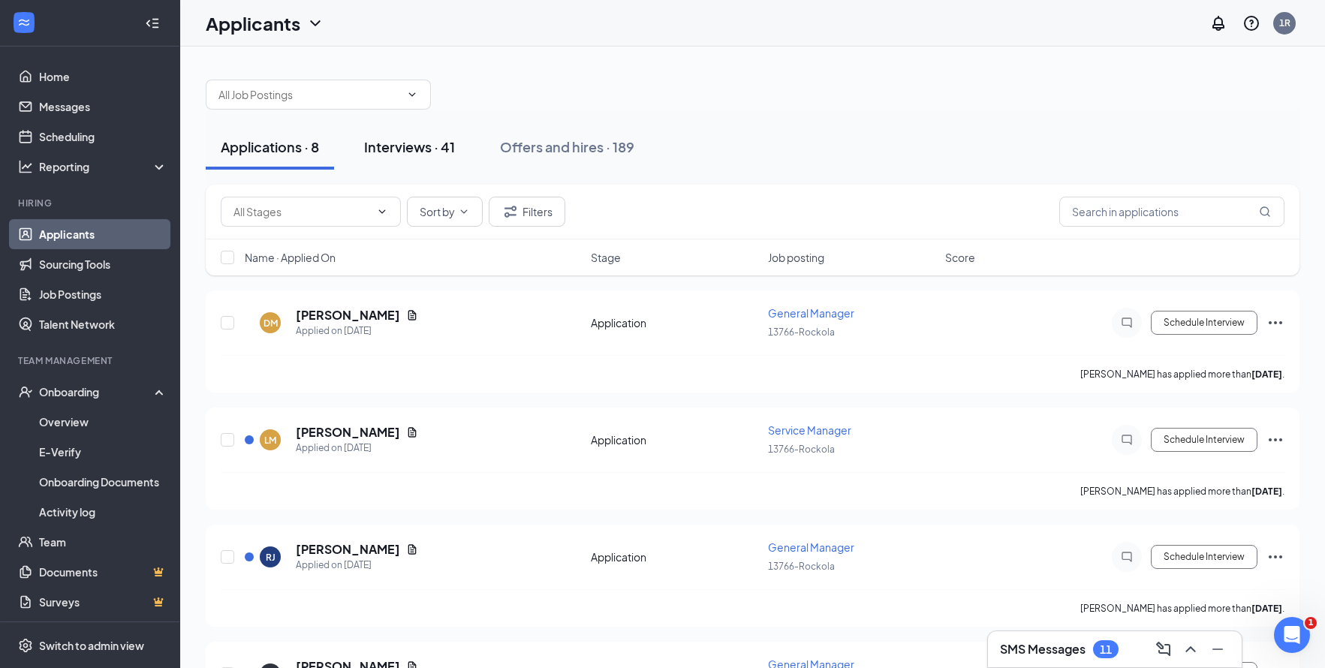
click at [405, 152] on div "Interviews · 41" at bounding box center [409, 146] width 91 height 19
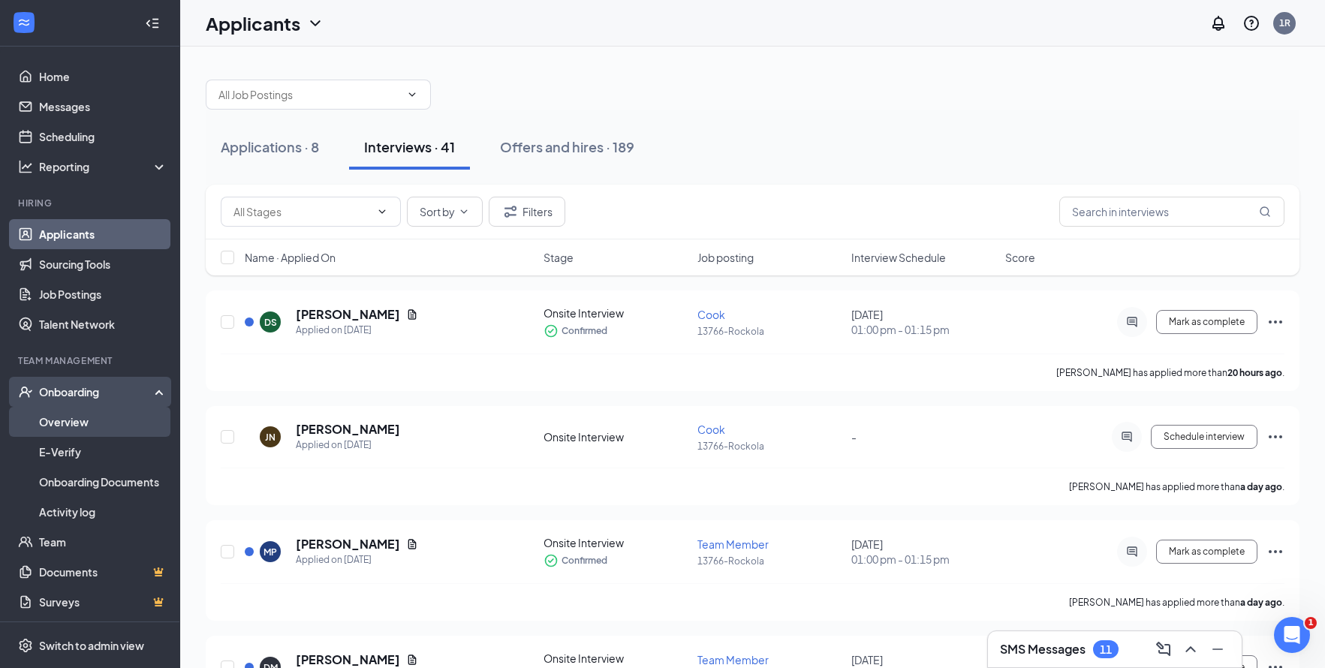
click at [46, 426] on link "Overview" at bounding box center [103, 422] width 128 height 30
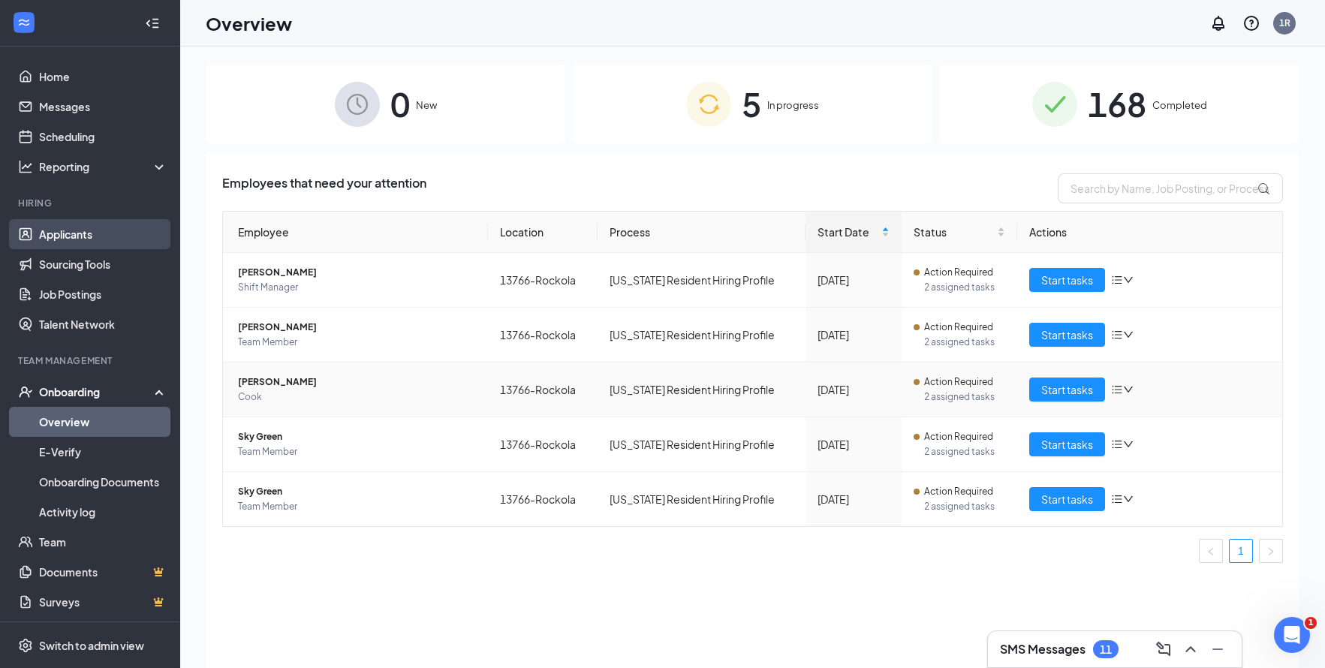
click at [83, 231] on link "Applicants" at bounding box center [103, 234] width 128 height 30
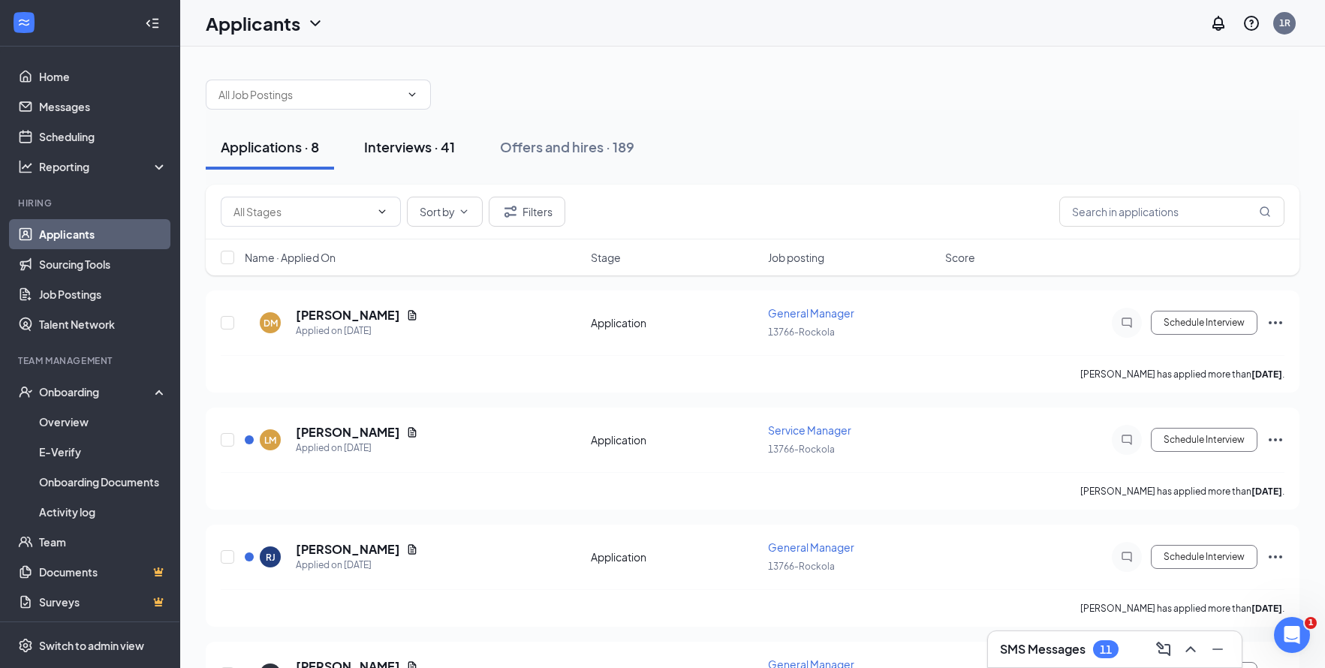
click at [419, 149] on div "Interviews · 41" at bounding box center [409, 146] width 91 height 19
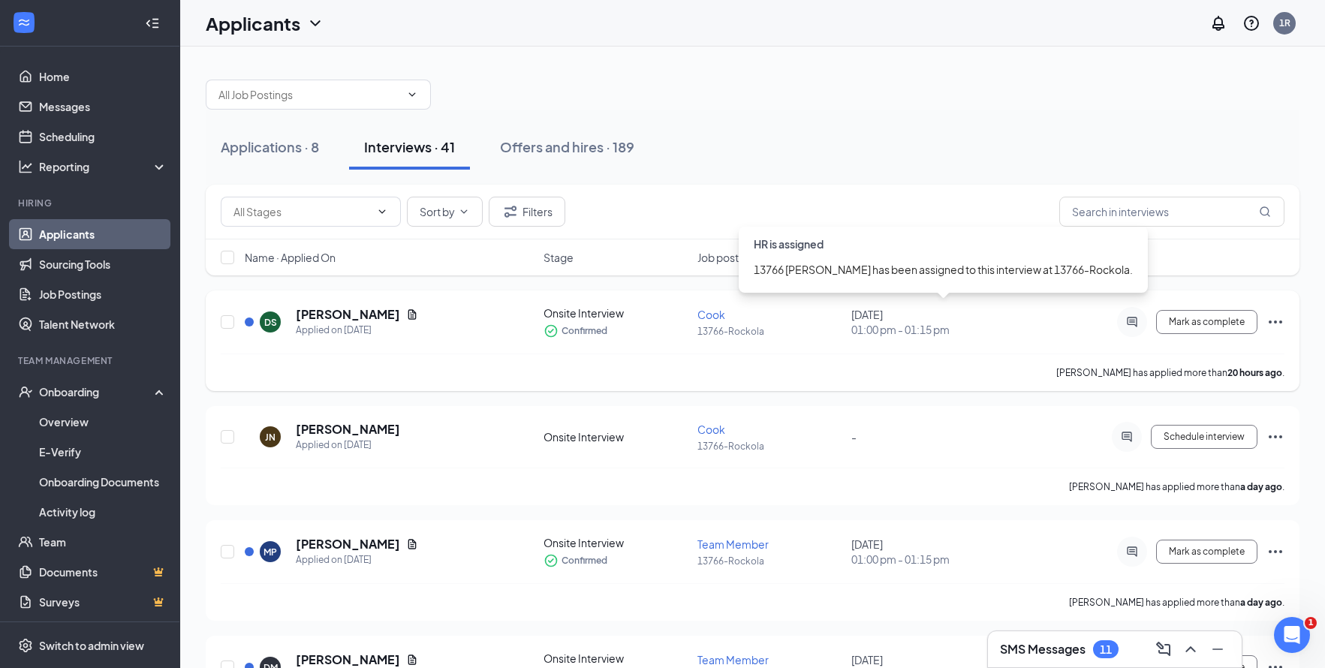
click at [912, 332] on span "01:00 pm - 01:15 pm" at bounding box center [923, 329] width 145 height 15
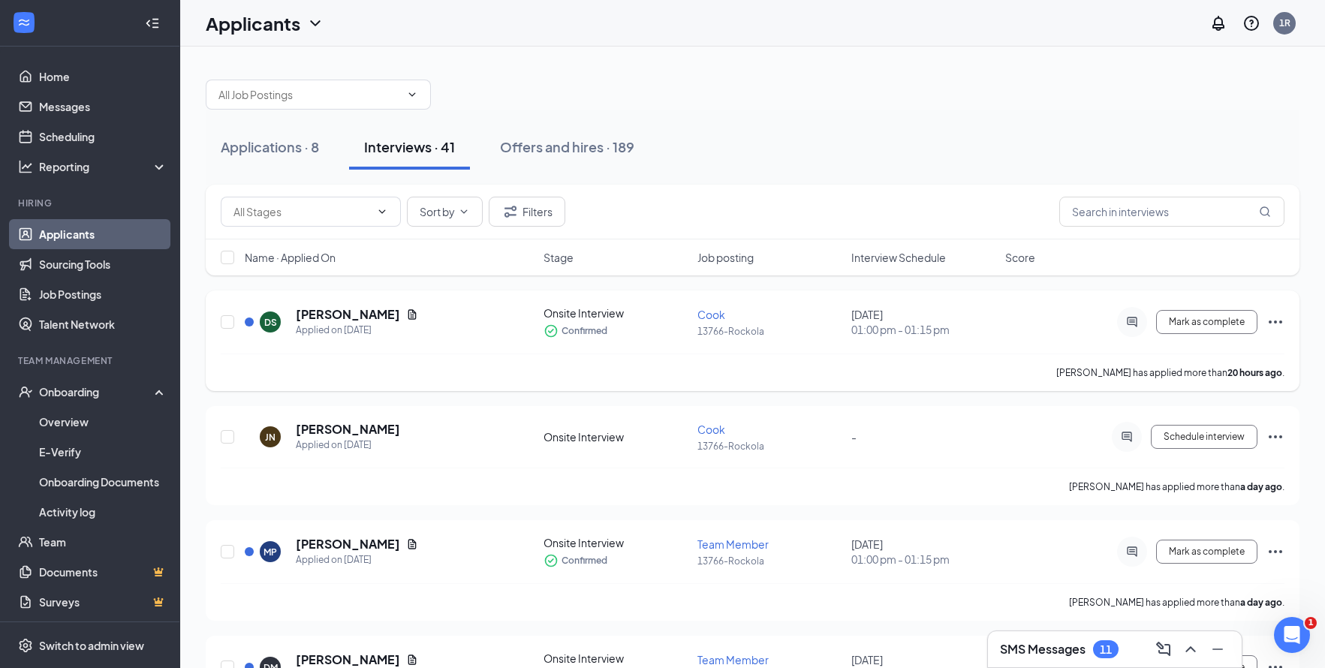
click at [1282, 324] on icon "Ellipses" at bounding box center [1276, 322] width 18 height 18
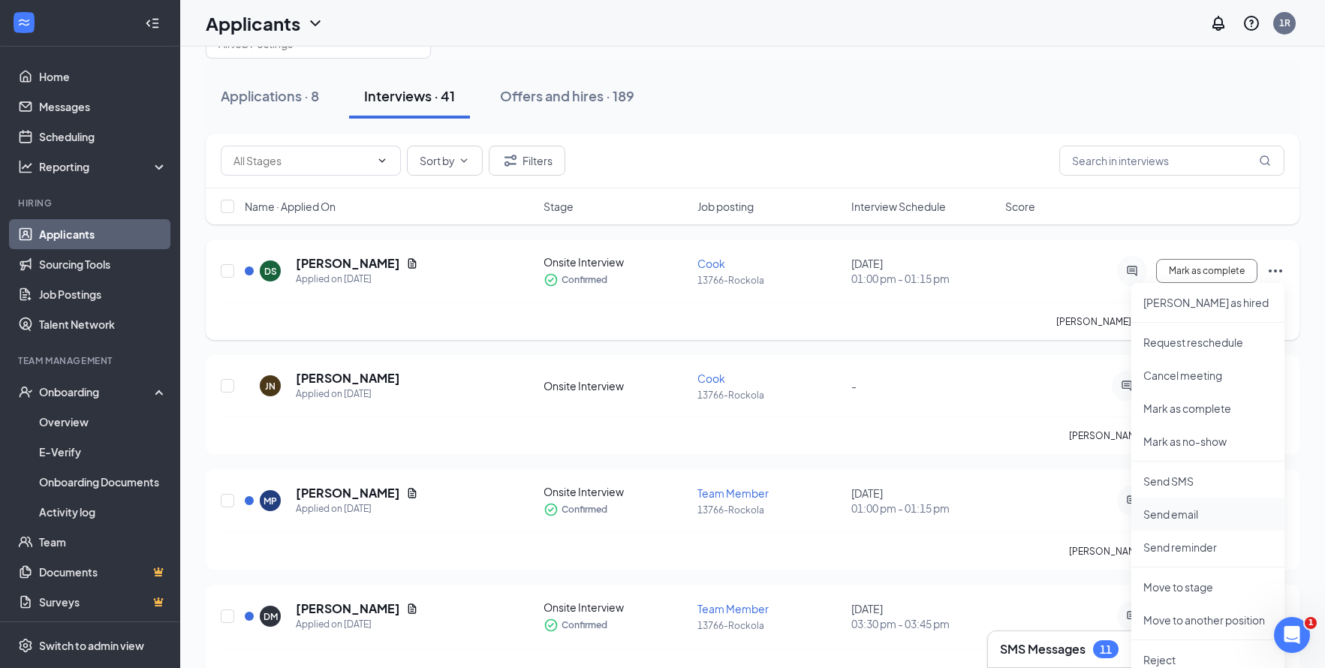
scroll to position [75, 0]
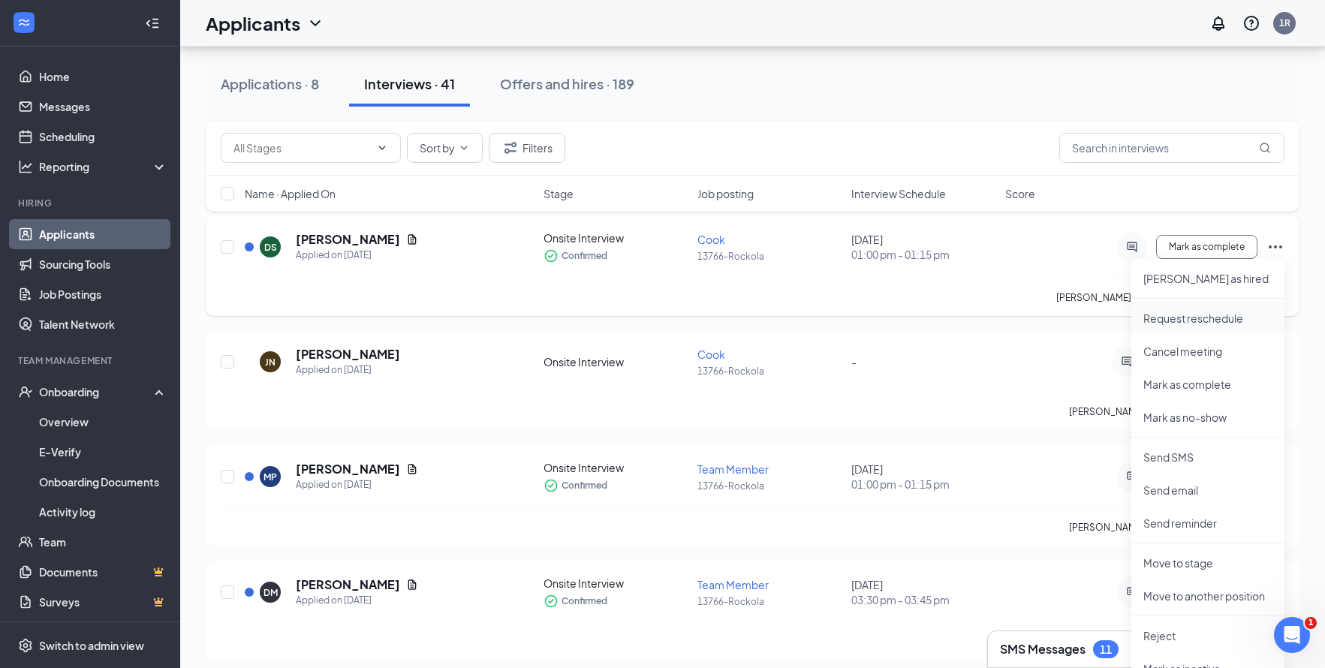
click at [1168, 315] on p "Request reschedule" at bounding box center [1208, 318] width 129 height 15
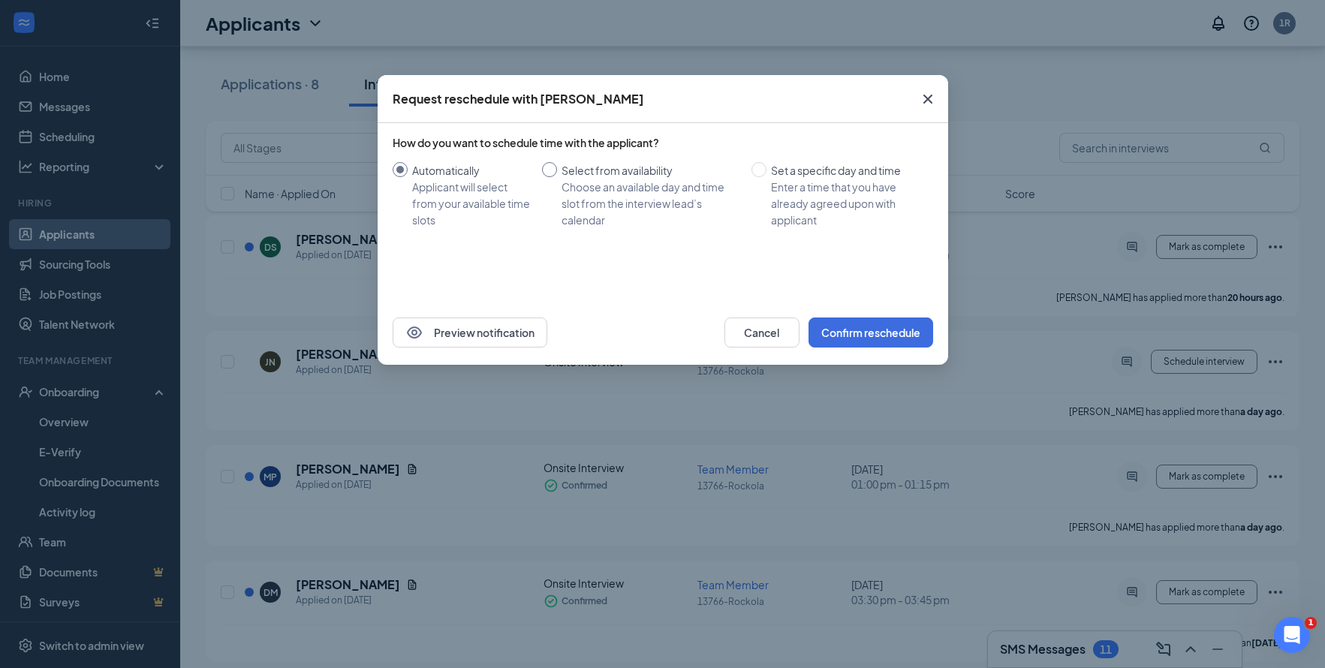
click at [553, 164] on input "Select from availability Choose an available day and time slot from the intervi…" at bounding box center [549, 169] width 15 height 15
radio input "true"
radio input "false"
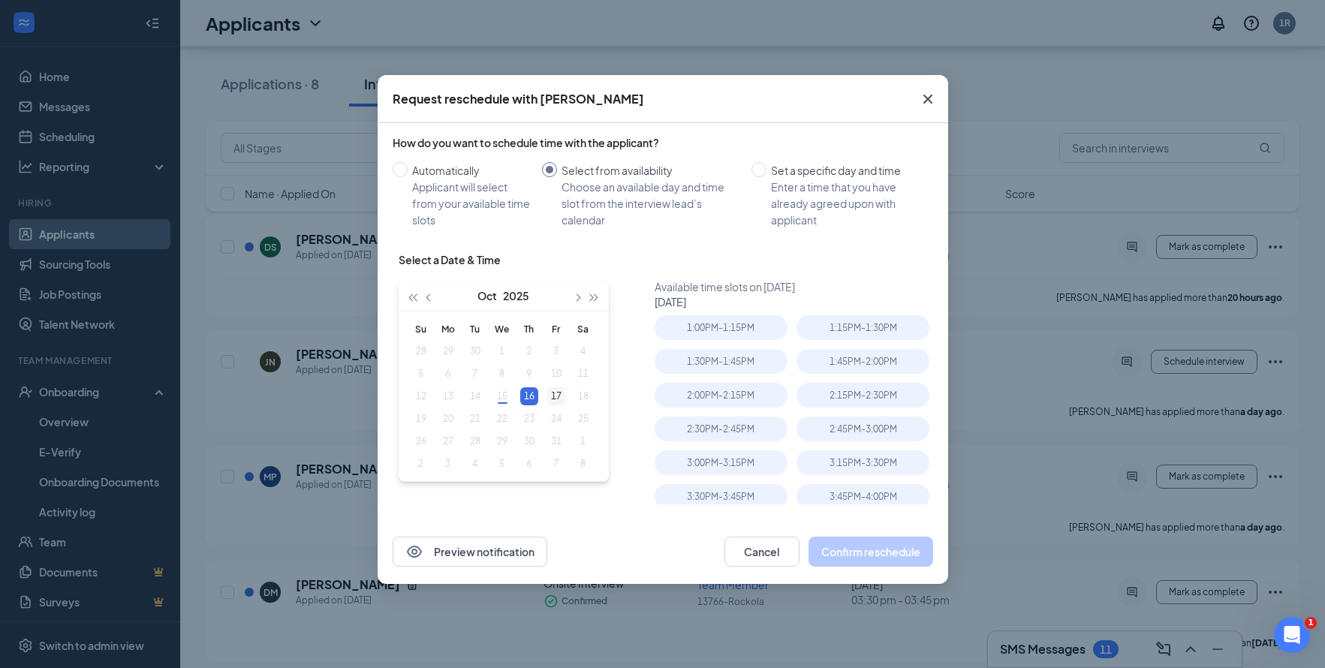
type input "[DATE]"
click at [558, 393] on div "17" at bounding box center [556, 396] width 18 height 18
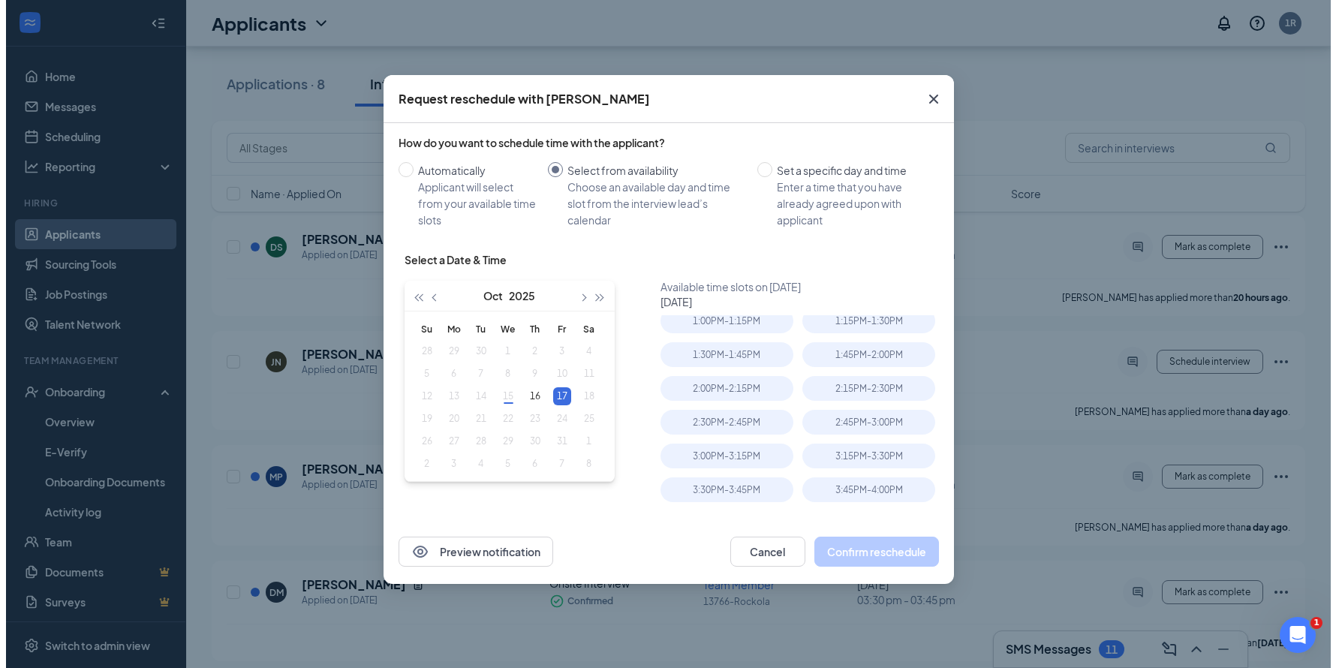
scroll to position [0, 0]
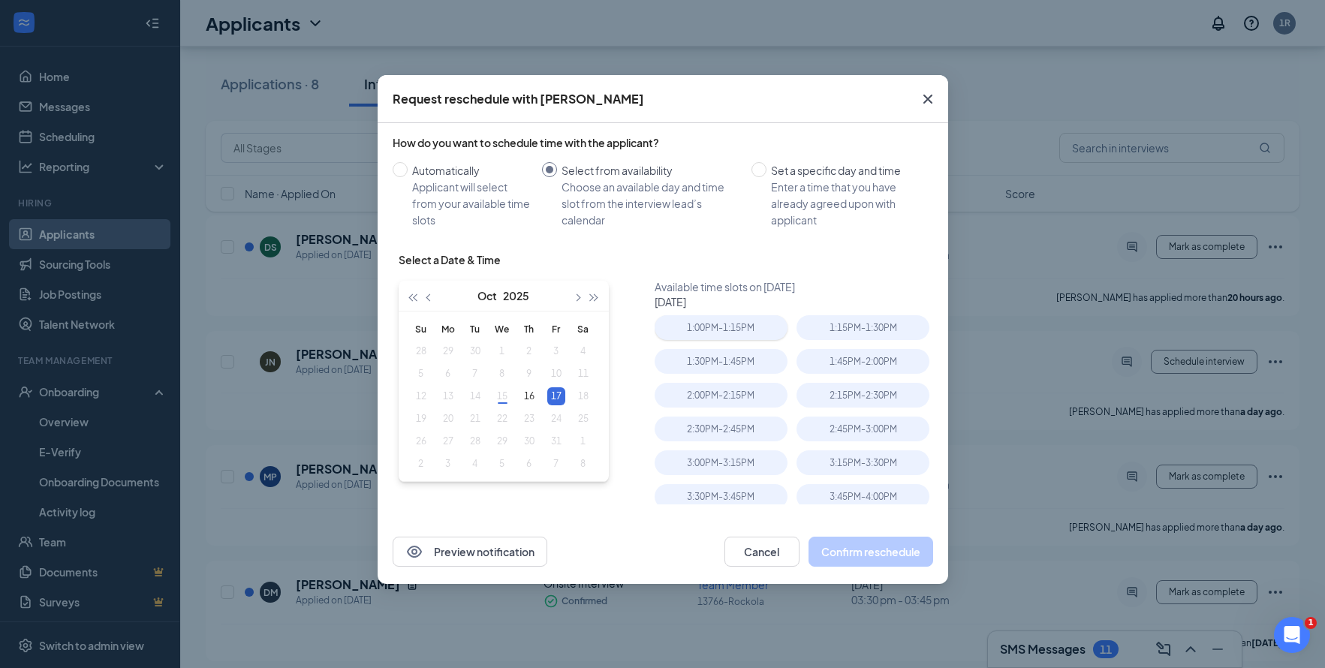
click at [718, 327] on div "1:00PM - 1:15PM" at bounding box center [721, 327] width 133 height 25
click at [716, 390] on div "2:00PM - 2:15PM" at bounding box center [721, 395] width 133 height 25
click at [875, 391] on div "2:15PM - 2:30PM" at bounding box center [863, 395] width 133 height 25
click at [854, 548] on button "Confirm reschedule" at bounding box center [871, 552] width 125 height 30
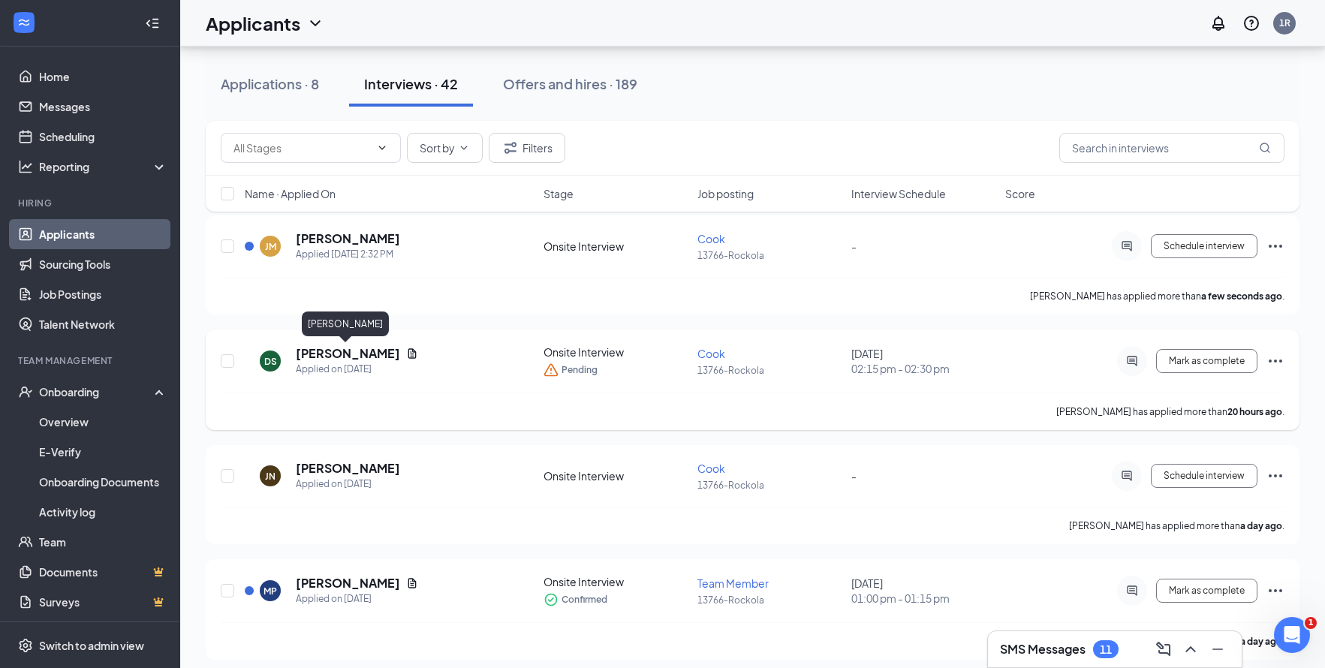
click at [335, 357] on h5 "[PERSON_NAME]" at bounding box center [348, 353] width 104 height 17
